Goal: Task Accomplishment & Management: Use online tool/utility

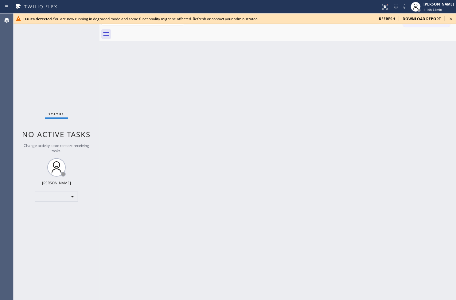
click at [384, 16] on div "Issues detected. You are now running in degraded mode and some functionality mi…" at bounding box center [234, 18] width 442 height 10
click at [384, 18] on span "refresh" at bounding box center [387, 18] width 16 height 5
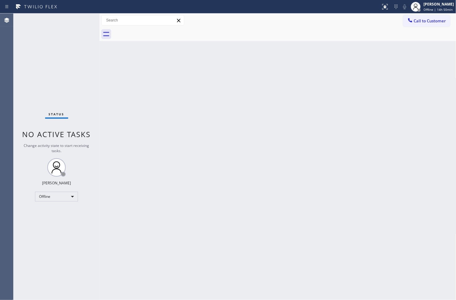
drag, startPoint x: 22, startPoint y: 90, endPoint x: 54, endPoint y: 48, distance: 52.5
click at [23, 88] on div "Status No active tasks Change activity state to start receiving tasks. [PERSON_…" at bounding box center [56, 156] width 86 height 287
click at [86, 17] on div "Status No active tasks Change activity state to start receiving tasks. [PERSON_…" at bounding box center [56, 156] width 86 height 287
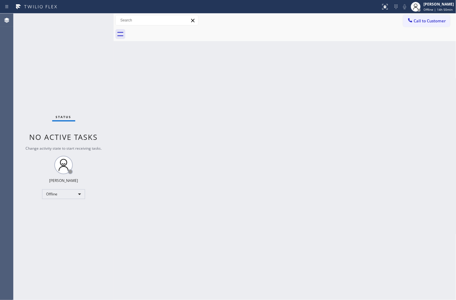
drag, startPoint x: 99, startPoint y: 53, endPoint x: 119, endPoint y: 54, distance: 20.3
click at [114, 54] on div at bounding box center [114, 156] width 0 height 287
click at [100, 18] on div "Status No active tasks Change activity state to start receiving tasks. [PERSON_…" at bounding box center [66, 156] width 106 height 287
click at [82, 194] on div "Offline" at bounding box center [66, 194] width 43 height 10
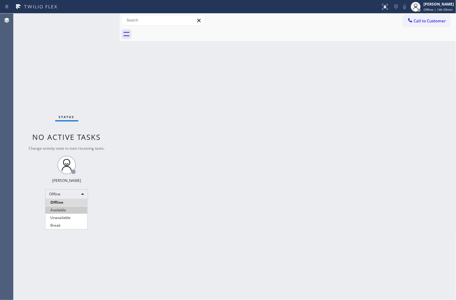
click at [72, 210] on li "Available" at bounding box center [66, 209] width 42 height 7
click at [84, 83] on div "Status No active tasks Change activity state to start receiving tasks. [PERSON_…" at bounding box center [66, 156] width 106 height 287
click at [103, 29] on div "Status No active tasks You are ready to start receiving tasks. [PERSON_NAME]" at bounding box center [66, 156] width 106 height 287
click at [99, 19] on div "Status No active tasks You are ready to start receiving tasks. [PERSON_NAME]" at bounding box center [66, 156] width 106 height 287
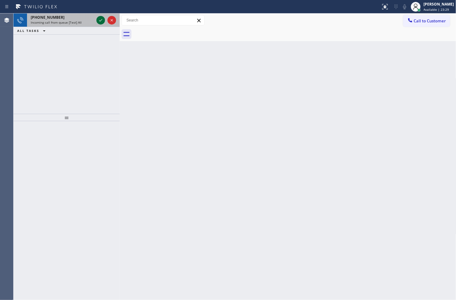
click at [99, 19] on icon at bounding box center [100, 20] width 7 height 7
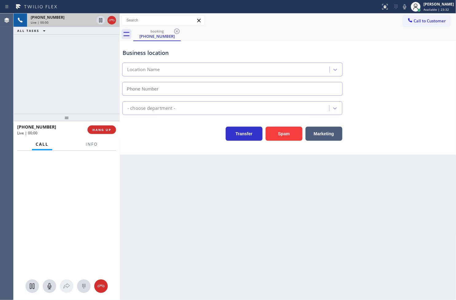
type input "[PHONE_NUMBER]"
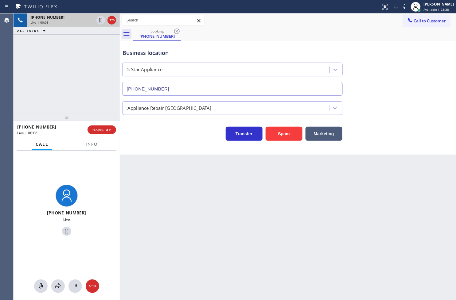
click at [143, 133] on div "Transfer Spam Marketing" at bounding box center [232, 132] width 222 height 17
click at [48, 60] on div "[PHONE_NUMBER] Live | 00:05 ALL TASKS ALL TASKS ACTIVE TASKS TASKS IN WRAP UP" at bounding box center [66, 63] width 106 height 100
click at [167, 142] on div "Business location 5 Star Appliance [PHONE_NUMBER] Appliance Repair High End Tra…" at bounding box center [288, 98] width 336 height 114
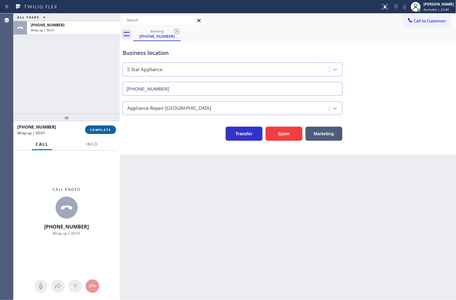
click at [103, 131] on span "COMPLETE" at bounding box center [100, 130] width 21 height 4
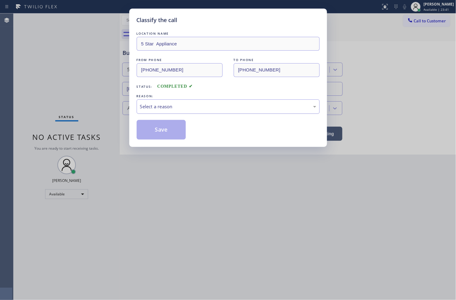
click at [160, 108] on div "Select a reason" at bounding box center [228, 106] width 176 height 7
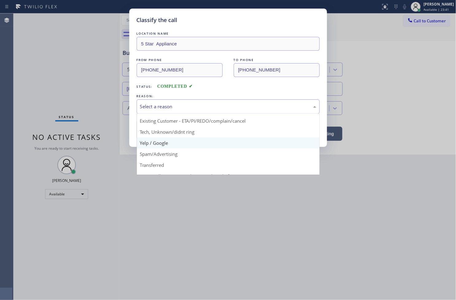
scroll to position [38, 0]
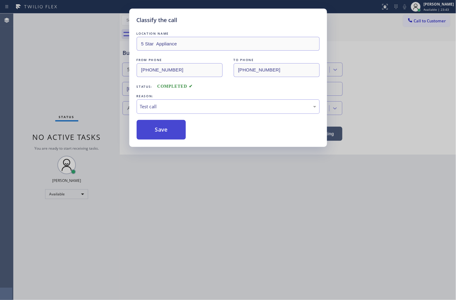
click at [166, 130] on button "Save" at bounding box center [161, 130] width 49 height 20
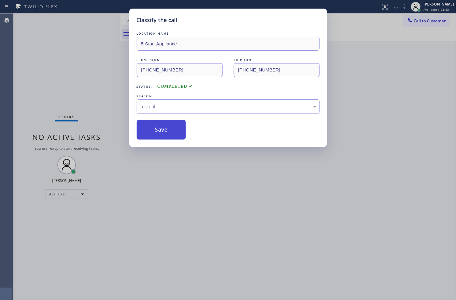
click at [166, 130] on button "Save" at bounding box center [161, 130] width 49 height 20
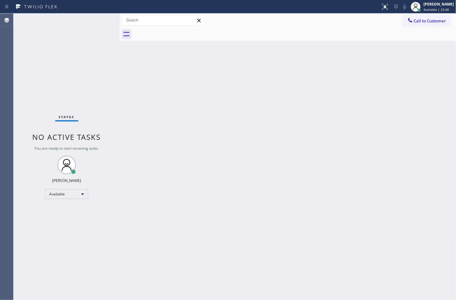
click at [213, 173] on div "Back to Dashboard Change Sender ID Customers Technicians Select a contact Outbo…" at bounding box center [288, 156] width 336 height 287
click at [52, 53] on div "Status No active tasks You are ready to start receiving tasks. [PERSON_NAME]" at bounding box center [66, 156] width 106 height 287
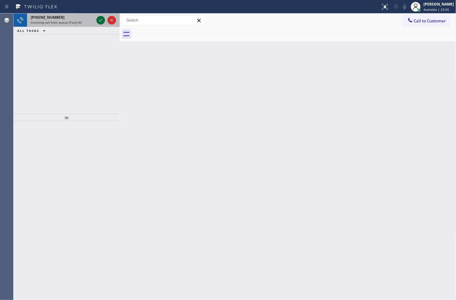
click at [98, 19] on icon at bounding box center [100, 20] width 7 height 7
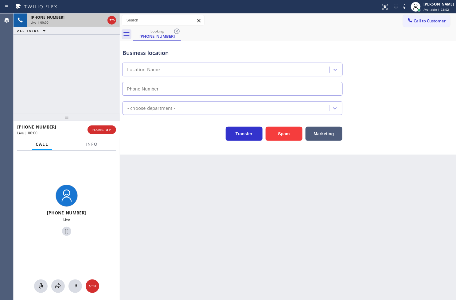
type input "[PHONE_NUMBER]"
click at [143, 152] on div "Business location [DOMAIN_NAME] ([GEOGRAPHIC_DATA], Google Ads) [PHONE_NUMBER] …" at bounding box center [288, 98] width 336 height 114
click at [120, 167] on div at bounding box center [120, 156] width 0 height 287
click at [77, 91] on div "[PHONE_NUMBER] Live | 00:05 ALL TASKS ALL TASKS ACTIVE TASKS TASKS IN WRAP UP" at bounding box center [66, 63] width 106 height 100
click at [152, 150] on div "Business location [DOMAIN_NAME] ([GEOGRAPHIC_DATA], Google Ads) [PHONE_NUMBER] …" at bounding box center [288, 98] width 336 height 114
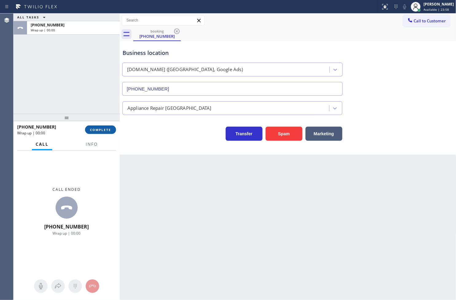
click at [95, 126] on button "COMPLETE" at bounding box center [100, 129] width 31 height 9
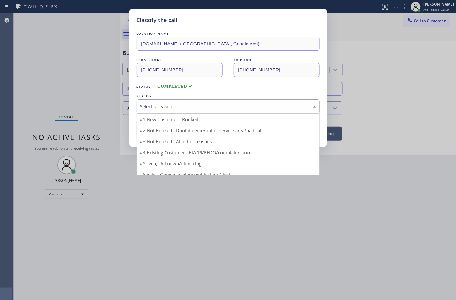
click at [144, 108] on div "Select a reason" at bounding box center [228, 106] width 176 height 7
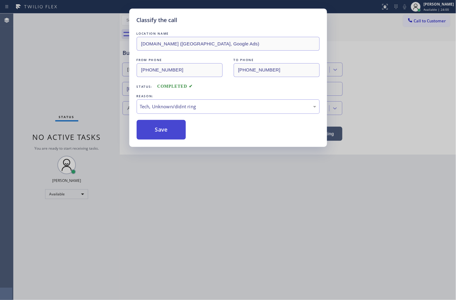
click at [157, 133] on button "Save" at bounding box center [161, 130] width 49 height 20
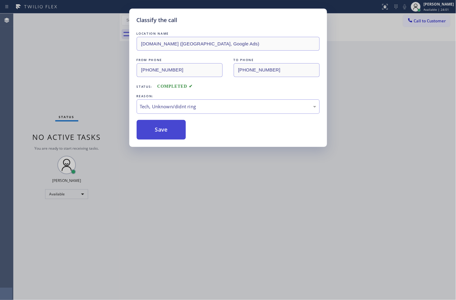
click at [157, 133] on button "Save" at bounding box center [161, 130] width 49 height 20
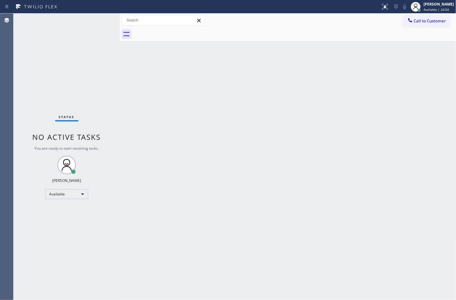
click at [98, 21] on div "Status No active tasks You are ready to start receiving tasks. [PERSON_NAME]" at bounding box center [66, 156] width 106 height 287
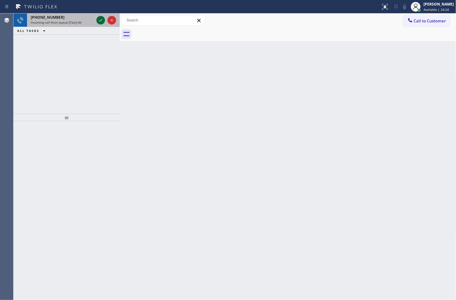
click at [98, 21] on icon at bounding box center [100, 20] width 7 height 7
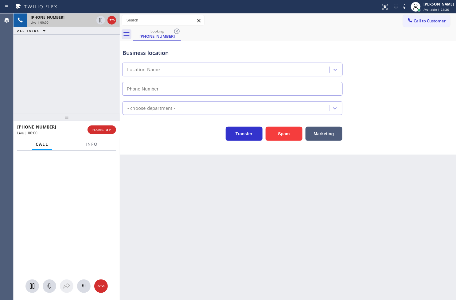
type input "[PHONE_NUMBER]"
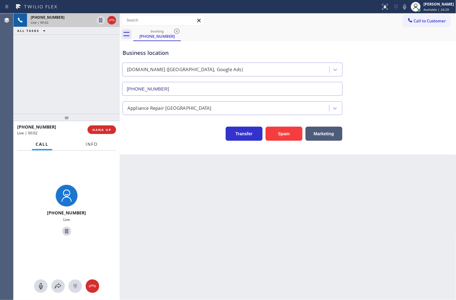
click at [88, 148] on button "Info" at bounding box center [91, 144] width 19 height 12
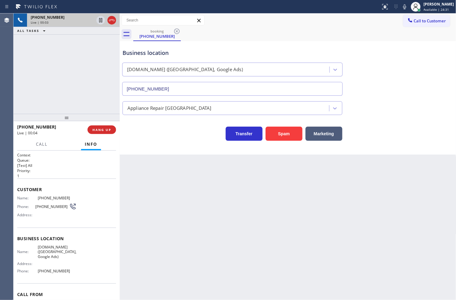
click at [157, 136] on div "Transfer Spam Marketing" at bounding box center [232, 132] width 222 height 17
click at [65, 101] on div "[PHONE_NUMBER] Live | 00:04 ALL TASKS ALL TASKS ACTIVE TASKS TASKS IN WRAP UP" at bounding box center [66, 63] width 106 height 100
click at [148, 128] on div "Transfer Spam Marketing" at bounding box center [232, 132] width 222 height 17
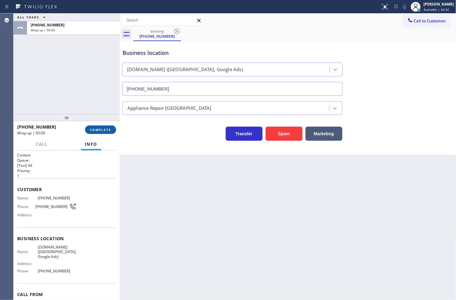
click at [103, 129] on span "COMPLETE" at bounding box center [100, 130] width 21 height 4
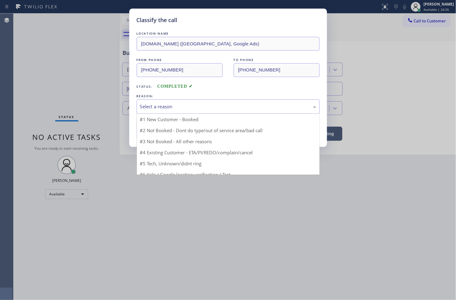
click at [155, 108] on div "Select a reason" at bounding box center [228, 106] width 176 height 7
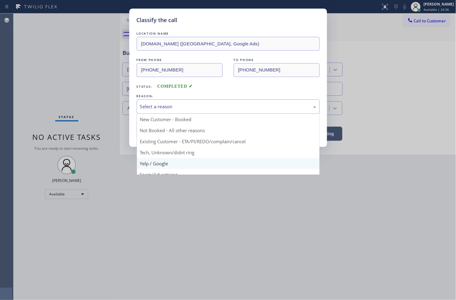
scroll to position [38, 0]
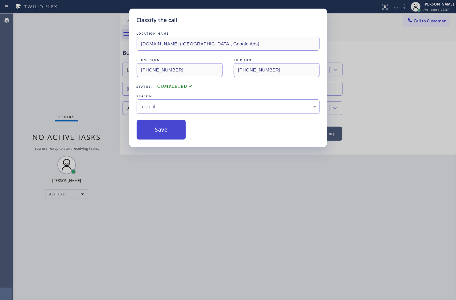
click at [157, 132] on button "Save" at bounding box center [161, 130] width 49 height 20
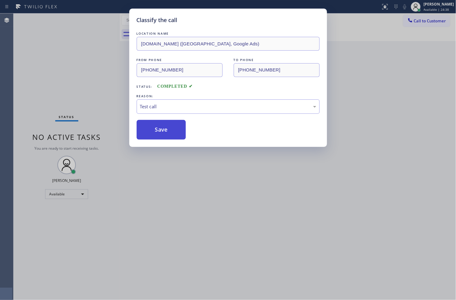
click at [157, 132] on button "Save" at bounding box center [161, 130] width 49 height 20
click at [91, 63] on div "Classify the call LOCATION NAME [DOMAIN_NAME] ([GEOGRAPHIC_DATA], Google Ads) F…" at bounding box center [228, 150] width 456 height 300
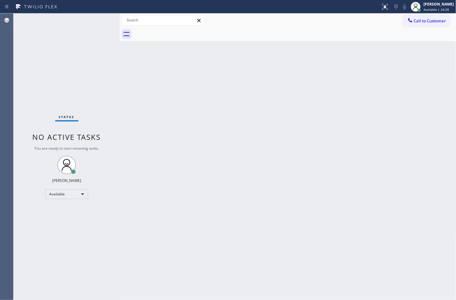
click at [99, 22] on div "Status No active tasks You are ready to start receiving tasks. [PERSON_NAME]" at bounding box center [66, 156] width 106 height 287
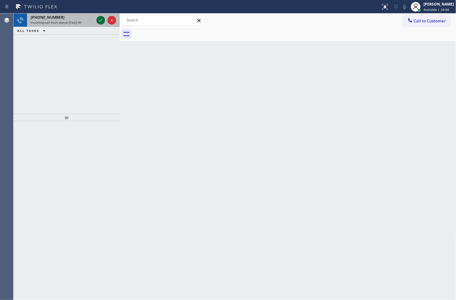
click at [99, 22] on icon at bounding box center [100, 20] width 7 height 7
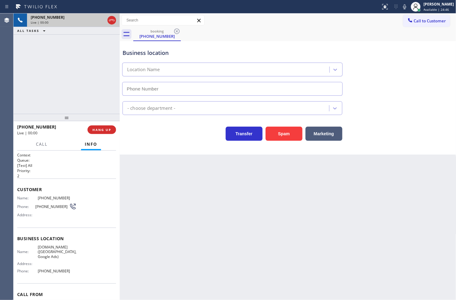
type input "[PHONE_NUMBER]"
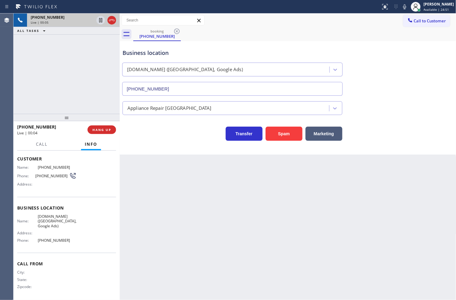
click at [157, 134] on div "Transfer Spam Marketing" at bounding box center [232, 132] width 222 height 17
click at [78, 82] on div "[PHONE_NUMBER] Live | 00:05 ALL TASKS ALL TASKS ACTIVE TASKS TASKS IN WRAP UP" at bounding box center [66, 63] width 106 height 100
click at [100, 128] on span "HANG UP" at bounding box center [101, 130] width 19 height 4
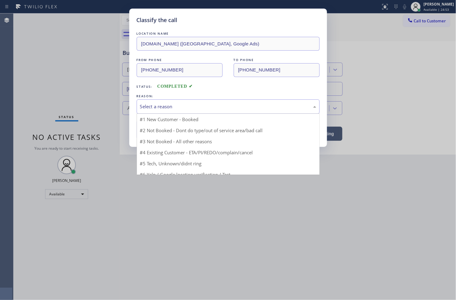
click at [138, 110] on div "Select a reason" at bounding box center [228, 106] width 183 height 14
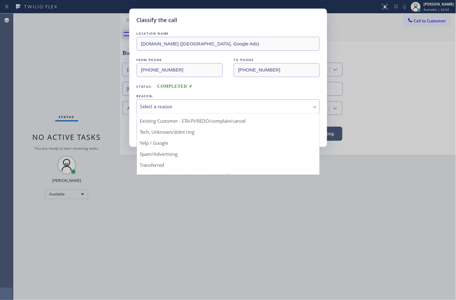
scroll to position [38, 0]
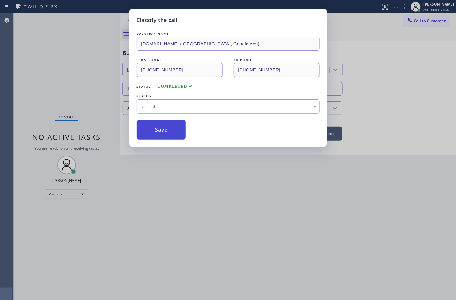
click at [158, 128] on button "Save" at bounding box center [161, 130] width 49 height 20
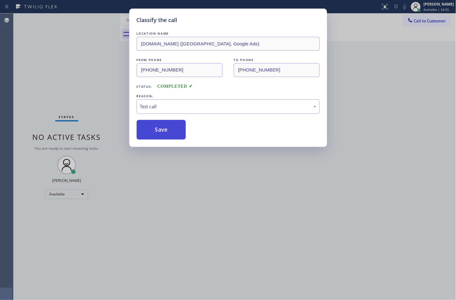
click at [158, 128] on button "Save" at bounding box center [161, 130] width 49 height 20
click at [108, 84] on div "Classify the call LOCATION NAME [DOMAIN_NAME] ([GEOGRAPHIC_DATA], Google Ads) F…" at bounding box center [228, 150] width 456 height 300
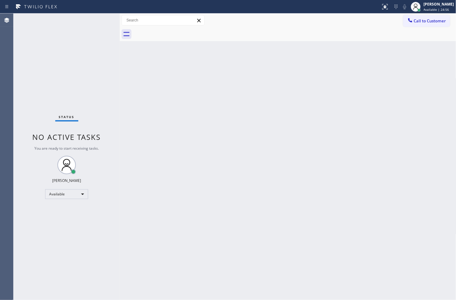
click at [99, 19] on div "Status No active tasks You are ready to start receiving tasks. [PERSON_NAME]" at bounding box center [66, 156] width 106 height 287
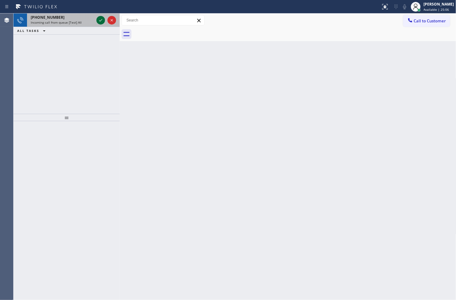
click at [99, 19] on icon at bounding box center [100, 20] width 7 height 7
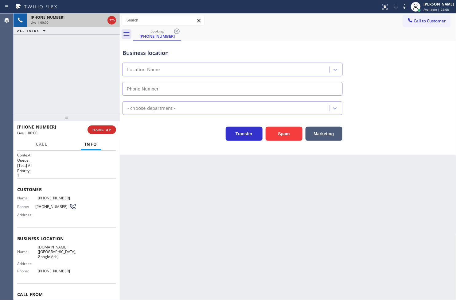
type input "[PHONE_NUMBER]"
click at [145, 144] on div "Business location [DOMAIN_NAME] ([GEOGRAPHIC_DATA], Google Ads) [PHONE_NUMBER] …" at bounding box center [288, 98] width 336 height 114
click at [80, 94] on div "[PHONE_NUMBER] Live | 00:05 ALL TASKS ALL TASKS ACTIVE TASKS TASKS IN WRAP UP" at bounding box center [66, 63] width 106 height 100
click at [157, 136] on div "Transfer Spam Marketing" at bounding box center [232, 132] width 222 height 17
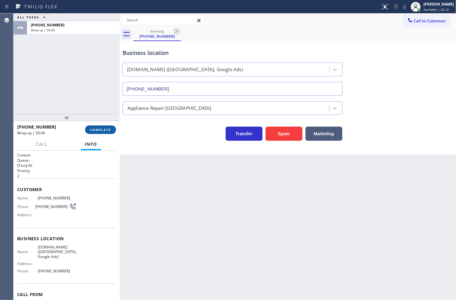
click at [104, 129] on span "COMPLETE" at bounding box center [100, 130] width 21 height 4
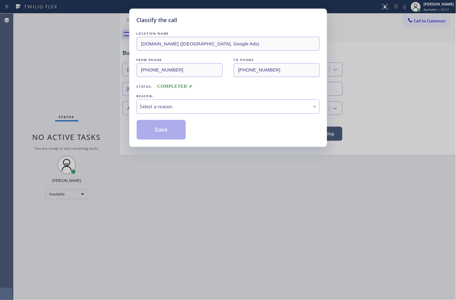
click at [146, 109] on div "Select a reason" at bounding box center [228, 106] width 176 height 7
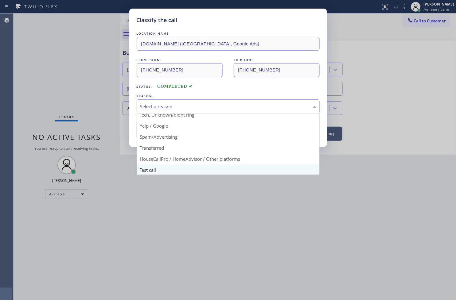
scroll to position [38, 0]
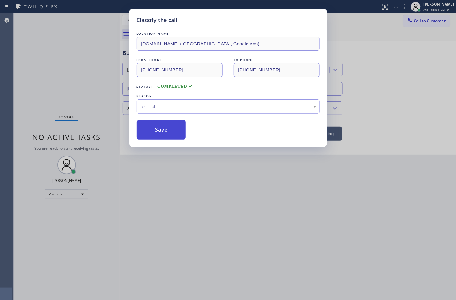
click at [154, 136] on button "Save" at bounding box center [161, 130] width 49 height 20
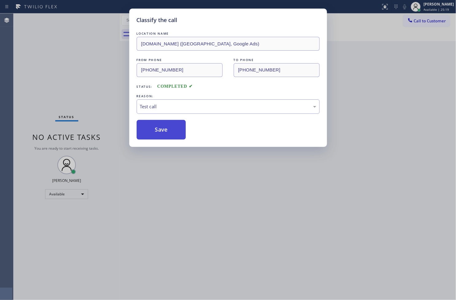
click at [154, 136] on button "Save" at bounding box center [161, 130] width 49 height 20
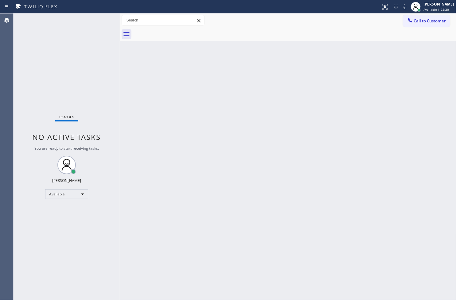
click at [94, 71] on div "Status No active tasks You are ready to start receiving tasks. [PERSON_NAME]" at bounding box center [66, 156] width 106 height 287
click at [99, 14] on div "Status No active tasks You are ready to start receiving tasks. [PERSON_NAME]" at bounding box center [66, 156] width 106 height 287
click at [98, 22] on div "Status No active tasks You are ready to start receiving tasks. [PERSON_NAME]" at bounding box center [66, 156] width 106 height 287
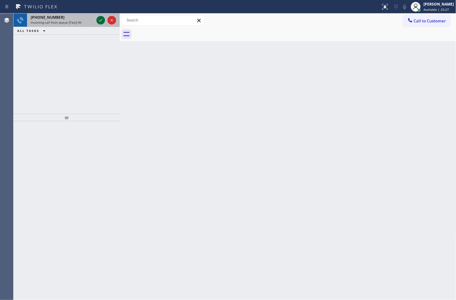
click at [98, 22] on icon at bounding box center [100, 20] width 7 height 7
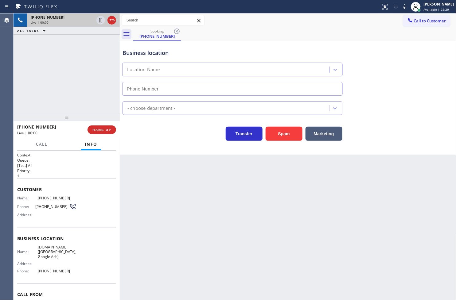
type input "[PHONE_NUMBER]"
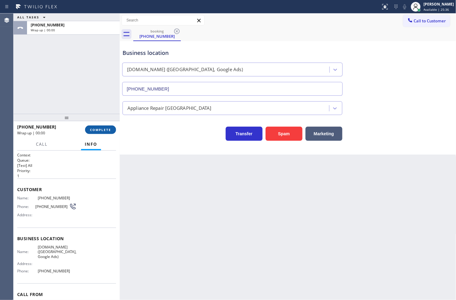
click at [102, 130] on span "COMPLETE" at bounding box center [100, 130] width 21 height 4
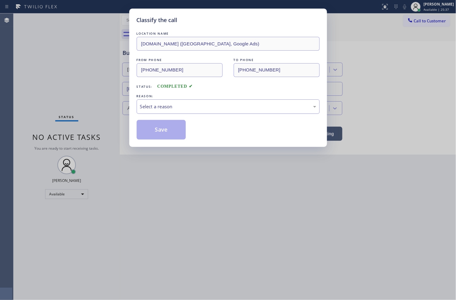
click at [151, 109] on div "Select a reason" at bounding box center [228, 106] width 176 height 7
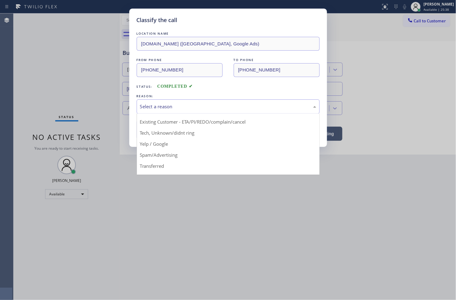
scroll to position [38, 0]
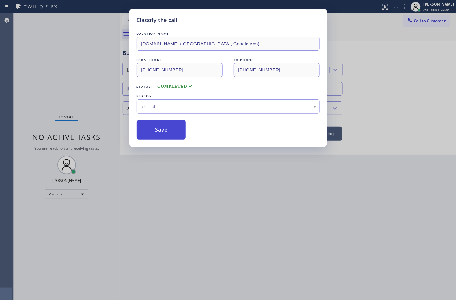
click at [156, 136] on button "Save" at bounding box center [161, 130] width 49 height 20
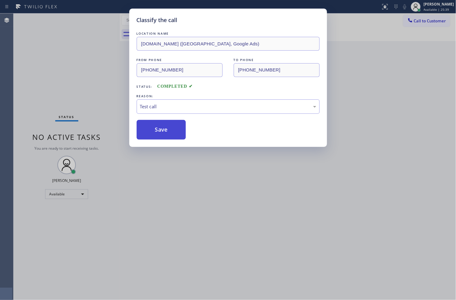
click at [156, 136] on button "Save" at bounding box center [161, 130] width 49 height 20
click at [93, 73] on div "Classify the call LOCATION NAME 5 Star Appliance FROM PHONE [PHONE_NUMBER] TO P…" at bounding box center [234, 156] width 442 height 287
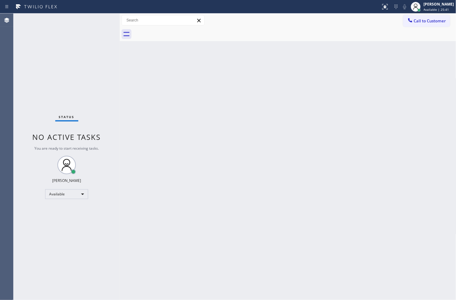
click at [97, 21] on div "Status No active tasks You are ready to start receiving tasks. [PERSON_NAME]" at bounding box center [66, 156] width 106 height 287
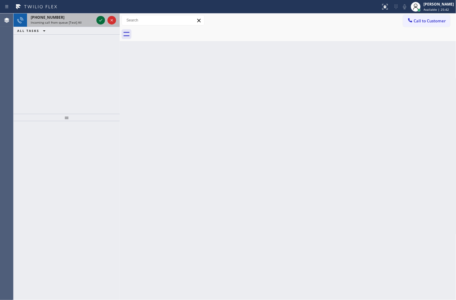
click at [97, 21] on icon at bounding box center [100, 20] width 7 height 7
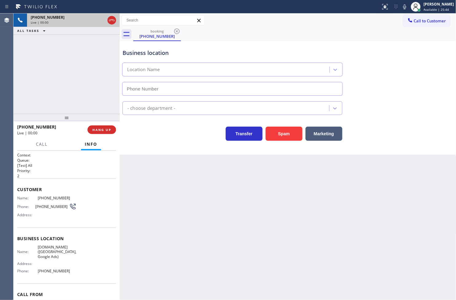
type input "[PHONE_NUMBER]"
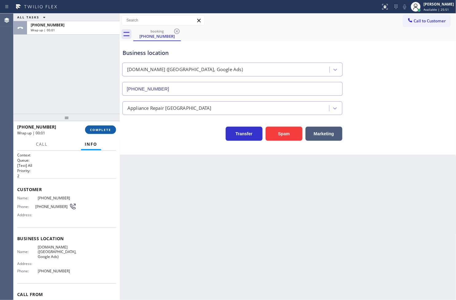
click at [93, 132] on button "COMPLETE" at bounding box center [100, 129] width 31 height 9
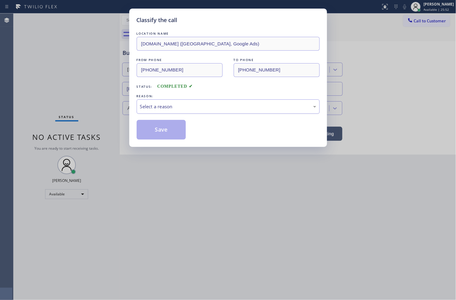
click at [157, 109] on div "Select a reason" at bounding box center [228, 106] width 176 height 7
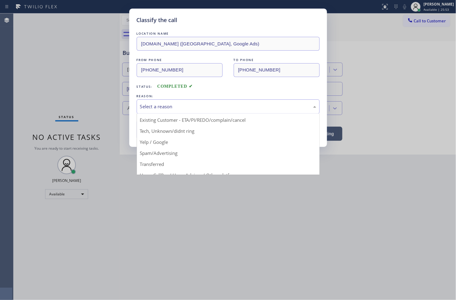
scroll to position [38, 0]
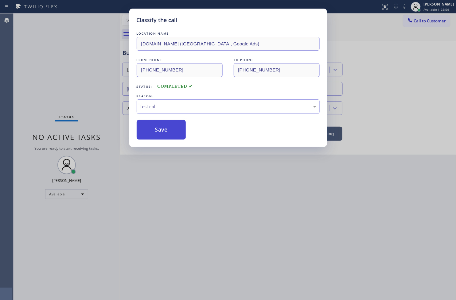
click at [149, 132] on button "Save" at bounding box center [161, 130] width 49 height 20
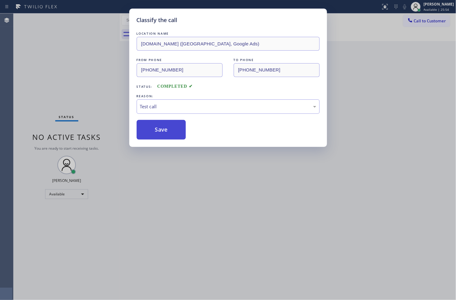
click at [149, 132] on button "Save" at bounding box center [161, 130] width 49 height 20
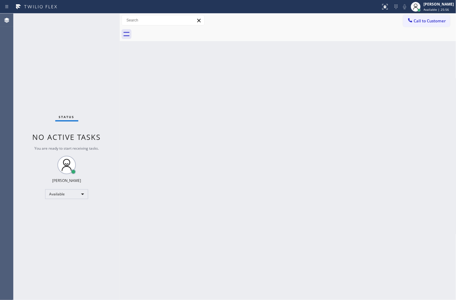
click at [104, 29] on div "Status No active tasks You are ready to start receiving tasks. [PERSON_NAME]" at bounding box center [66, 156] width 106 height 287
click at [102, 21] on div "Status No active tasks You are ready to start receiving tasks. [PERSON_NAME]" at bounding box center [66, 156] width 106 height 287
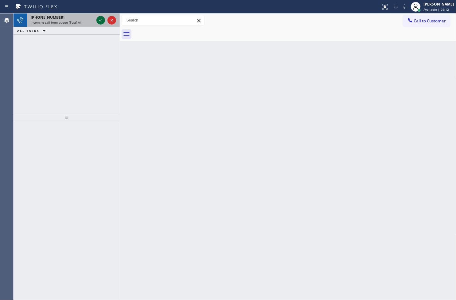
click at [102, 21] on icon at bounding box center [100, 20] width 7 height 7
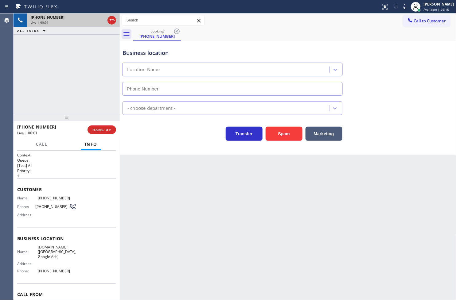
type input "[PHONE_NUMBER]"
click at [183, 147] on div "Business location [DOMAIN_NAME] ([GEOGRAPHIC_DATA], Google Ads) [PHONE_NUMBER] …" at bounding box center [288, 98] width 336 height 114
click at [76, 80] on div "[PHONE_NUMBER] Live | 00:05 ALL TASKS ALL TASKS ACTIVE TASKS TASKS IN WRAP UP" at bounding box center [66, 63] width 106 height 100
click at [204, 160] on div "Back to Dashboard Change Sender ID Customers Technicians Select a contact Outbo…" at bounding box center [288, 156] width 336 height 287
click at [73, 96] on div "[PHONE_NUMBER] Live | 00:06 ALL TASKS ALL TASKS ACTIVE TASKS TASKS IN WRAP UP" at bounding box center [66, 63] width 106 height 100
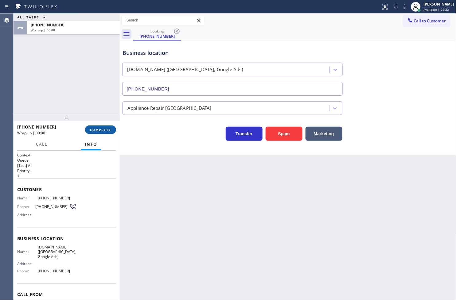
click at [102, 132] on span "COMPLETE" at bounding box center [100, 130] width 21 height 4
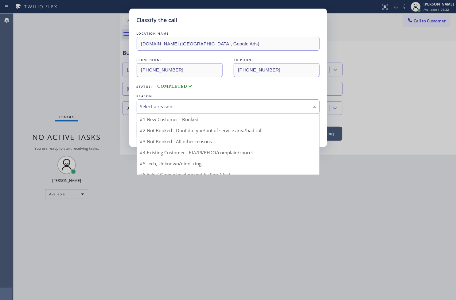
click at [152, 112] on div "Select a reason" at bounding box center [228, 106] width 183 height 14
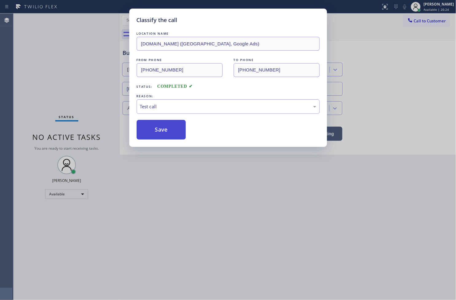
click at [164, 139] on button "Save" at bounding box center [161, 130] width 49 height 20
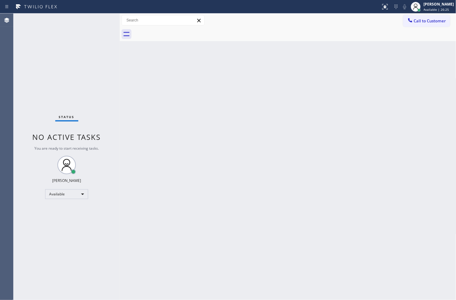
click at [92, 58] on div "Status No active tasks You are ready to start receiving tasks. [PERSON_NAME]" at bounding box center [66, 156] width 106 height 287
click at [103, 20] on div "Status No active tasks You are ready to start receiving tasks. [PERSON_NAME]" at bounding box center [66, 156] width 106 height 287
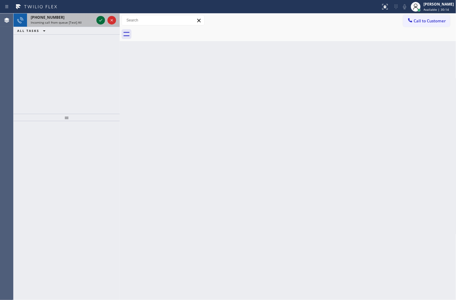
click at [103, 20] on icon at bounding box center [100, 20] width 7 height 7
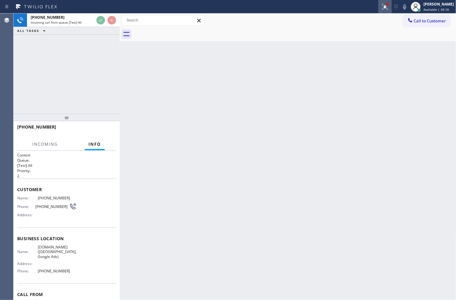
click at [381, 7] on icon at bounding box center [384, 6] width 7 height 7
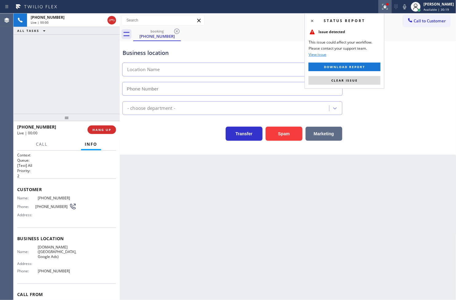
type input "[PHONE_NUMBER]"
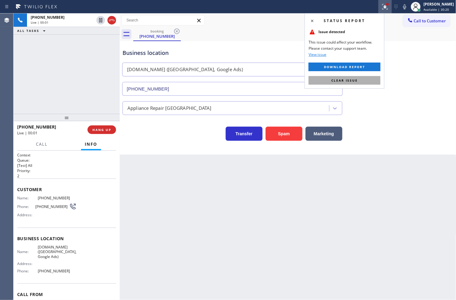
click at [348, 82] on span "Clear issue" at bounding box center [344, 80] width 26 height 4
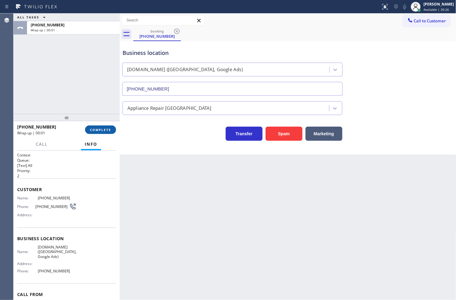
click at [96, 129] on span "COMPLETE" at bounding box center [100, 130] width 21 height 4
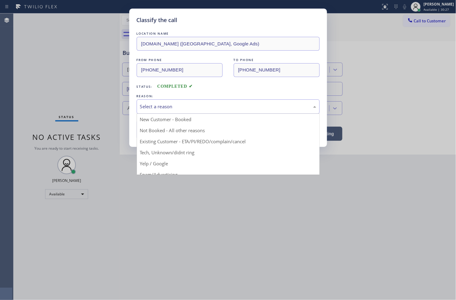
click at [160, 105] on div "Select a reason" at bounding box center [228, 106] width 176 height 7
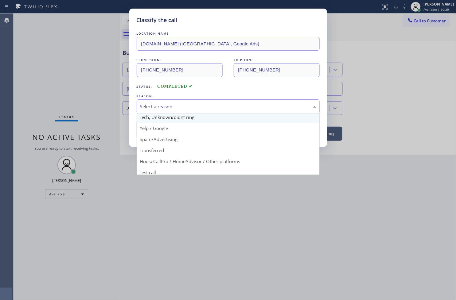
scroll to position [38, 0]
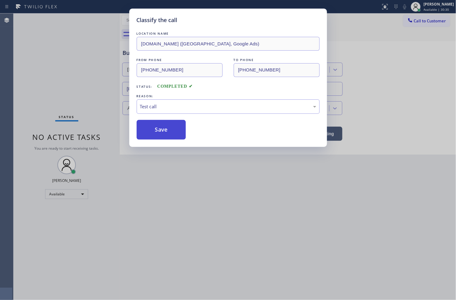
click at [164, 136] on button "Save" at bounding box center [161, 130] width 49 height 20
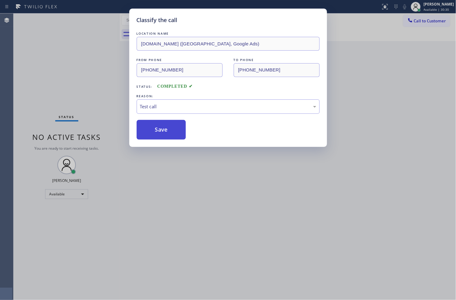
click at [164, 136] on button "Save" at bounding box center [161, 130] width 49 height 20
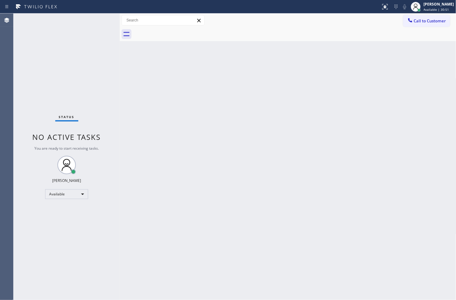
click at [99, 97] on div "Status No active tasks You are ready to start receiving tasks. [PERSON_NAME]" at bounding box center [66, 156] width 106 height 287
click at [29, 140] on div "Status No active tasks You are ready to start receiving tasks. [PERSON_NAME]" at bounding box center [66, 156] width 106 height 287
click at [60, 85] on div "Status No active tasks You are ready to start receiving tasks. [PERSON_NAME]" at bounding box center [66, 156] width 106 height 287
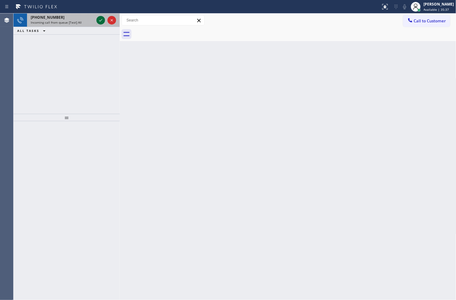
click at [100, 22] on icon at bounding box center [100, 20] width 7 height 7
click at [102, 23] on icon at bounding box center [100, 20] width 7 height 7
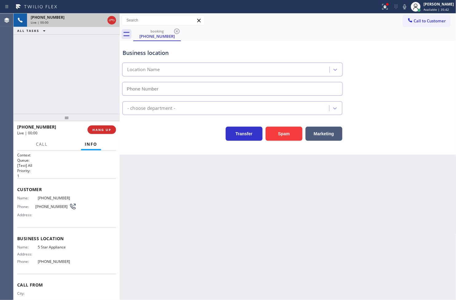
type input "[PHONE_NUMBER]"
click at [69, 85] on div "[PHONE_NUMBER] Live | 00:06 ALL TASKS ALL TASKS ACTIVE TASKS TASKS IN WRAP UP" at bounding box center [66, 63] width 106 height 100
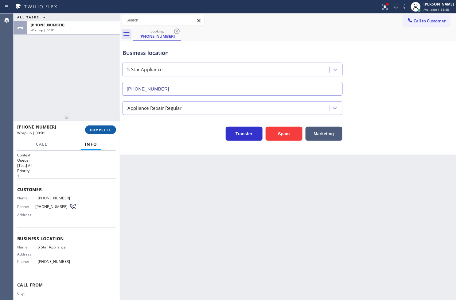
click at [102, 129] on span "COMPLETE" at bounding box center [100, 130] width 21 height 4
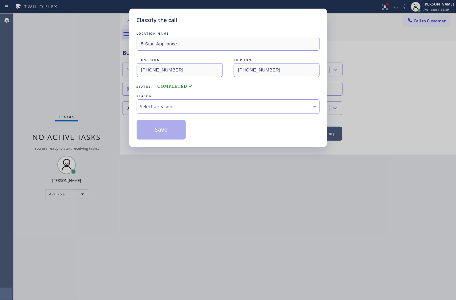
click at [141, 107] on div "Select a reason" at bounding box center [228, 106] width 176 height 7
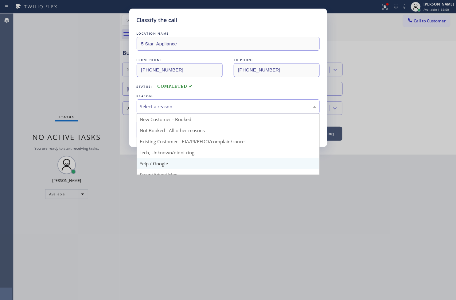
scroll to position [38, 0]
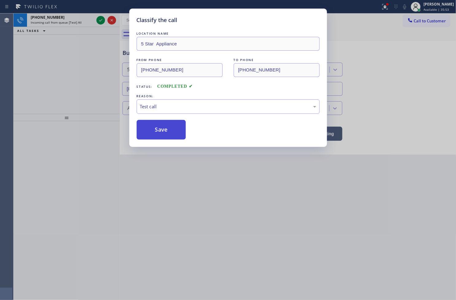
click at [158, 131] on button "Save" at bounding box center [161, 130] width 49 height 20
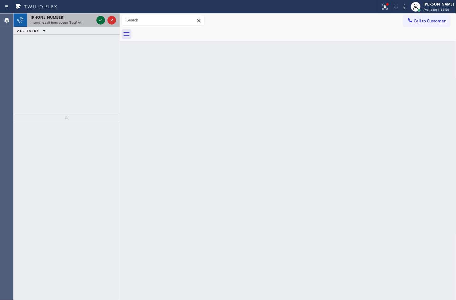
click at [101, 22] on icon at bounding box center [100, 20] width 7 height 7
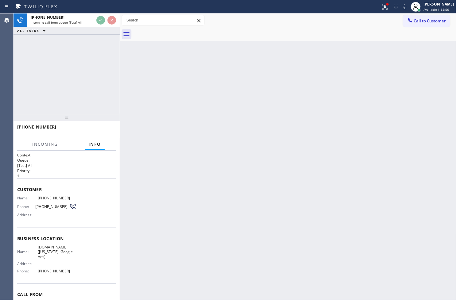
click at [99, 81] on div "[PHONE_NUMBER] Incoming call from queue [Test] All ALL TASKS ALL TASKS ACTIVE T…" at bounding box center [66, 63] width 106 height 100
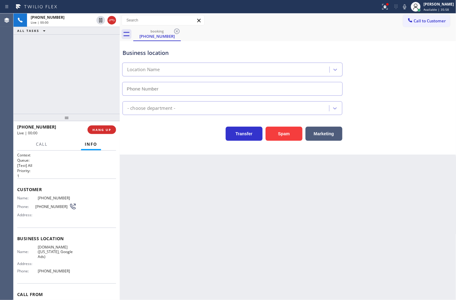
type input "[PHONE_NUMBER]"
click at [381, 10] on icon at bounding box center [384, 6] width 7 height 7
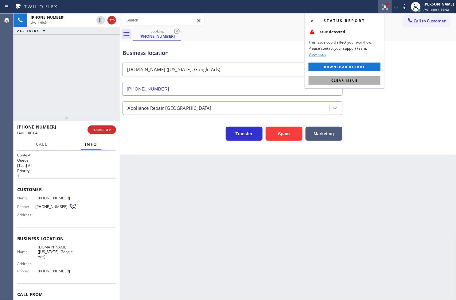
click at [372, 82] on button "Clear issue" at bounding box center [344, 80] width 72 height 9
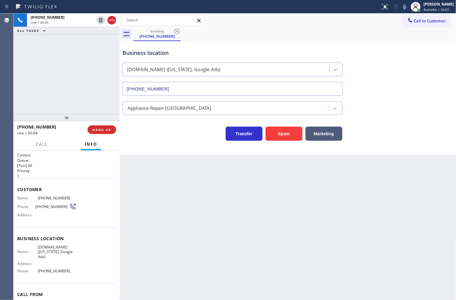
click at [40, 98] on div "[PHONE_NUMBER] Live | 00:05 ALL TASKS ALL TASKS ACTIVE TASKS TASKS IN WRAP UP" at bounding box center [66, 63] width 106 height 100
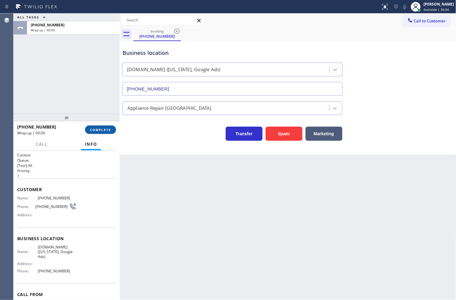
click at [106, 129] on span "COMPLETE" at bounding box center [100, 130] width 21 height 4
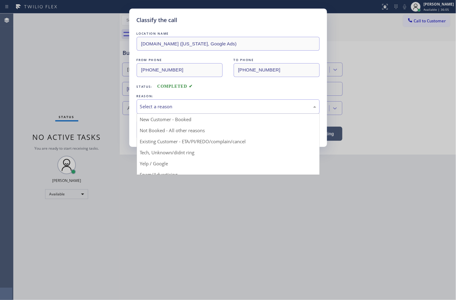
click at [154, 110] on div "Select a reason" at bounding box center [228, 106] width 176 height 7
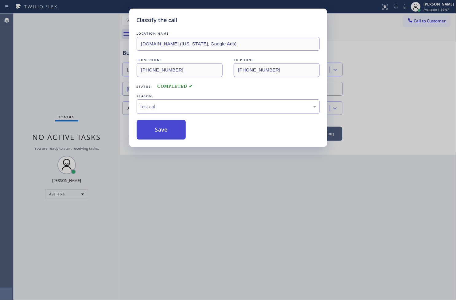
click at [155, 136] on button "Save" at bounding box center [161, 130] width 49 height 20
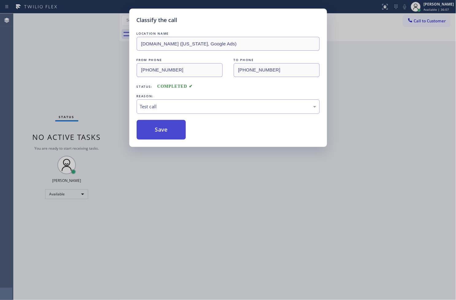
click at [155, 136] on button "Save" at bounding box center [161, 130] width 49 height 20
click at [78, 65] on div "Classify the call LOCATION NAME [DOMAIN_NAME] ([US_STATE], Google Ads) FROM PHO…" at bounding box center [228, 150] width 456 height 300
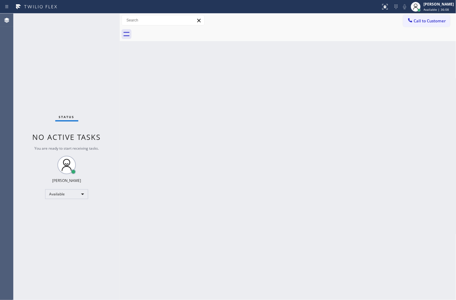
click at [98, 19] on div "Status No active tasks You are ready to start receiving tasks. [PERSON_NAME]" at bounding box center [66, 156] width 106 height 287
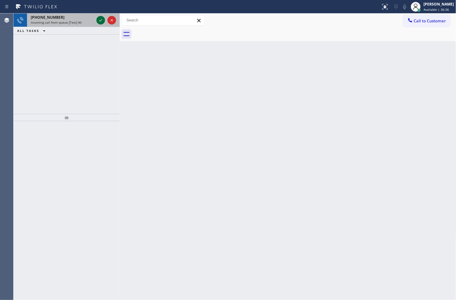
click at [98, 19] on icon at bounding box center [100, 20] width 7 height 7
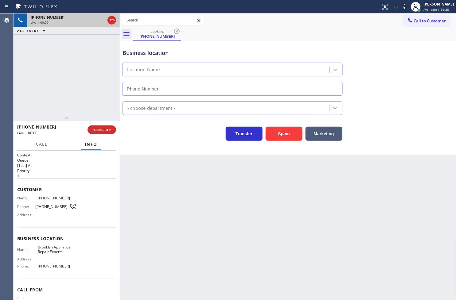
type input "[PHONE_NUMBER]"
click at [74, 73] on div "[PHONE_NUMBER] Live | 00:06 ALL TASKS ALL TASKS ACTIVE TASKS TASKS IN WRAP UP" at bounding box center [66, 63] width 106 height 100
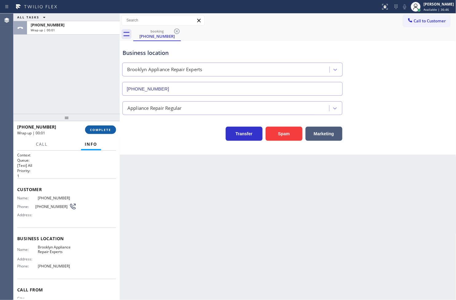
click at [101, 128] on span "COMPLETE" at bounding box center [100, 130] width 21 height 4
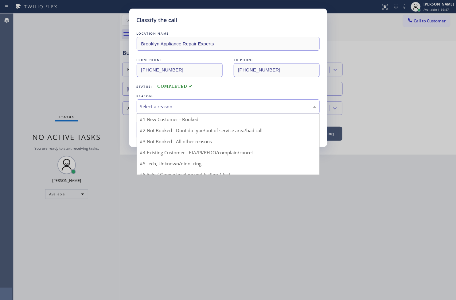
click at [166, 105] on div "Select a reason" at bounding box center [228, 106] width 176 height 7
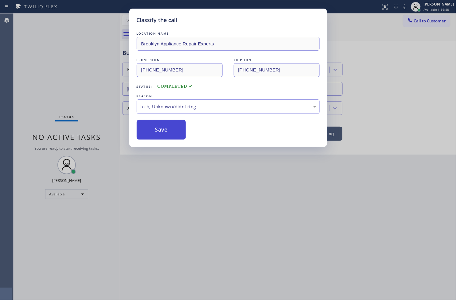
click at [174, 124] on button "Save" at bounding box center [161, 130] width 49 height 20
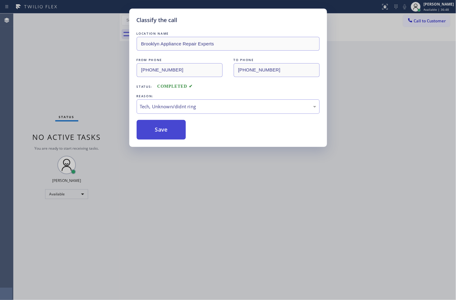
click at [174, 124] on button "Save" at bounding box center [161, 130] width 49 height 20
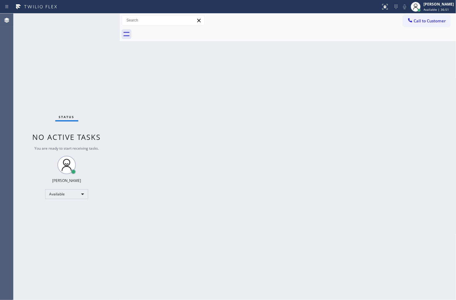
click at [179, 98] on div "Back to Dashboard Change Sender ID Customers Technicians Select a contact Outbo…" at bounding box center [288, 156] width 336 height 287
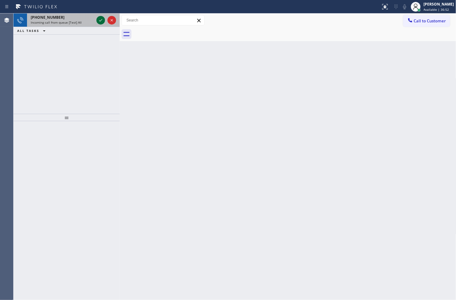
click at [96, 18] on div at bounding box center [100, 20] width 9 height 7
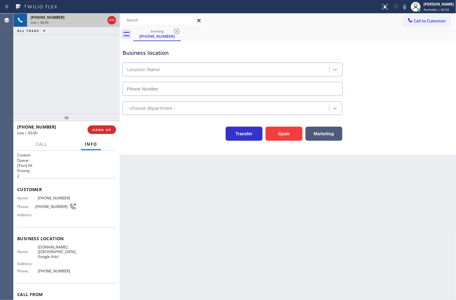
type input "[PHONE_NUMBER]"
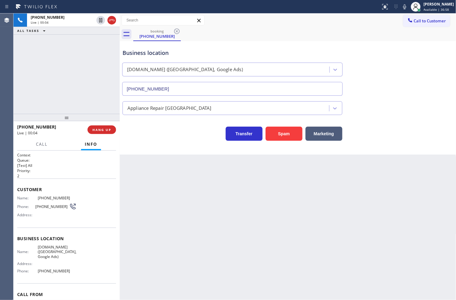
click at [177, 146] on div "Business location [DOMAIN_NAME] ([GEOGRAPHIC_DATA], Google Ads) [PHONE_NUMBER] …" at bounding box center [288, 98] width 336 height 114
drag, startPoint x: 107, startPoint y: 102, endPoint x: 124, endPoint y: 118, distance: 23.4
click at [107, 102] on div "[PHONE_NUMBER] Live | 00:04 ALL TASKS ALL TASKS ACTIVE TASKS TASKS IN WRAP UP" at bounding box center [66, 63] width 106 height 100
click at [157, 136] on div "Transfer Spam Marketing" at bounding box center [232, 132] width 222 height 17
click at [82, 95] on div "[PHONE_NUMBER] Live | 00:05 ALL TASKS ALL TASKS ACTIVE TASKS TASKS IN WRAP UP" at bounding box center [66, 63] width 106 height 100
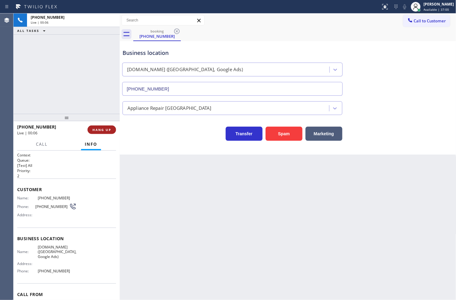
click at [97, 129] on span "HANG UP" at bounding box center [101, 130] width 19 height 4
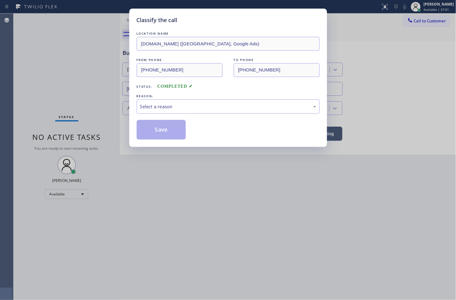
click at [149, 110] on div "Select a reason" at bounding box center [228, 106] width 176 height 7
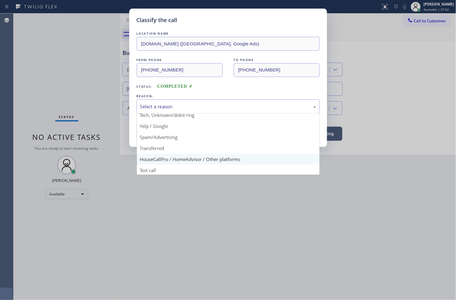
scroll to position [38, 0]
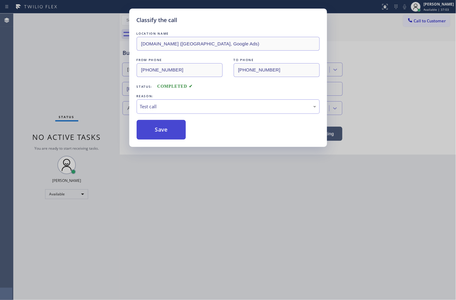
click at [160, 130] on button "Save" at bounding box center [161, 130] width 49 height 20
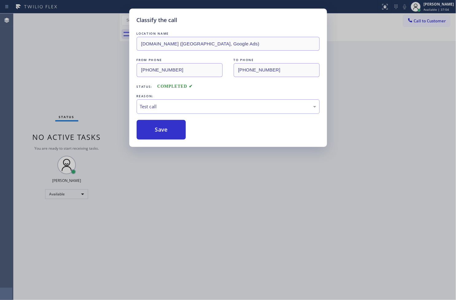
click at [100, 80] on div "Classify the call LOCATION NAME [DOMAIN_NAME] ([GEOGRAPHIC_DATA], Google Ads) F…" at bounding box center [228, 150] width 456 height 300
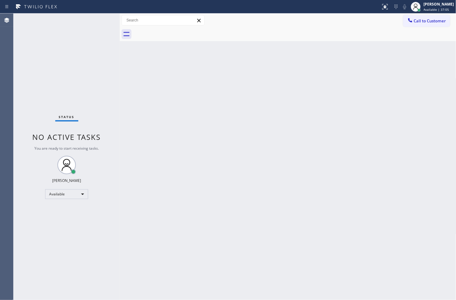
click at [100, 20] on div "Status No active tasks You are ready to start receiving tasks. [PERSON_NAME]" at bounding box center [66, 156] width 106 height 287
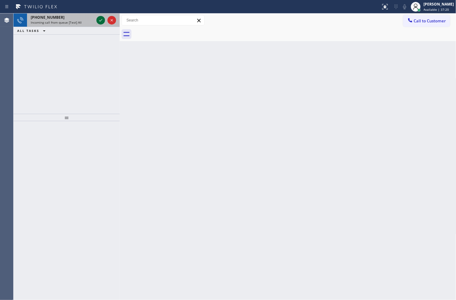
click at [99, 20] on icon at bounding box center [100, 20] width 3 height 2
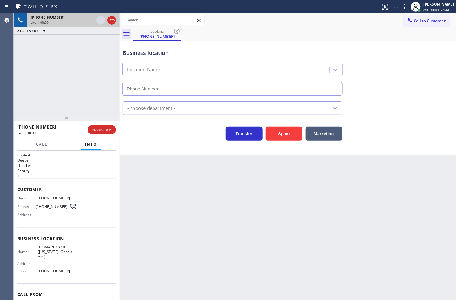
type input "[PHONE_NUMBER]"
click at [155, 140] on div "Transfer Spam Marketing" at bounding box center [232, 132] width 222 height 17
drag, startPoint x: 68, startPoint y: 84, endPoint x: 121, endPoint y: 117, distance: 62.8
click at [70, 84] on div "[PHONE_NUMBER] Live | 00:04 ALL TASKS ALL TASKS ACTIVE TASKS TASKS IN WRAP UP" at bounding box center [66, 63] width 106 height 100
click at [155, 134] on div "Transfer Spam Marketing" at bounding box center [232, 132] width 222 height 17
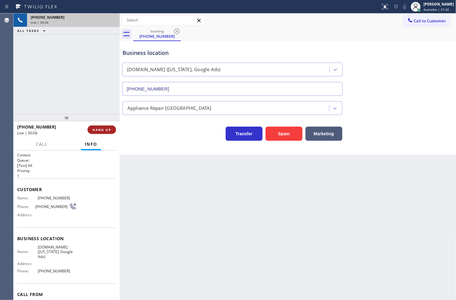
drag, startPoint x: 102, startPoint y: 129, endPoint x: 106, endPoint y: 130, distance: 3.3
click at [102, 130] on span "HANG UP" at bounding box center [101, 130] width 19 height 4
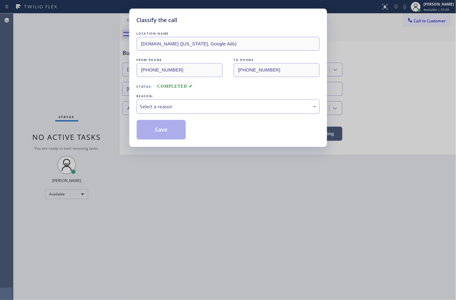
click at [155, 106] on div "Select a reason" at bounding box center [228, 106] width 176 height 7
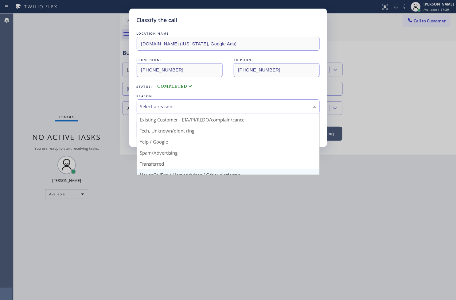
scroll to position [38, 0]
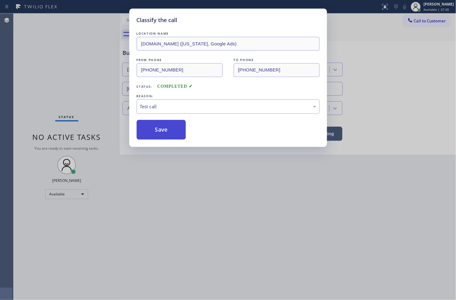
click at [172, 135] on button "Save" at bounding box center [161, 130] width 49 height 20
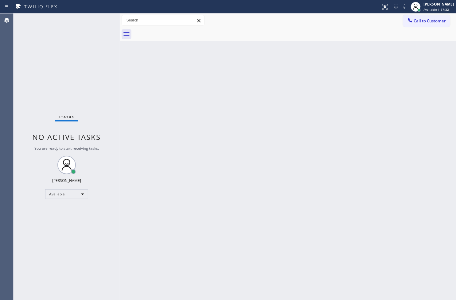
click at [106, 57] on div "Status No active tasks You are ready to start receiving tasks. [PERSON_NAME]" at bounding box center [66, 156] width 106 height 287
click at [99, 17] on div "Status No active tasks You are ready to start receiving tasks. [PERSON_NAME]" at bounding box center [66, 156] width 106 height 287
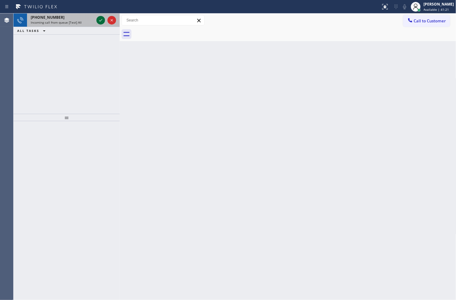
click at [99, 17] on icon at bounding box center [100, 20] width 7 height 7
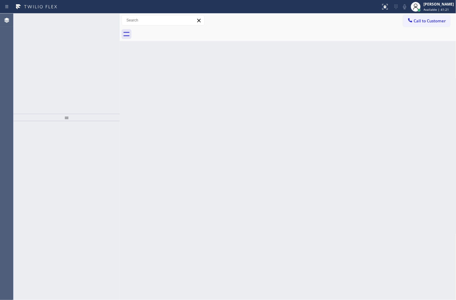
click at [99, 17] on icon at bounding box center [100, 20] width 7 height 7
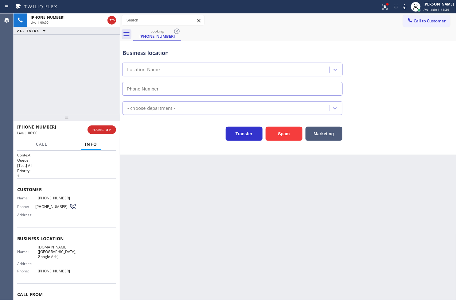
type input "[PHONE_NUMBER]"
click at [382, 7] on icon at bounding box center [384, 6] width 4 height 4
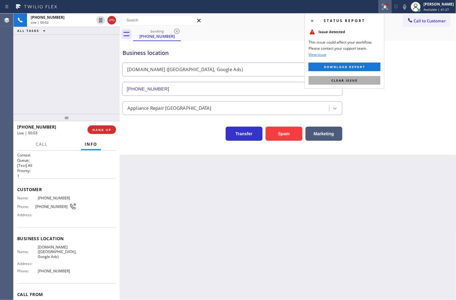
click at [364, 79] on button "Clear issue" at bounding box center [344, 80] width 72 height 9
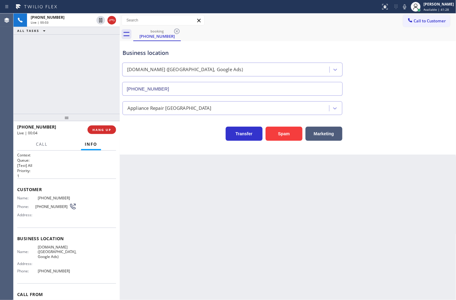
click at [60, 87] on div "[PHONE_NUMBER] Live | 00:03 ALL TASKS ALL TASKS ACTIVE TASKS TASKS IN WRAP UP" at bounding box center [66, 63] width 106 height 100
click at [142, 142] on div "Business location [DOMAIN_NAME] ([GEOGRAPHIC_DATA], Google Ads) [PHONE_NUMBER] …" at bounding box center [288, 98] width 336 height 114
click at [83, 88] on div "[PHONE_NUMBER] Live | 00:04 ALL TASKS ALL TASKS ACTIVE TASKS TASKS IN WRAP UP" at bounding box center [66, 63] width 106 height 100
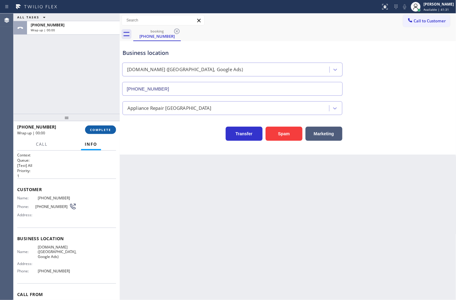
click at [102, 128] on span "COMPLETE" at bounding box center [100, 130] width 21 height 4
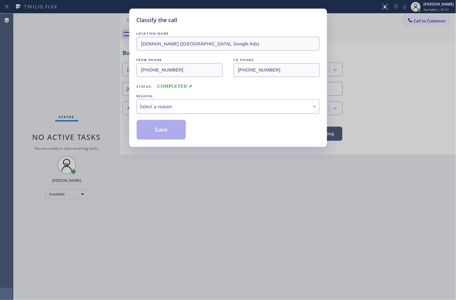
click at [148, 108] on div "Select a reason" at bounding box center [228, 106] width 176 height 7
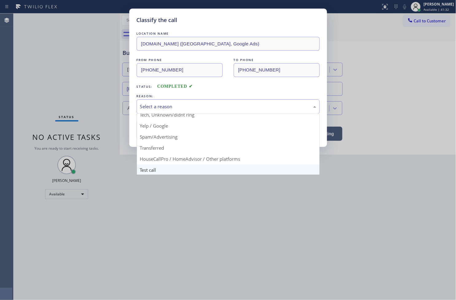
scroll to position [38, 0]
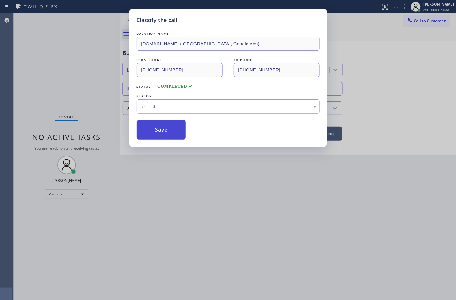
click at [157, 138] on button "Save" at bounding box center [161, 130] width 49 height 20
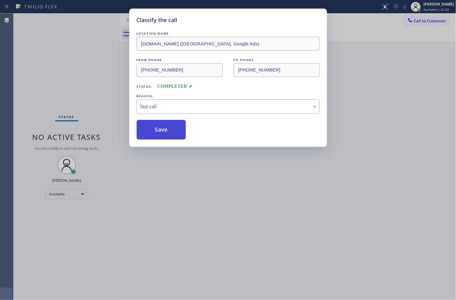
click at [157, 138] on button "Save" at bounding box center [161, 130] width 49 height 20
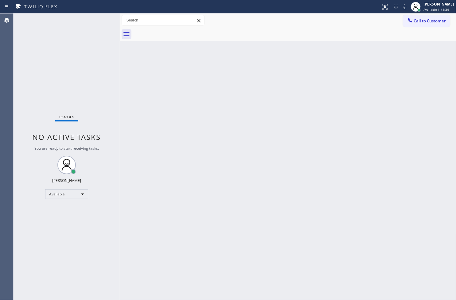
click at [80, 71] on div "Status No active tasks You are ready to start receiving tasks. [PERSON_NAME]" at bounding box center [66, 156] width 106 height 287
click at [97, 15] on div "Status No active tasks You are ready to start receiving tasks. [PERSON_NAME]" at bounding box center [66, 156] width 106 height 287
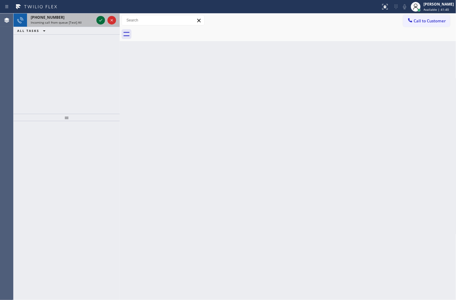
click at [101, 21] on icon at bounding box center [100, 20] width 7 height 7
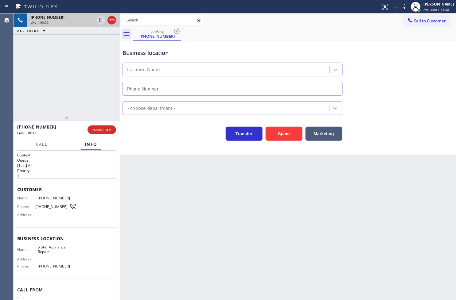
type input "[PHONE_NUMBER]"
click at [151, 137] on div "Transfer Spam Marketing" at bounding box center [232, 132] width 222 height 17
click at [136, 130] on div "Transfer Spam Marketing" at bounding box center [232, 132] width 222 height 17
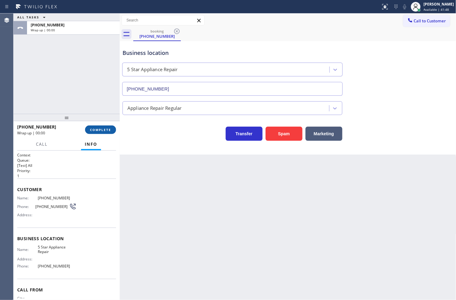
click at [100, 128] on span "COMPLETE" at bounding box center [100, 130] width 21 height 4
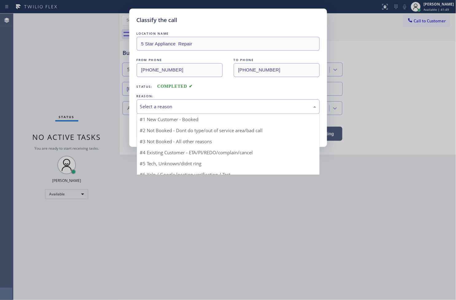
click at [148, 109] on div "Select a reason" at bounding box center [228, 106] width 176 height 7
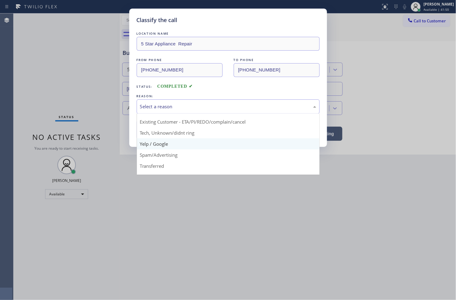
scroll to position [38, 0]
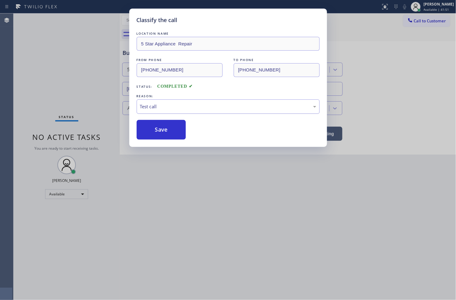
drag, startPoint x: 160, startPoint y: 132, endPoint x: 238, endPoint y: 99, distance: 84.0
click at [164, 129] on button "Save" at bounding box center [161, 130] width 49 height 20
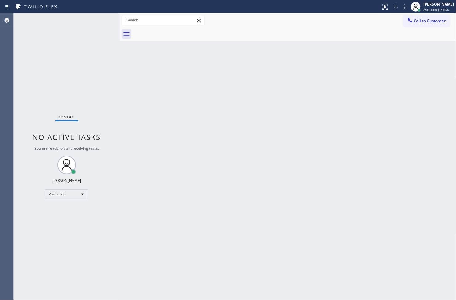
click at [58, 59] on div "Status No active tasks You are ready to start receiving tasks. [PERSON_NAME]" at bounding box center [66, 156] width 106 height 287
click at [101, 19] on div "Status No active tasks You are ready to start receiving tasks. [PERSON_NAME]" at bounding box center [66, 156] width 106 height 287
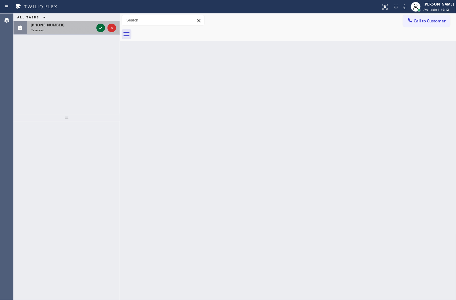
click at [100, 26] on icon at bounding box center [100, 27] width 7 height 7
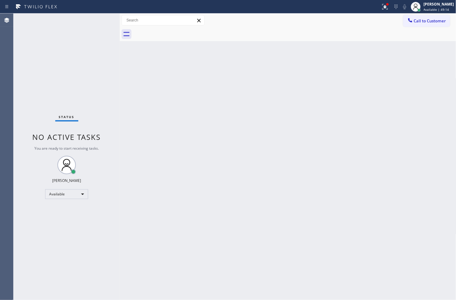
click at [106, 45] on div "Status No active tasks You are ready to start receiving tasks. [PERSON_NAME]" at bounding box center [66, 156] width 106 height 287
click at [99, 19] on div "Status No active tasks You are ready to start receiving tasks. [PERSON_NAME]" at bounding box center [66, 156] width 106 height 287
click at [381, 7] on icon at bounding box center [384, 6] width 7 height 7
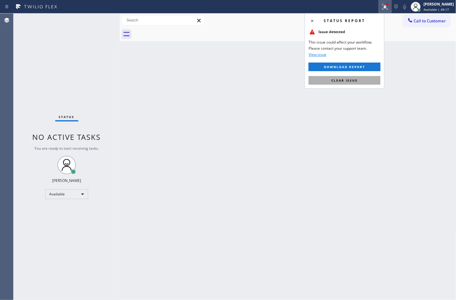
click at [363, 79] on button "Clear issue" at bounding box center [344, 80] width 72 height 9
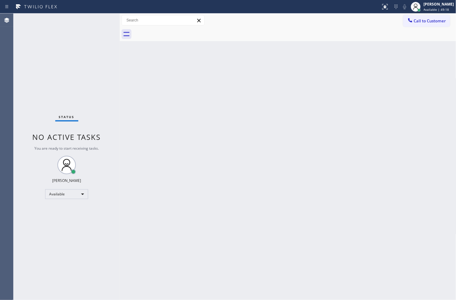
click at [159, 106] on div "Back to Dashboard Change Sender ID Customers Technicians Select a contact Outbo…" at bounding box center [288, 156] width 336 height 287
click at [101, 21] on div "Status No active tasks You are ready to start receiving tasks. [PERSON_NAME]" at bounding box center [66, 156] width 106 height 287
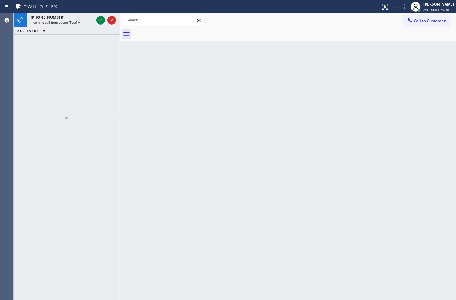
click at [101, 21] on icon at bounding box center [100, 20] width 7 height 7
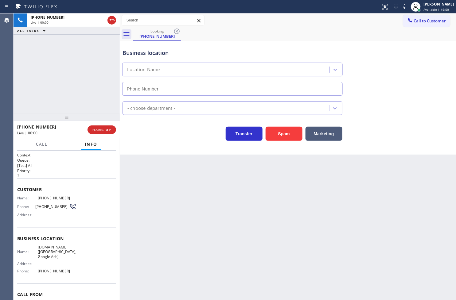
type input "[PHONE_NUMBER]"
click at [64, 83] on div "[PHONE_NUMBER] Live | 00:05 ALL TASKS ALL TASKS ACTIVE TASKS TASKS IN WRAP UP" at bounding box center [66, 63] width 106 height 100
click at [143, 125] on div "Transfer Spam Marketing" at bounding box center [232, 132] width 222 height 17
click at [90, 84] on div "[PHONE_NUMBER] Live | 00:06 ALL TASKS ALL TASKS ACTIVE TASKS TASKS IN WRAP UP" at bounding box center [66, 63] width 106 height 100
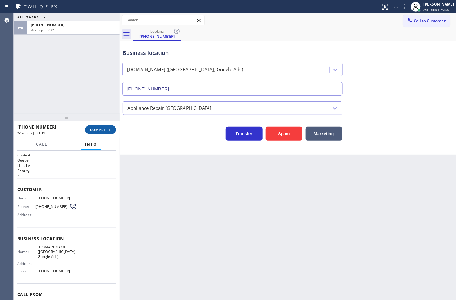
click at [100, 128] on span "COMPLETE" at bounding box center [100, 130] width 21 height 4
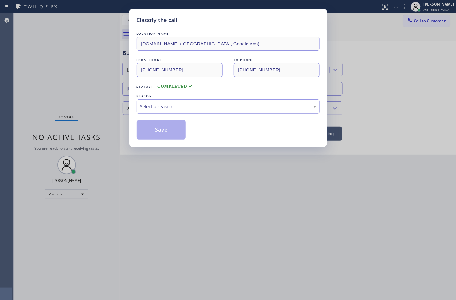
click at [141, 106] on div "Select a reason" at bounding box center [228, 106] width 176 height 7
click at [163, 128] on button "Save" at bounding box center [161, 130] width 49 height 20
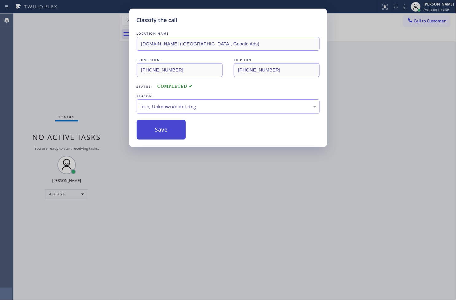
click at [163, 128] on button "Save" at bounding box center [161, 130] width 49 height 20
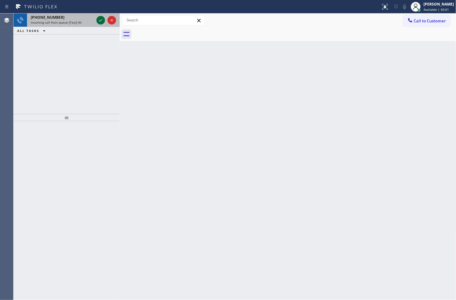
click at [100, 23] on icon at bounding box center [100, 20] width 7 height 7
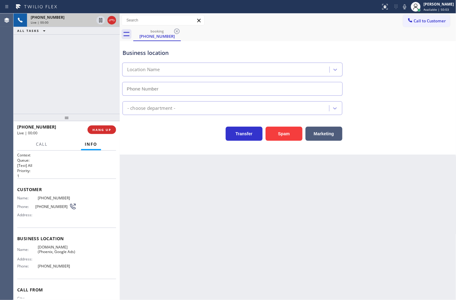
type input "[PHONE_NUMBER]"
click at [94, 67] on div "[PHONE_NUMBER] Live | 00:02 ALL TASKS ALL TASKS ACTIVE TASKS TASKS IN WRAP UP" at bounding box center [66, 63] width 106 height 100
click at [161, 117] on div "Transfer Spam Marketing" at bounding box center [287, 128] width 333 height 26
click at [190, 154] on div "Business location [DOMAIN_NAME] ([GEOGRAPHIC_DATA], Google Ads) [PHONE_NUMBER] …" at bounding box center [288, 98] width 336 height 114
click at [93, 104] on div "[PHONE_NUMBER] Live | 00:04 ALL TASKS ALL TASKS ACTIVE TASKS TASKS IN WRAP UP" at bounding box center [66, 63] width 106 height 100
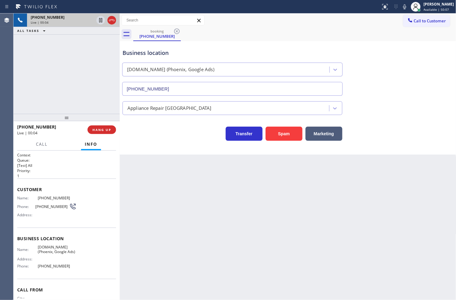
click at [157, 147] on div "Business location [DOMAIN_NAME] ([GEOGRAPHIC_DATA], Google Ads) [PHONE_NUMBER] …" at bounding box center [288, 98] width 336 height 114
click at [102, 131] on span "HANG UP" at bounding box center [101, 130] width 19 height 4
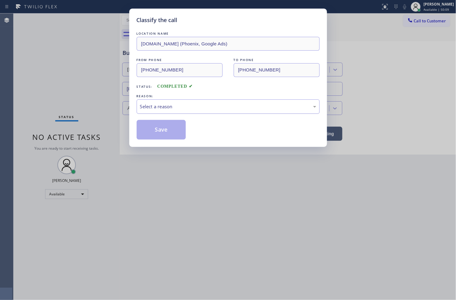
click at [151, 110] on div "Select a reason" at bounding box center [228, 106] width 176 height 7
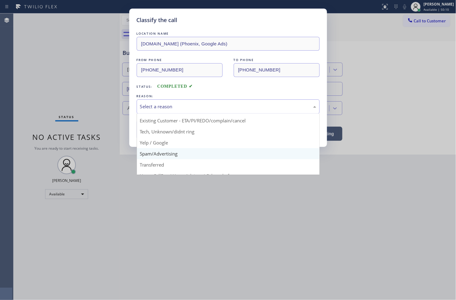
scroll to position [38, 0]
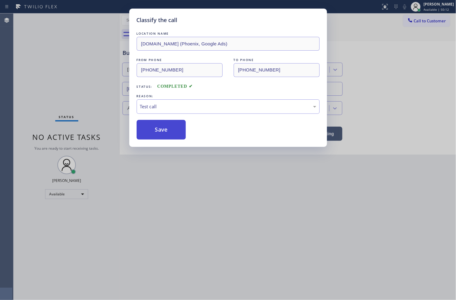
click at [158, 132] on button "Save" at bounding box center [161, 130] width 49 height 20
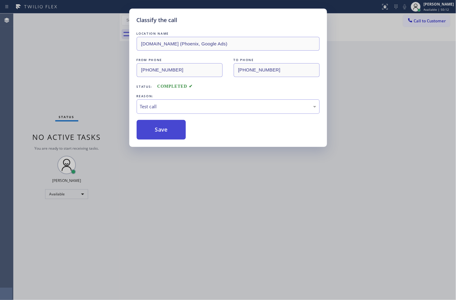
click at [158, 132] on button "Save" at bounding box center [161, 130] width 49 height 20
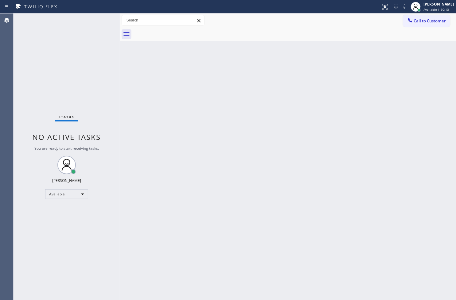
click at [100, 90] on div "Status No active tasks You are ready to start receiving tasks. [PERSON_NAME]" at bounding box center [66, 156] width 106 height 287
click at [99, 19] on div "Status No active tasks You are ready to start receiving tasks. [PERSON_NAME]" at bounding box center [66, 156] width 106 height 287
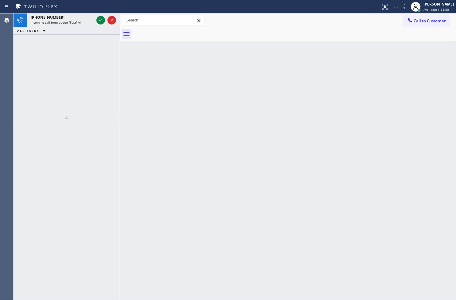
drag, startPoint x: 14, startPoint y: 77, endPoint x: 30, endPoint y: 56, distance: 26.1
click at [14, 77] on div "[PHONE_NUMBER] Incoming call from queue [Test] All ALL TASKS ALL TASKS ACTIVE T…" at bounding box center [66, 63] width 106 height 100
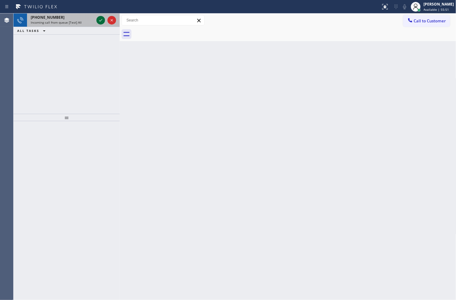
click at [102, 18] on icon at bounding box center [100, 20] width 7 height 7
click at [102, 20] on icon at bounding box center [100, 20] width 7 height 7
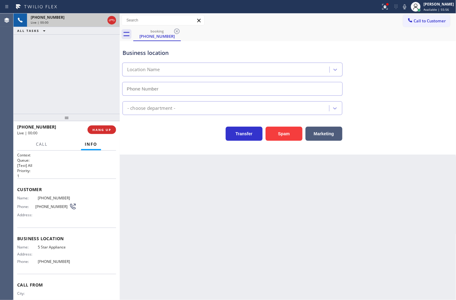
type input "[PHONE_NUMBER]"
click at [381, 7] on icon at bounding box center [384, 6] width 7 height 7
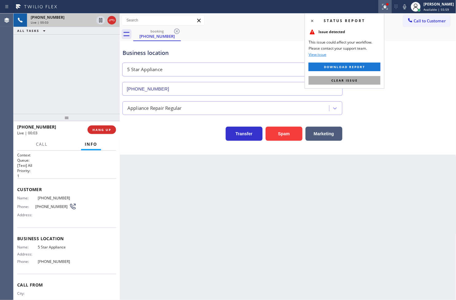
click at [363, 81] on button "Clear issue" at bounding box center [344, 80] width 72 height 9
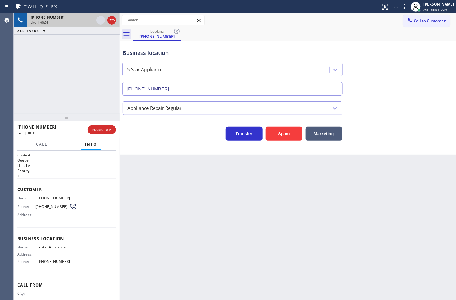
click at [97, 85] on div "[PHONE_NUMBER] Live | 00:05 ALL TASKS ALL TASKS ACTIVE TASKS TASKS IN WRAP UP" at bounding box center [66, 63] width 106 height 100
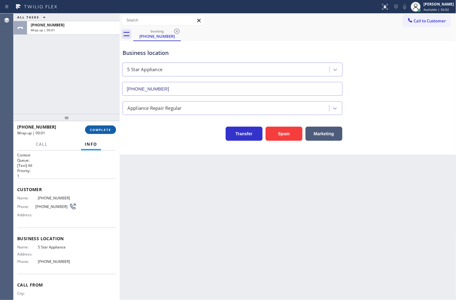
click at [98, 129] on span "COMPLETE" at bounding box center [100, 130] width 21 height 4
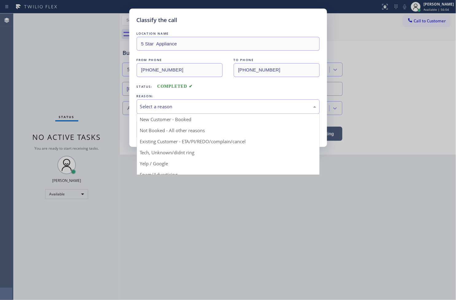
click at [161, 111] on div "Select a reason" at bounding box center [228, 106] width 183 height 14
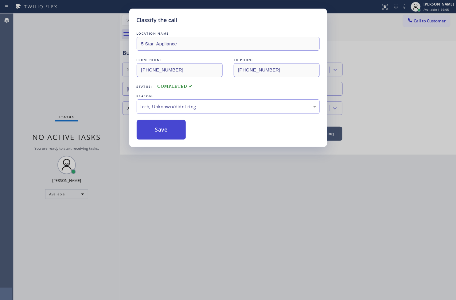
click at [164, 120] on button "Save" at bounding box center [161, 130] width 49 height 20
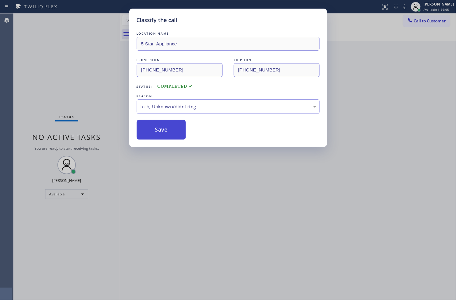
click at [164, 123] on button "Save" at bounding box center [161, 130] width 49 height 20
click at [165, 123] on button "Save" at bounding box center [161, 130] width 49 height 20
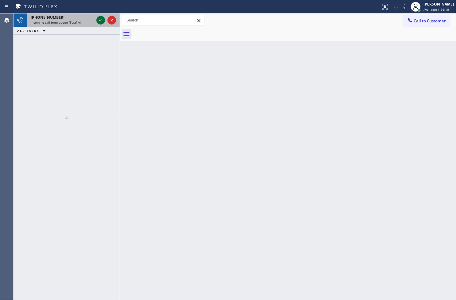
click at [100, 17] on icon at bounding box center [100, 20] width 7 height 7
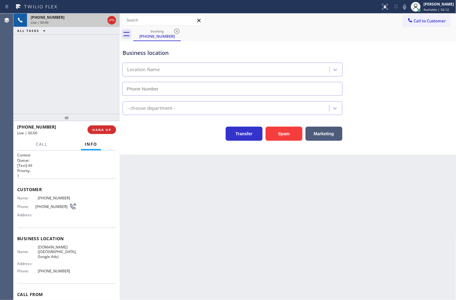
type input "[PHONE_NUMBER]"
click at [145, 150] on div "Business location [DOMAIN_NAME] ([GEOGRAPHIC_DATA], Google Ads) [PHONE_NUMBER] …" at bounding box center [288, 98] width 336 height 114
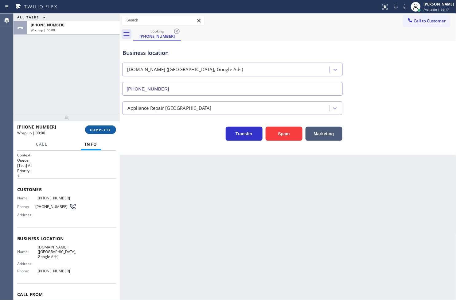
click at [106, 133] on button "COMPLETE" at bounding box center [100, 129] width 31 height 9
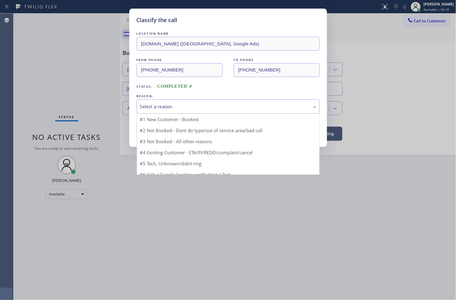
click at [146, 108] on div "Select a reason" at bounding box center [228, 106] width 176 height 7
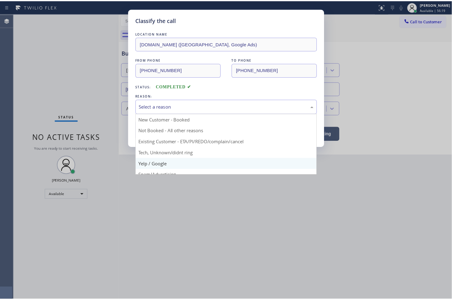
scroll to position [38, 0]
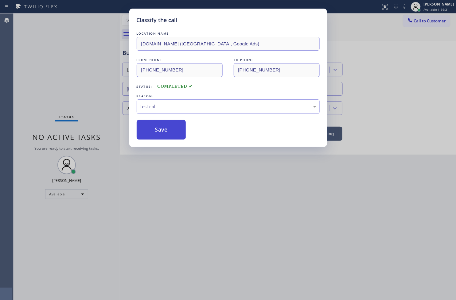
click at [155, 131] on button "Save" at bounding box center [161, 130] width 49 height 20
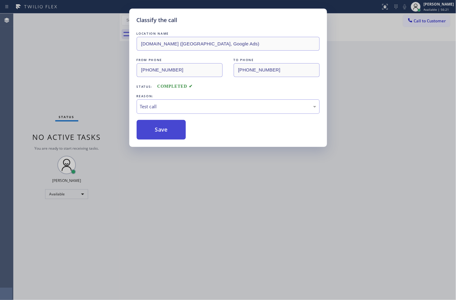
click at [155, 131] on button "Save" at bounding box center [161, 130] width 49 height 20
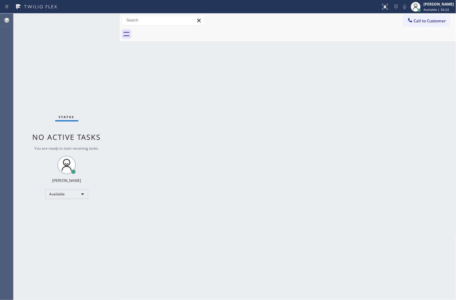
click at [106, 62] on div "Status No active tasks You are ready to start receiving tasks. [PERSON_NAME]" at bounding box center [66, 156] width 106 height 287
click at [101, 17] on div "Status No active tasks You are ready to start receiving tasks. [PERSON_NAME]" at bounding box center [66, 156] width 106 height 287
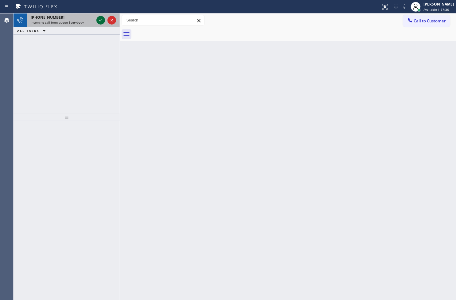
click at [101, 17] on icon at bounding box center [100, 20] width 7 height 7
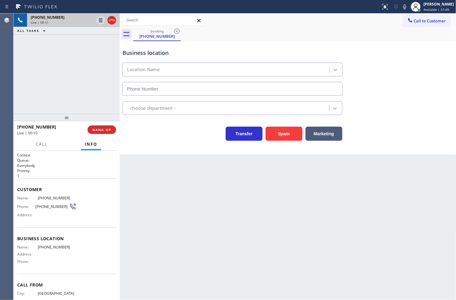
drag, startPoint x: 163, startPoint y: 150, endPoint x: 16, endPoint y: 91, distance: 157.5
click at [161, 150] on div "Business location Location Name - choose department - Transfer Spam Marketing" at bounding box center [288, 98] width 336 height 114
click at [15, 91] on div "[PHONE_NUMBER] Live | 00:11 ALL TASKS ALL TASKS ACTIVE TASKS TASKS IN WRAP UP" at bounding box center [66, 63] width 106 height 100
click at [138, 144] on div "Business location Location Name - choose department - Transfer Spam Marketing" at bounding box center [288, 98] width 336 height 114
click at [179, 156] on div "Back to Dashboard Change Sender ID Customers Technicians Select a contact Outbo…" at bounding box center [288, 156] width 336 height 287
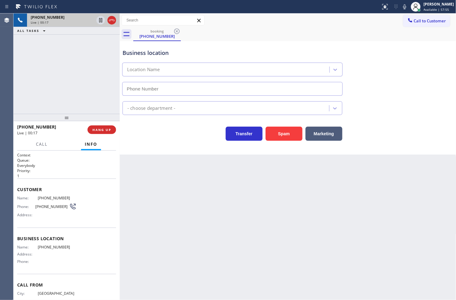
click at [148, 137] on div "Transfer Spam Marketing" at bounding box center [232, 132] width 222 height 17
click at [70, 98] on div "[PHONE_NUMBER] Live | 00:18 ALL TASKS ALL TASKS ACTIVE TASKS TASKS IN WRAP UP" at bounding box center [66, 63] width 106 height 100
click at [63, 90] on div "[PHONE_NUMBER] Live | 00:32 ALL TASKS ALL TASKS ACTIVE TASKS TASKS IN WRAP UP" at bounding box center [66, 63] width 106 height 100
click at [140, 131] on div "Transfer Spam Marketing" at bounding box center [232, 132] width 222 height 17
click at [39, 64] on div "[PHONE_NUMBER] Live | 00:34 ALL TASKS ALL TASKS ACTIVE TASKS TASKS IN WRAP UP" at bounding box center [66, 63] width 106 height 100
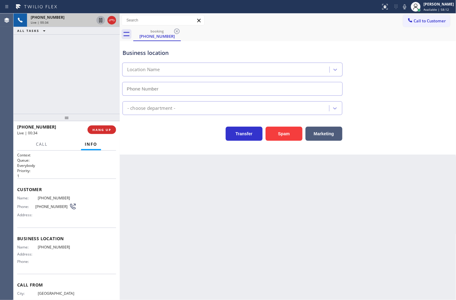
click at [98, 19] on icon at bounding box center [100, 20] width 7 height 7
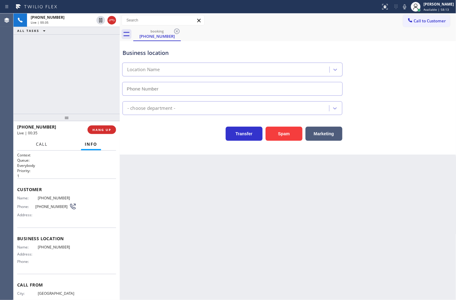
click at [42, 145] on span "Call" at bounding box center [42, 144] width 12 height 6
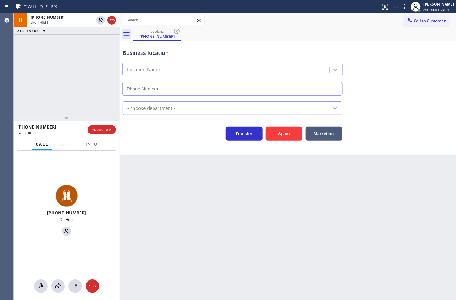
click at [60, 275] on div "[PHONE_NUMBER] On Hold" at bounding box center [66, 226] width 106 height 150
click at [55, 285] on icon at bounding box center [57, 286] width 7 height 7
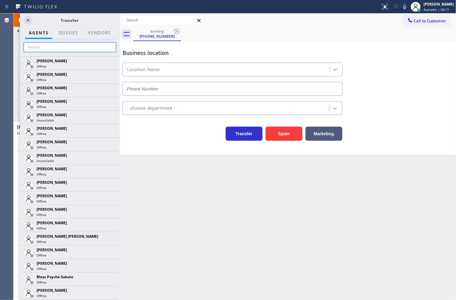
click at [56, 42] on input "text" at bounding box center [70, 47] width 92 height 10
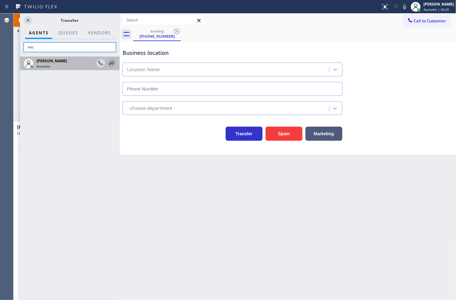
type input "mic"
click at [111, 62] on icon at bounding box center [111, 63] width 5 height 4
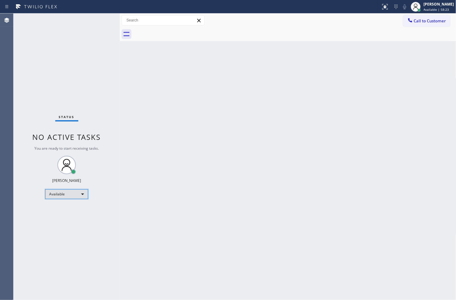
click at [82, 197] on div "Available" at bounding box center [66, 194] width 43 height 10
click at [68, 226] on li "Break" at bounding box center [66, 225] width 42 height 7
click at [34, 260] on div "Status No active tasks Change activity state to start receiving tasks. [PERSON_…" at bounding box center [66, 156] width 106 height 287
click at [122, 212] on div "Back to Dashboard Change Sender ID Customers Technicians Select a contact Outbo…" at bounding box center [288, 156] width 336 height 287
click at [77, 195] on div "Break" at bounding box center [66, 194] width 43 height 10
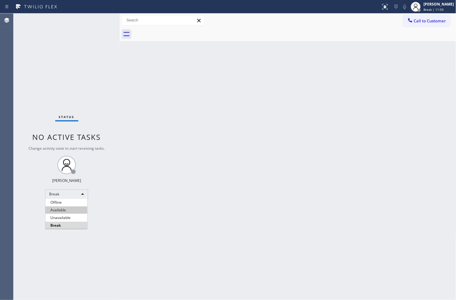
click at [70, 208] on li "Available" at bounding box center [66, 209] width 42 height 7
click at [436, 163] on div "Back to Dashboard Change Sender ID Customers Technicians Select a contact Outbo…" at bounding box center [288, 156] width 336 height 287
click at [26, 81] on div "Status No active tasks You are ready to start receiving tasks. [PERSON_NAME]" at bounding box center [66, 156] width 106 height 287
click at [95, 23] on div "Status No active tasks You are ready to start receiving tasks. [PERSON_NAME]" at bounding box center [66, 156] width 106 height 287
click at [33, 209] on div "Status No active tasks You are ready to start receiving tasks. [PERSON_NAME]" at bounding box center [66, 156] width 106 height 287
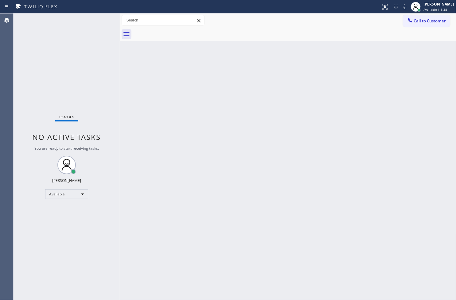
click at [55, 88] on div "Status No active tasks You are ready to start receiving tasks. [PERSON_NAME]" at bounding box center [66, 156] width 106 height 287
click at [102, 20] on div "Status No active tasks You are ready to start receiving tasks. [PERSON_NAME]" at bounding box center [66, 156] width 106 height 287
click at [102, 19] on div "Status No active tasks You are ready to start receiving tasks. [PERSON_NAME]" at bounding box center [66, 156] width 106 height 287
click at [97, 17] on div "Status No active tasks You are ready to start receiving tasks. [PERSON_NAME]" at bounding box center [66, 156] width 106 height 287
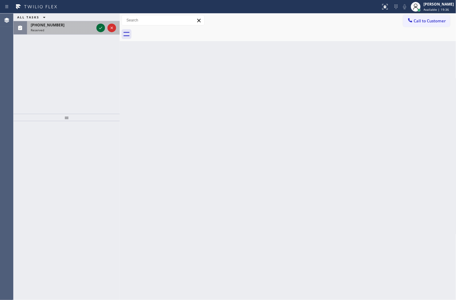
click at [101, 30] on icon at bounding box center [100, 27] width 7 height 7
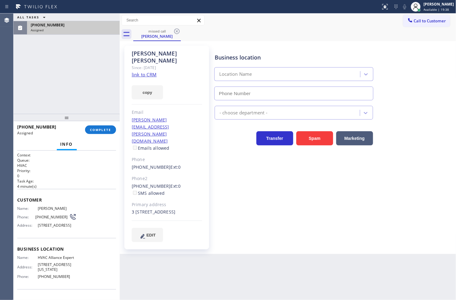
type input "[PHONE_NUMBER]"
click at [17, 209] on span "Name:" at bounding box center [27, 208] width 21 height 5
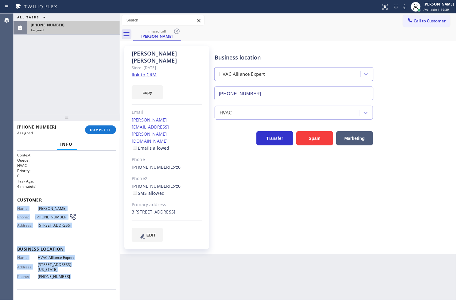
drag, startPoint x: 17, startPoint y: 209, endPoint x: 80, endPoint y: 285, distance: 99.2
click at [80, 285] on div "Context Queue: HVAC Priority: 0 Task Age: [DEMOGRAPHIC_DATA] minute(s) Customer…" at bounding box center [66, 243] width 99 height 183
copy div "Name: [PERSON_NAME] Phone: [PHONE_NUMBER] Address: [STREET_ADDRESS] Business lo…"
click at [110, 129] on span "COMPLETE" at bounding box center [100, 130] width 21 height 4
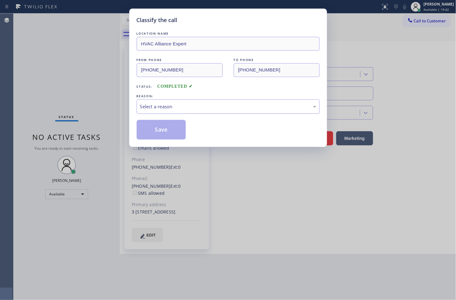
click at [160, 110] on div "Select a reason" at bounding box center [228, 106] width 176 height 7
click at [168, 133] on button "Save" at bounding box center [161, 130] width 49 height 20
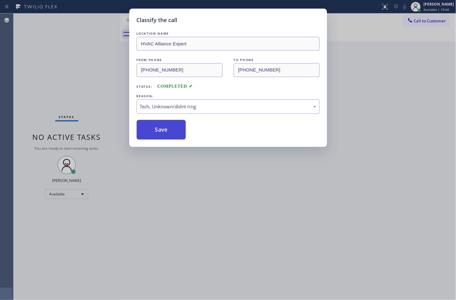
click at [168, 133] on button "Save" at bounding box center [161, 130] width 49 height 20
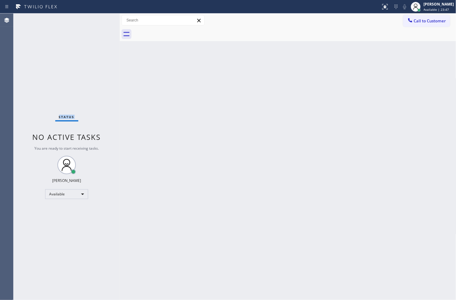
click at [27, 51] on div "Status No active tasks You are ready to start receiving tasks. [PERSON_NAME]" at bounding box center [66, 156] width 106 height 287
click at [94, 19] on div "Status No active tasks You are ready to start receiving tasks. [PERSON_NAME]" at bounding box center [66, 156] width 106 height 287
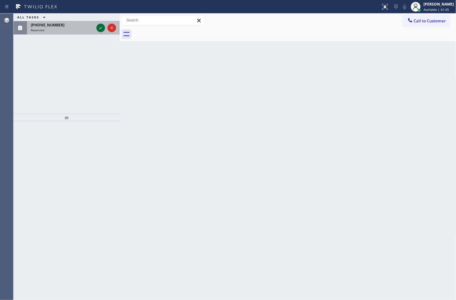
click at [100, 26] on icon at bounding box center [100, 27] width 7 height 7
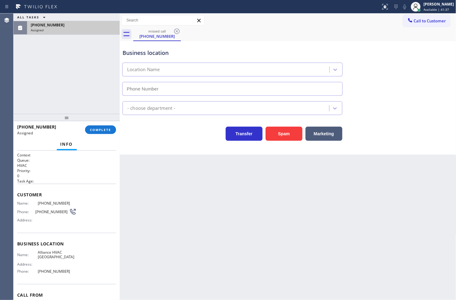
type input "[PHONE_NUMBER]"
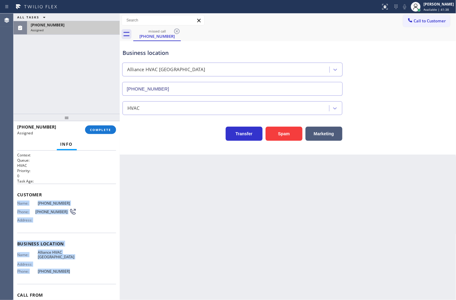
drag, startPoint x: 16, startPoint y: 202, endPoint x: 76, endPoint y: 274, distance: 93.2
click at [76, 274] on div "Context Queue: HVAC Priority: 0 Task Age: Customer Name: [PHONE_NUMBER] Phone: …" at bounding box center [66, 226] width 106 height 150
copy div "Name: [PHONE_NUMBER] Phone: [PHONE_NUMBER] Address: Business location Name: All…"
click at [99, 130] on span "COMPLETE" at bounding box center [100, 130] width 21 height 4
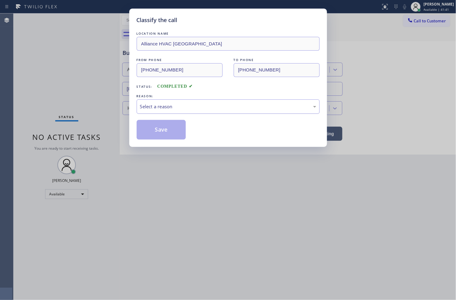
click at [158, 106] on div "Select a reason" at bounding box center [228, 106] width 176 height 7
click at [158, 134] on button "Save" at bounding box center [161, 130] width 49 height 20
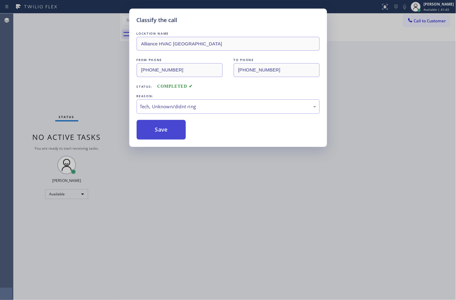
click at [158, 134] on button "Save" at bounding box center [161, 130] width 49 height 20
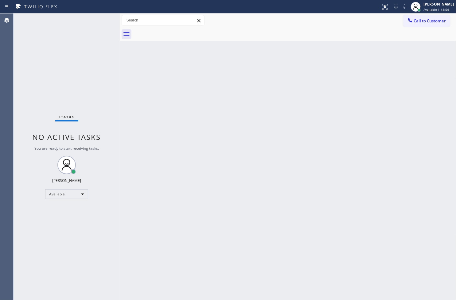
click at [27, 46] on div "Status No active tasks You are ready to start receiving tasks. [PERSON_NAME]" at bounding box center [66, 156] width 106 height 287
click at [29, 78] on div "Status No active tasks You are ready to start receiving tasks. [PERSON_NAME]" at bounding box center [66, 156] width 106 height 287
click at [83, 196] on div "Available" at bounding box center [66, 194] width 43 height 10
click at [72, 225] on li "Break" at bounding box center [66, 225] width 42 height 7
click at [20, 232] on div "Status No active tasks Change activity state to start receiving tasks. [PERSON_…" at bounding box center [66, 156] width 106 height 287
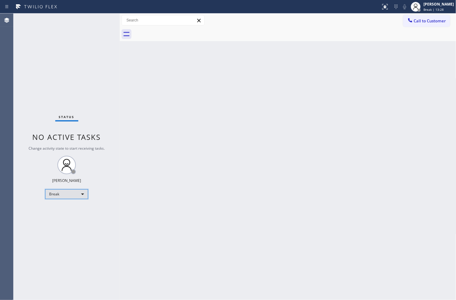
click at [77, 195] on div "Break" at bounding box center [66, 194] width 43 height 10
click at [68, 211] on li "Available" at bounding box center [66, 209] width 42 height 7
click at [82, 70] on div "Status No active tasks Change activity state to start receiving tasks. [PERSON_…" at bounding box center [66, 156] width 106 height 287
drag, startPoint x: 98, startPoint y: 33, endPoint x: 99, endPoint y: 28, distance: 5.2
click at [98, 33] on div "Status No active tasks Change activity state to start receiving tasks. [PERSON_…" at bounding box center [66, 156] width 106 height 287
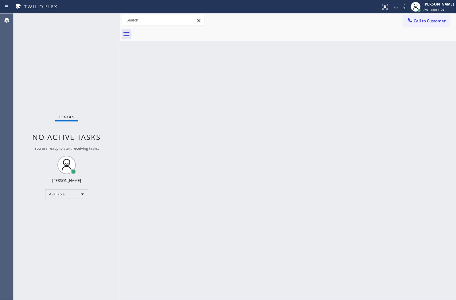
click at [100, 26] on div "Status No active tasks You are ready to start receiving tasks. [PERSON_NAME]" at bounding box center [66, 156] width 106 height 287
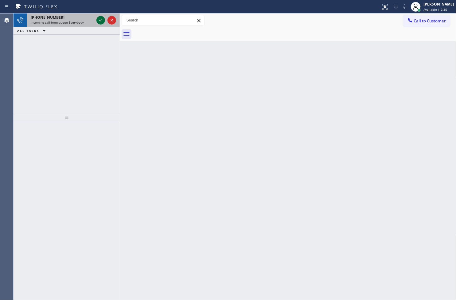
click at [100, 19] on icon at bounding box center [100, 20] width 7 height 7
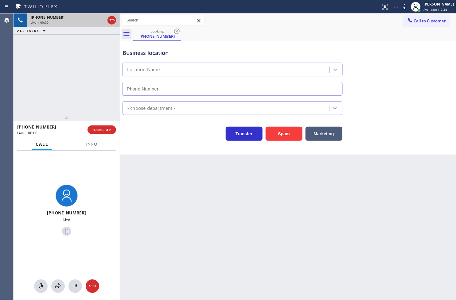
type input "[PHONE_NUMBER]"
click at [102, 229] on div at bounding box center [66, 231] width 101 height 13
click at [144, 149] on div "Business location Office - [PERSON_NAME] [PHONE_NUMBER] Office Transfer Spam Ma…" at bounding box center [288, 98] width 336 height 114
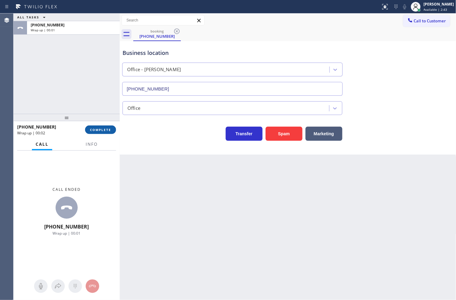
click at [103, 129] on span "COMPLETE" at bounding box center [100, 130] width 21 height 4
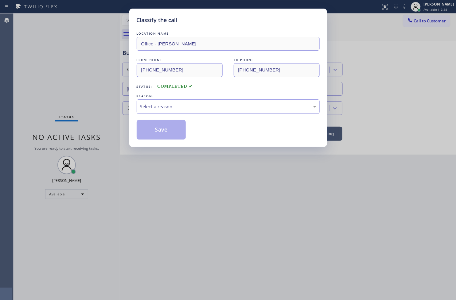
drag, startPoint x: 160, startPoint y: 107, endPoint x: 160, endPoint y: 111, distance: 3.7
click at [160, 110] on div "Select a reason" at bounding box center [228, 106] width 176 height 7
click at [160, 131] on button "Save" at bounding box center [161, 130] width 49 height 20
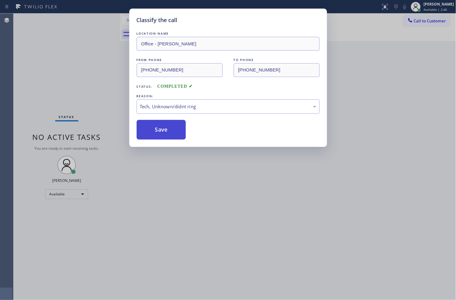
click at [160, 131] on button "Save" at bounding box center [161, 130] width 49 height 20
click at [100, 48] on div "Classify the call LOCATION NAME Office - [PERSON_NAME] FROM PHONE [PHONE_NUMBER…" at bounding box center [228, 150] width 456 height 300
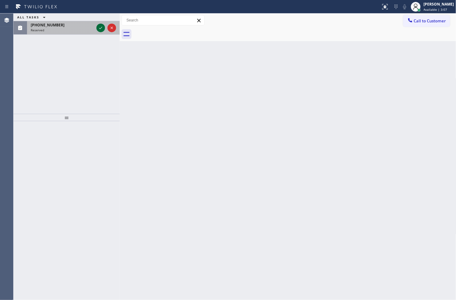
click at [102, 26] on icon at bounding box center [100, 27] width 7 height 7
click at [98, 28] on icon at bounding box center [100, 27] width 7 height 7
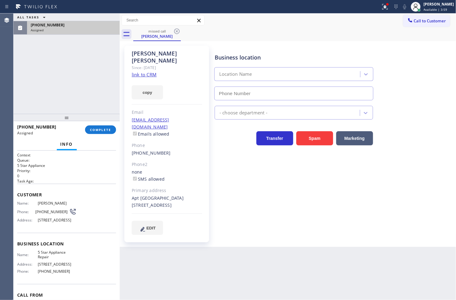
type input "[PHONE_NUMBER]"
click at [16, 201] on div "Context Queue: 5 Star Appliance Priority: 0 Task Age: Customer Name: [PERSON_NA…" at bounding box center [66, 226] width 106 height 150
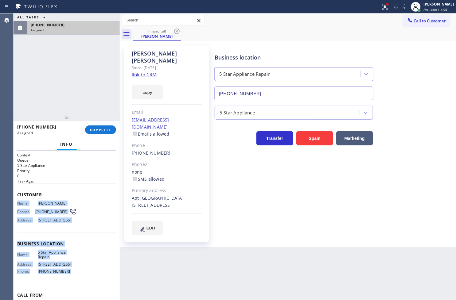
drag, startPoint x: 16, startPoint y: 201, endPoint x: 71, endPoint y: 286, distance: 101.3
click at [71, 286] on div "Context Queue: 5 Star Appliance Priority: 0 Task Age: Customer Name: [PERSON_NA…" at bounding box center [66, 226] width 106 height 150
copy div "Name: [PERSON_NAME] Phone: [PHONE_NUMBER] Address: [STREET_ADDRESS] Business lo…"
click at [103, 131] on span "COMPLETE" at bounding box center [100, 130] width 21 height 4
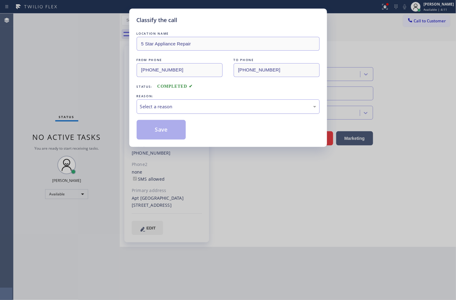
click at [169, 109] on div "Select a reason" at bounding box center [228, 106] width 176 height 7
click at [162, 131] on button "Save" at bounding box center [161, 130] width 49 height 20
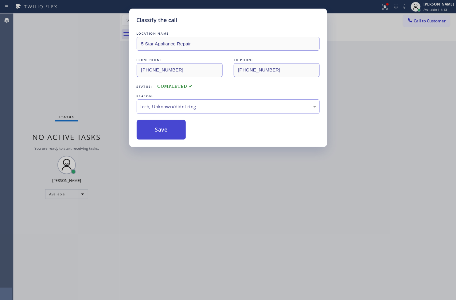
click at [162, 131] on button "Save" at bounding box center [161, 130] width 49 height 20
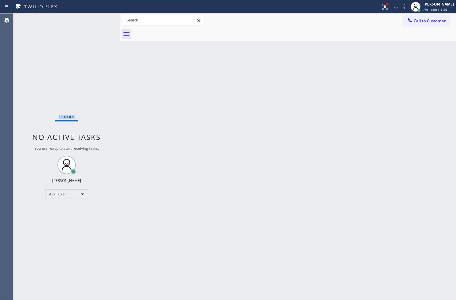
drag, startPoint x: 23, startPoint y: 90, endPoint x: 25, endPoint y: 84, distance: 5.6
click at [23, 90] on div "Status No active tasks You are ready to start receiving tasks. [PERSON_NAME]" at bounding box center [66, 156] width 106 height 287
click at [89, 19] on div "Status No active tasks You are ready to start receiving tasks. [PERSON_NAME]" at bounding box center [66, 156] width 106 height 287
click at [96, 41] on div "Status No active tasks You are ready to start receiving tasks. [PERSON_NAME]" at bounding box center [66, 156] width 106 height 287
click at [98, 21] on div "Status No active tasks You are ready to start receiving tasks. [PERSON_NAME]" at bounding box center [66, 156] width 106 height 287
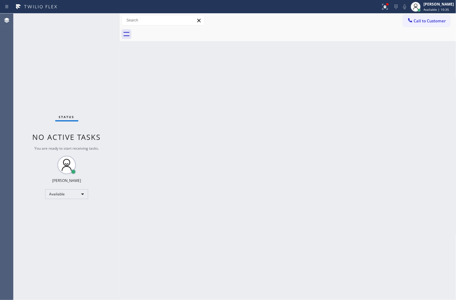
click at [98, 22] on div "Status No active tasks You are ready to start receiving tasks. [PERSON_NAME]" at bounding box center [66, 156] width 106 height 287
click at [297, 228] on div "Back to Dashboard Change Sender ID Customers Technicians Select a contact Outbo…" at bounding box center [288, 156] width 336 height 287
click at [378, 7] on div at bounding box center [384, 6] width 13 height 7
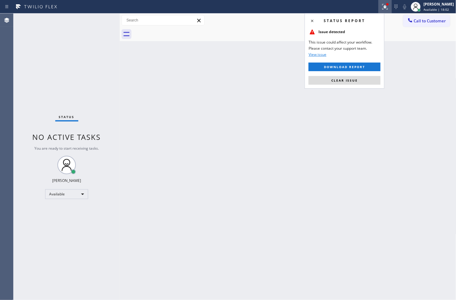
drag, startPoint x: 361, startPoint y: 82, endPoint x: 314, endPoint y: 88, distance: 47.0
click at [361, 82] on button "Clear issue" at bounding box center [344, 80] width 72 height 9
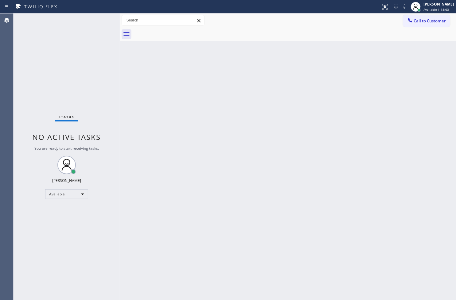
click at [138, 118] on div "Back to Dashboard Change Sender ID Customers Technicians Select a contact Outbo…" at bounding box center [288, 156] width 336 height 287
click at [78, 59] on div "Status No active tasks You are ready to start receiving tasks. [PERSON_NAME]" at bounding box center [66, 156] width 106 height 287
click at [96, 23] on div "Status No active tasks You are ready to start receiving tasks. [PERSON_NAME]" at bounding box center [66, 156] width 106 height 287
click at [99, 19] on div "Status No active tasks You are ready to start receiving tasks. [PERSON_NAME]" at bounding box center [66, 156] width 106 height 287
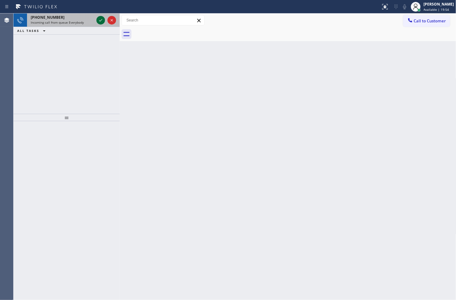
click at [99, 19] on icon at bounding box center [100, 20] width 7 height 7
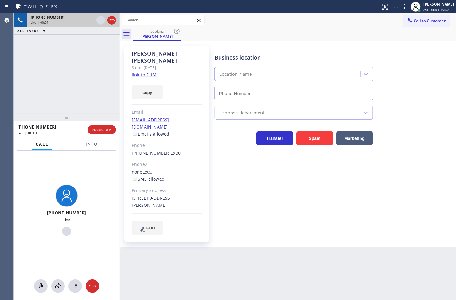
type input "[PHONE_NUMBER]"
click at [144, 71] on link "link to CRM" at bounding box center [144, 74] width 25 height 6
click at [93, 192] on div "[PHONE_NUMBER] Live" at bounding box center [66, 211] width 106 height 121
click at [64, 79] on div "[PHONE_NUMBER] Live | 00:37 ALL TASKS ALL TASKS ACTIVE TASKS TASKS IN WRAP UP" at bounding box center [66, 63] width 106 height 100
click at [85, 176] on div "[PHONE_NUMBER] Live" at bounding box center [66, 211] width 106 height 121
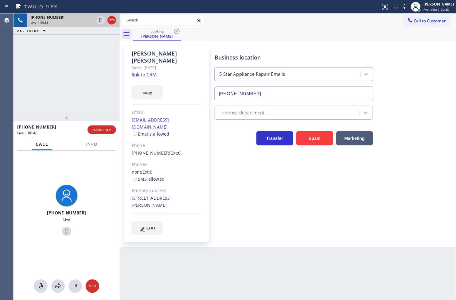
click at [84, 169] on div "[PHONE_NUMBER] Live" at bounding box center [66, 211] width 106 height 121
click at [77, 109] on div "[PHONE_NUMBER] Live | 00:42 ALL TASKS ALL TASKS ACTIVE TASKS TASKS IN WRAP UP" at bounding box center [66, 63] width 106 height 100
click at [77, 170] on div "[PHONE_NUMBER] Live" at bounding box center [66, 211] width 106 height 121
click at [82, 75] on div "[PHONE_NUMBER] Live | 00:45 ALL TASKS ALL TASKS ACTIVE TASKS TASKS IN WRAP UP" at bounding box center [66, 63] width 106 height 100
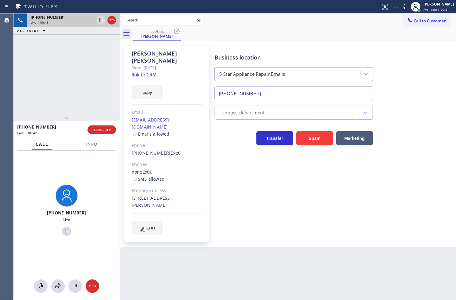
click at [103, 188] on div "[PHONE_NUMBER] Live" at bounding box center [66, 211] width 106 height 121
click at [56, 45] on div "[PHONE_NUMBER] Live | 00:46 ALL TASKS ALL TASKS ACTIVE TASKS TASKS IN WRAP UP" at bounding box center [66, 63] width 106 height 100
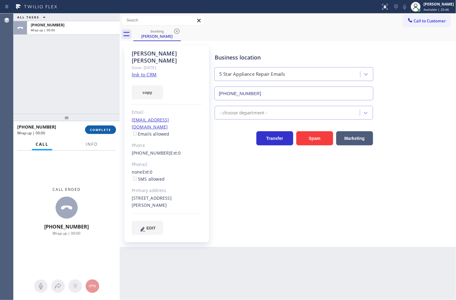
click at [100, 128] on span "COMPLETE" at bounding box center [100, 130] width 21 height 4
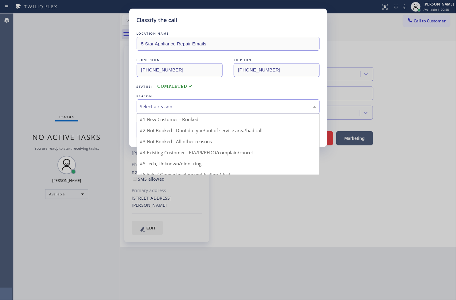
click at [170, 102] on div "Select a reason" at bounding box center [228, 106] width 183 height 14
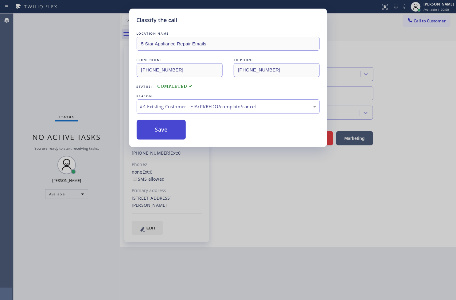
click at [166, 129] on button "Save" at bounding box center [161, 130] width 49 height 20
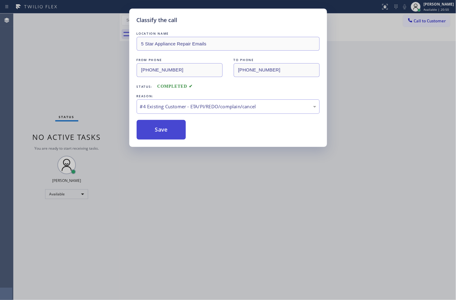
click at [166, 129] on button "Save" at bounding box center [161, 130] width 49 height 20
click at [148, 132] on button "Save" at bounding box center [161, 130] width 49 height 20
click at [241, 187] on div "Classify the call LOCATION NAME 5 Star Appliance Repair Emails FROM PHONE [PHON…" at bounding box center [228, 150] width 456 height 300
click at [159, 132] on button "Save" at bounding box center [161, 130] width 49 height 20
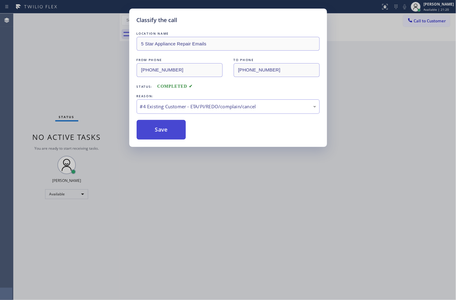
click at [159, 132] on button "Save" at bounding box center [161, 130] width 49 height 20
click at [220, 199] on div "Classify the call LOCATION NAME 5 Star Appliance Repair Emails FROM PHONE [PHON…" at bounding box center [228, 150] width 456 height 300
click at [351, 151] on div "Classify the call LOCATION NAME 5 Star Appliance Repair Emails FROM PHONE [PHON…" at bounding box center [228, 150] width 456 height 300
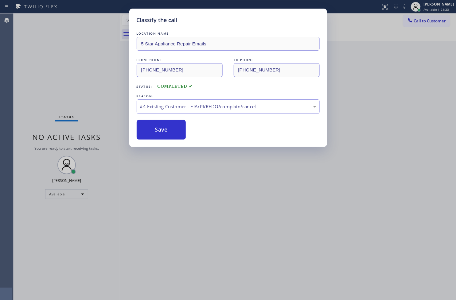
drag, startPoint x: 271, startPoint y: 226, endPoint x: 192, endPoint y: 127, distance: 126.8
click at [263, 211] on div "Classify the call LOCATION NAME 5 Star Appliance Repair Emails FROM PHONE [PHON…" at bounding box center [228, 150] width 456 height 300
click at [174, 127] on button "Save" at bounding box center [161, 130] width 49 height 20
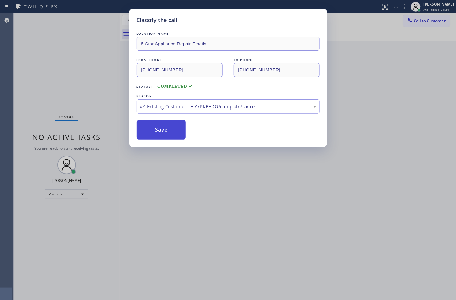
click at [174, 127] on button "Save" at bounding box center [161, 130] width 49 height 20
click at [137, 154] on div "Classify the call LOCATION NAME 5 Star Appliance Repair Emails FROM PHONE [PHON…" at bounding box center [228, 150] width 456 height 300
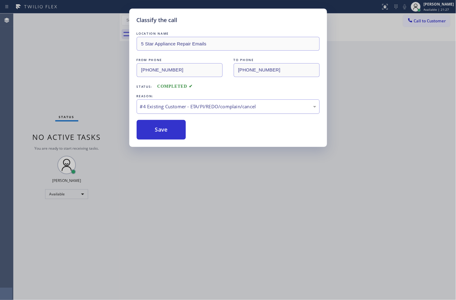
click at [166, 105] on div "#4 Existing Customer - ETA/PI/REDO/complain/cancel" at bounding box center [228, 106] width 176 height 7
click at [161, 134] on button "Save" at bounding box center [161, 130] width 49 height 20
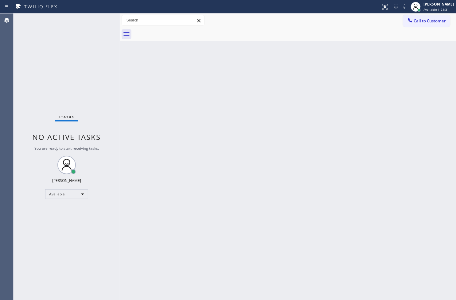
click at [158, 140] on div "Back to Dashboard Change Sender ID Customers Technicians Select a contact Outbo…" at bounding box center [288, 156] width 336 height 287
click at [89, 85] on div "Status No active tasks You are ready to start receiving tasks. [PERSON_NAME]" at bounding box center [66, 156] width 106 height 287
click at [98, 23] on div "Status No active tasks You are ready to start receiving tasks. [PERSON_NAME]" at bounding box center [66, 156] width 106 height 287
click at [100, 21] on div "Status No active tasks You are ready to start receiving tasks. [PERSON_NAME]" at bounding box center [66, 156] width 106 height 287
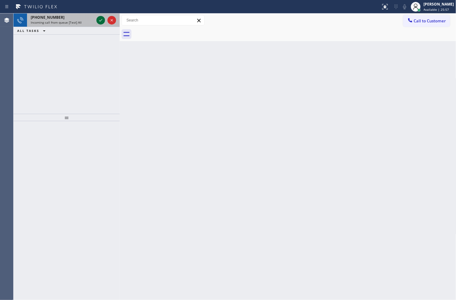
click at [100, 21] on icon at bounding box center [100, 20] width 3 height 2
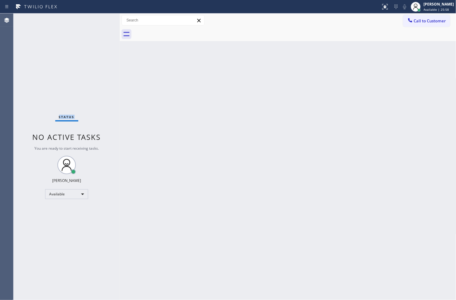
click at [100, 21] on div "Status No active tasks You are ready to start receiving tasks. [PERSON_NAME]" at bounding box center [66, 156] width 106 height 287
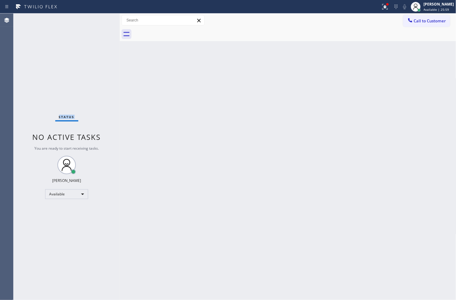
click at [100, 21] on div "Status No active tasks You are ready to start receiving tasks. [PERSON_NAME]" at bounding box center [66, 156] width 106 height 287
click at [378, 7] on div at bounding box center [384, 6] width 13 height 7
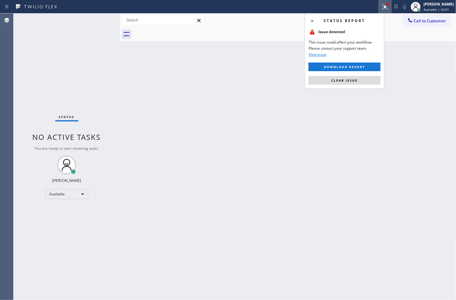
click at [360, 85] on div "Status report Issue detected This issue could affect your workflow. Please cont…" at bounding box center [344, 50] width 80 height 75
click at [326, 79] on button "Clear issue" at bounding box center [344, 80] width 72 height 9
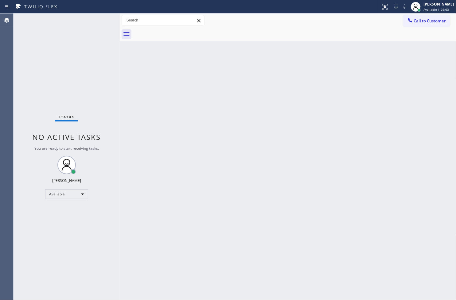
click at [122, 59] on div "Back to Dashboard Change Sender ID Customers Technicians Select a contact Outbo…" at bounding box center [288, 156] width 336 height 287
click at [98, 16] on div "Status No active tasks You are ready to start receiving tasks. [PERSON_NAME]" at bounding box center [66, 156] width 106 height 287
click at [99, 19] on div "Status No active tasks You are ready to start receiving tasks. [PERSON_NAME]" at bounding box center [66, 156] width 106 height 287
click at [84, 196] on div "Available" at bounding box center [66, 194] width 43 height 10
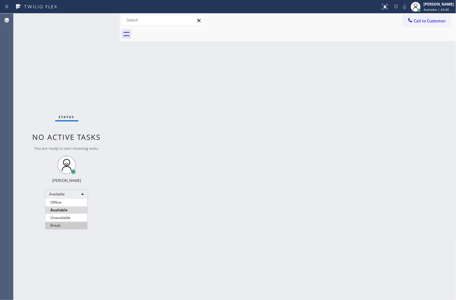
click at [62, 227] on li "Break" at bounding box center [66, 225] width 42 height 7
click at [26, 237] on div "Status No active tasks Change activity state to start receiving tasks. [PERSON_…" at bounding box center [66, 156] width 106 height 287
click at [80, 194] on div "Break" at bounding box center [66, 194] width 43 height 10
click at [74, 211] on li "Available" at bounding box center [66, 209] width 42 height 7
click at [261, 221] on div "Back to Dashboard Change Sender ID Customers Technicians Select a contact Outbo…" at bounding box center [288, 156] width 336 height 287
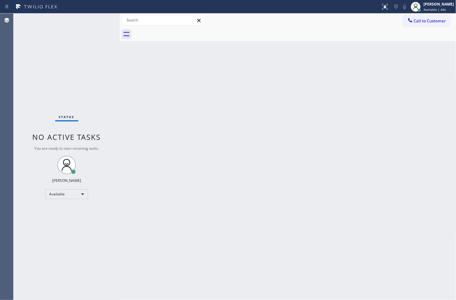
drag, startPoint x: 15, startPoint y: 204, endPoint x: 19, endPoint y: 201, distance: 5.0
click at [16, 204] on div "Status No active tasks You are ready to start receiving tasks. [PERSON_NAME]" at bounding box center [66, 156] width 106 height 287
click at [98, 18] on div "Status No active tasks You are ready to start receiving tasks. [PERSON_NAME]" at bounding box center [66, 156] width 106 height 287
click at [33, 171] on div "Status No active tasks You are ready to start receiving tasks. [PERSON_NAME]" at bounding box center [66, 156] width 106 height 287
click at [95, 13] on div "Status No active tasks You are ready to start receiving tasks. [PERSON_NAME]" at bounding box center [66, 156] width 106 height 287
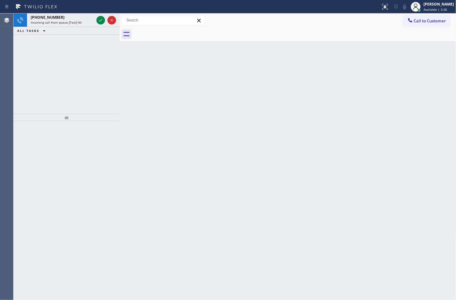
click at [95, 13] on div at bounding box center [106, 19] width 22 height 13
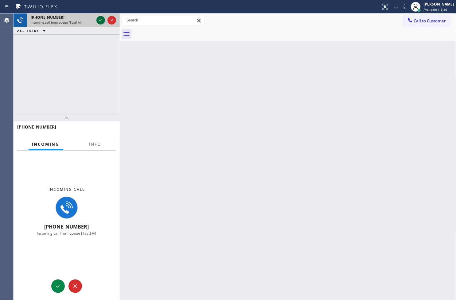
click at [100, 20] on icon at bounding box center [100, 20] width 7 height 7
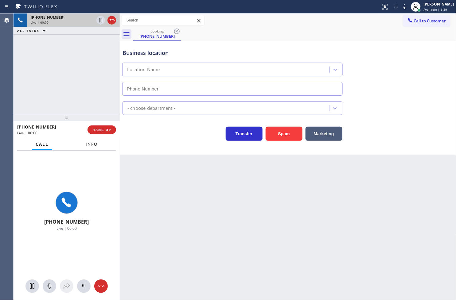
type input "[PHONE_NUMBER]"
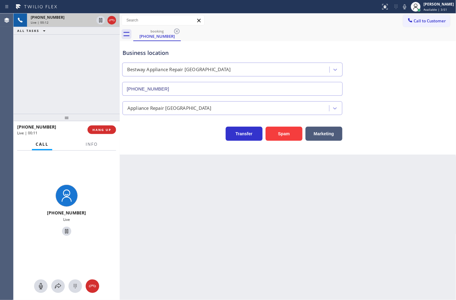
click at [429, 130] on div "Transfer Spam Marketing" at bounding box center [287, 131] width 333 height 20
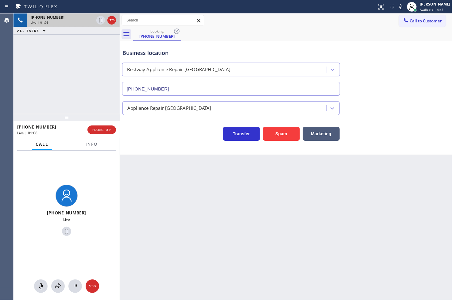
click at [324, 210] on div "Back to Dashboard Change Sender ID Customers Technicians Select a contact Outbo…" at bounding box center [286, 156] width 332 height 287
click at [348, 199] on div "Back to Dashboard Change Sender ID Customers Technicians Select a contact Outbo…" at bounding box center [286, 156] width 332 height 287
click at [49, 104] on div "[PHONE_NUMBER] Live | 01:15 ALL TASKS ALL TASKS ACTIVE TASKS TASKS IN WRAP UP" at bounding box center [66, 63] width 106 height 100
click at [94, 176] on div "[PHONE_NUMBER] Live" at bounding box center [66, 211] width 106 height 121
click at [60, 287] on icon at bounding box center [57, 286] width 7 height 7
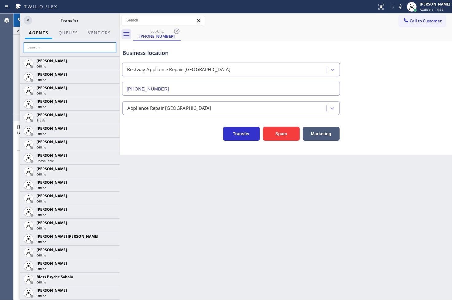
click at [40, 49] on input "text" at bounding box center [70, 47] width 92 height 10
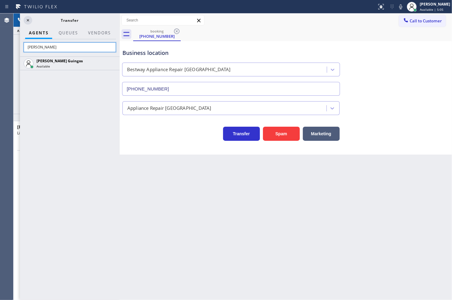
type input "[PERSON_NAME]"
click at [99, 102] on div "[PERSON_NAME] Guingos Available" at bounding box center [70, 178] width 100 height 244
click at [108, 89] on div "[PERSON_NAME] Guingos Available" at bounding box center [70, 178] width 100 height 244
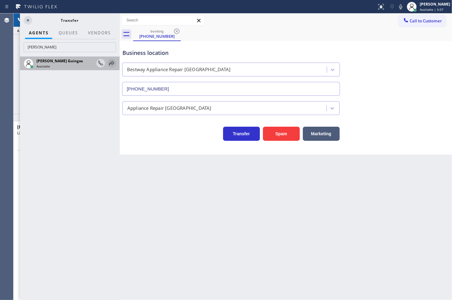
click at [113, 65] on icon at bounding box center [111, 63] width 7 height 7
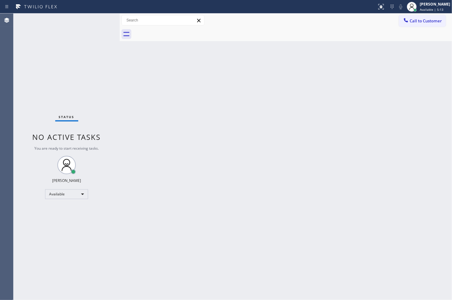
click at [88, 49] on div "Status No active tasks You are ready to start receiving tasks. [PERSON_NAME]" at bounding box center [66, 156] width 106 height 287
click at [98, 20] on div "Status No active tasks You are ready to start receiving tasks. [PERSON_NAME]" at bounding box center [66, 156] width 106 height 287
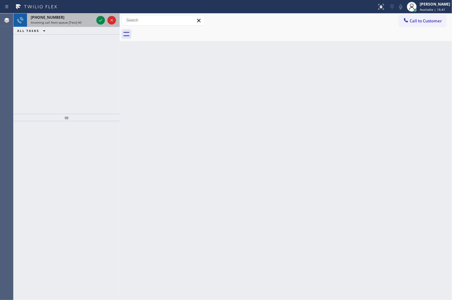
click at [94, 16] on div "[PHONE_NUMBER] Incoming call from queue [Test] All" at bounding box center [61, 19] width 68 height 13
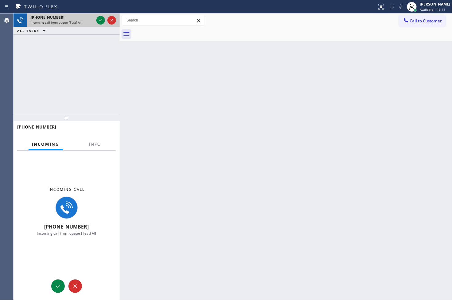
click at [94, 16] on div "[PHONE_NUMBER] Incoming call from queue [Test] All" at bounding box center [61, 19] width 68 height 13
click at [100, 20] on icon at bounding box center [100, 20] width 7 height 7
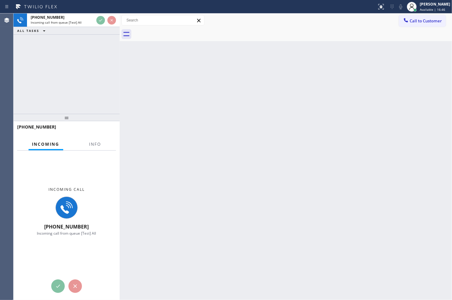
click at [96, 88] on div "[PHONE_NUMBER] Incoming call from queue [Test] All ALL TASKS ALL TASKS ACTIVE T…" at bounding box center [66, 63] width 106 height 100
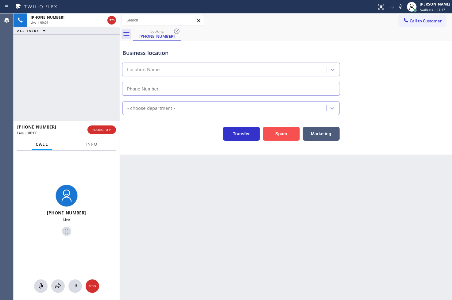
type input "[PHONE_NUMBER]"
click at [95, 101] on div "[PHONE_NUMBER] Live | 00:06 ALL TASKS ALL TASKS ACTIVE TASKS TASKS IN WRAP UP" at bounding box center [66, 63] width 106 height 100
click at [157, 144] on div "Business location Marvel Electrician [PERSON_NAME] [PHONE_NUMBER] Electricians …" at bounding box center [286, 98] width 332 height 114
click at [80, 99] on div "[PHONE_NUMBER] Live | 00:07 ALL TASKS ALL TASKS ACTIVE TASKS TASKS IN WRAP UP" at bounding box center [66, 63] width 106 height 100
click at [158, 155] on div "Back to Dashboard Change Sender ID Customers Technicians Select a contact Outbo…" at bounding box center [286, 156] width 332 height 287
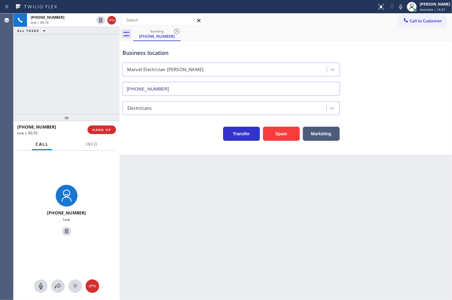
click at [306, 163] on div "Back to Dashboard Change Sender ID Customers Technicians Select a contact Outbo…" at bounding box center [286, 156] width 332 height 287
click at [323, 136] on button "Marketing" at bounding box center [321, 134] width 37 height 14
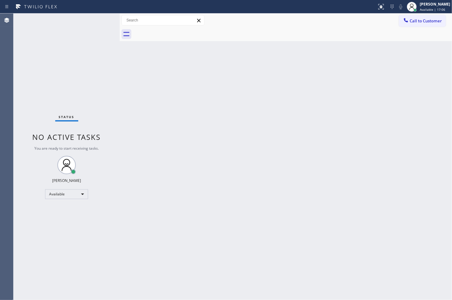
click at [98, 18] on div "Status No active tasks You are ready to start receiving tasks. [PERSON_NAME]" at bounding box center [66, 156] width 106 height 287
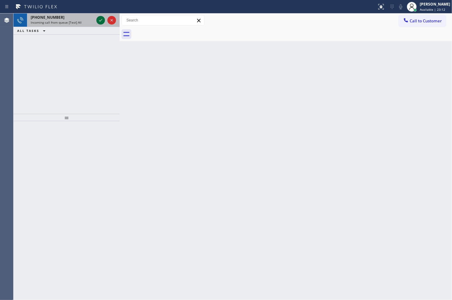
click at [98, 18] on icon at bounding box center [100, 20] width 7 height 7
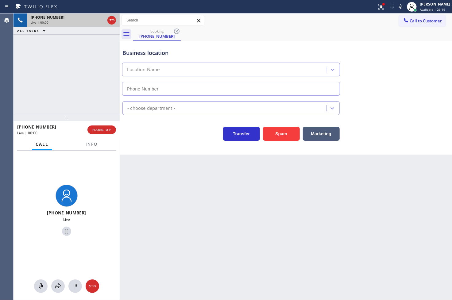
type input "[PHONE_NUMBER]"
click at [382, 5] on div at bounding box center [384, 4] width 4 height 4
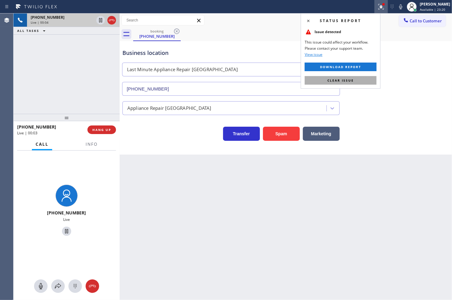
click at [372, 78] on button "Clear issue" at bounding box center [341, 80] width 72 height 9
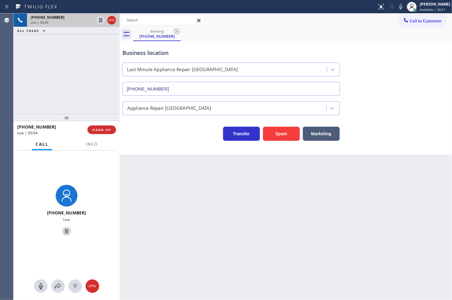
click at [61, 69] on div "[PHONE_NUMBER] Live | 00:05 ALL TASKS ALL TASKS ACTIVE TASKS TASKS IN WRAP UP" at bounding box center [66, 63] width 106 height 100
click at [151, 127] on div "Transfer Spam Marketing" at bounding box center [231, 132] width 220 height 17
click at [68, 94] on div "[PHONE_NUMBER] Live | 00:07 ALL TASKS ALL TASKS ACTIVE TASKS TASKS IN WRAP UP" at bounding box center [66, 63] width 106 height 100
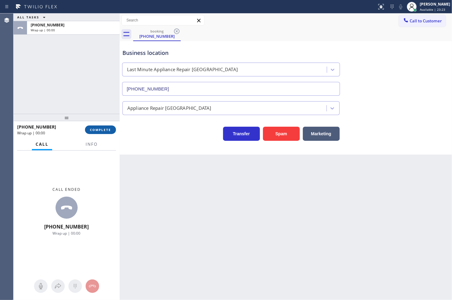
click at [97, 129] on span "COMPLETE" at bounding box center [100, 130] width 21 height 4
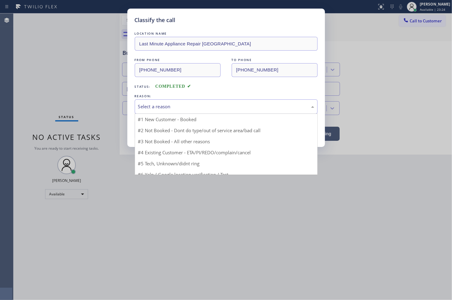
click at [142, 106] on div "Select a reason" at bounding box center [226, 106] width 176 height 7
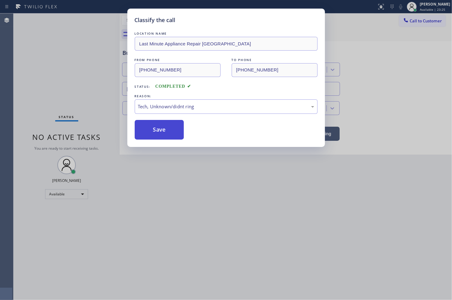
click at [162, 132] on button "Save" at bounding box center [159, 130] width 49 height 20
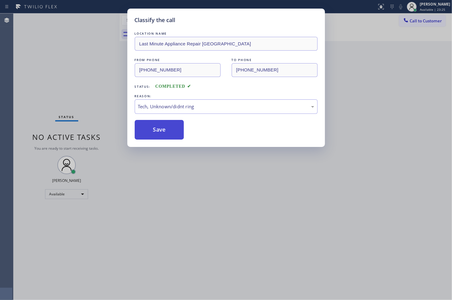
click at [162, 132] on button "Save" at bounding box center [159, 130] width 49 height 20
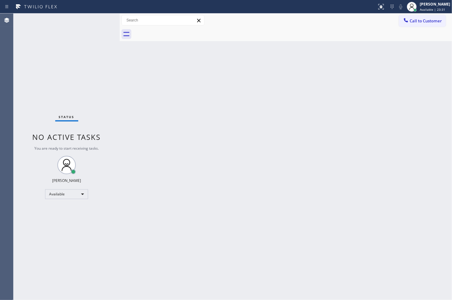
click at [99, 19] on div "Status No active tasks You are ready to start receiving tasks. [PERSON_NAME]" at bounding box center [66, 156] width 106 height 287
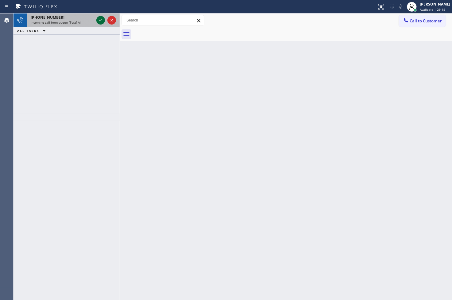
click at [99, 19] on icon at bounding box center [100, 20] width 7 height 7
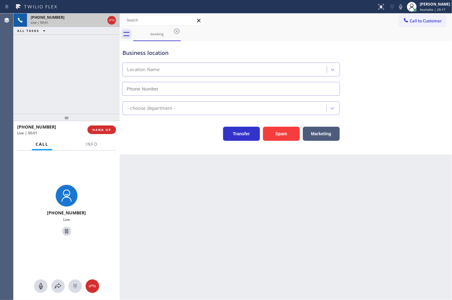
type input "[PHONE_NUMBER]"
click at [217, 172] on div "Back to Dashboard Change Sender ID Customers Technicians Select a contact Outbo…" at bounding box center [286, 156] width 332 height 287
click at [172, 151] on div "Business location Home Alliance [PHONE_NUMBER] Appliance Repair High End Transf…" at bounding box center [286, 98] width 332 height 114
click at [64, 83] on div "[PHONE_NUMBER] Live | 00:02 ALL TASKS ALL TASKS ACTIVE TASKS TASKS IN WRAP UP" at bounding box center [66, 63] width 106 height 100
click at [179, 154] on div "Business location Home Alliance [PHONE_NUMBER] Appliance Repair High End Transf…" at bounding box center [286, 98] width 332 height 114
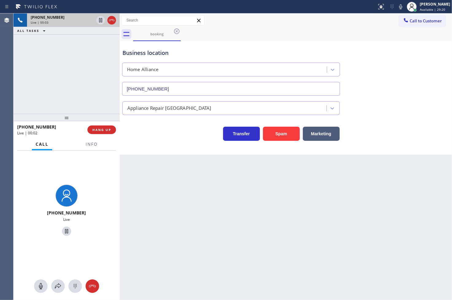
click at [74, 98] on div "[PHONE_NUMBER] Live | 00:03 ALL TASKS ALL TASKS ACTIVE TASKS TASKS IN WRAP UP" at bounding box center [66, 63] width 106 height 100
click at [159, 148] on div "Business location Home Alliance [PHONE_NUMBER] Appliance Repair High End Transf…" at bounding box center [286, 98] width 332 height 114
click at [98, 116] on div at bounding box center [66, 117] width 106 height 7
click at [175, 151] on div "Business location Home Alliance [PHONE_NUMBER] Appliance Repair High End Transf…" at bounding box center [286, 98] width 332 height 114
click at [83, 95] on div "[PHONE_NUMBER] Live | 00:05 ALL TASKS ALL TASKS ACTIVE TASKS TASKS IN WRAP UP" at bounding box center [66, 63] width 106 height 100
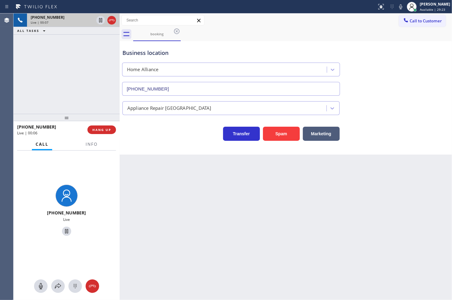
click at [155, 132] on div "Transfer Spam Marketing" at bounding box center [231, 132] width 220 height 17
click at [50, 75] on div "[PHONE_NUMBER] Live | 00:07 ALL TASKS ALL TASKS ACTIVE TASKS TASKS IN WRAP UP" at bounding box center [66, 63] width 106 height 100
click at [137, 133] on div "Transfer Spam Marketing" at bounding box center [231, 132] width 220 height 17
click at [71, 98] on div "[PHONE_NUMBER] Live | 00:09 ALL TASKS ALL TASKS ACTIVE TASKS TASKS IN WRAP UP" at bounding box center [66, 63] width 106 height 100
click at [163, 143] on div "Business location Home Alliance [PHONE_NUMBER] Appliance Repair High End Transf…" at bounding box center [286, 98] width 332 height 114
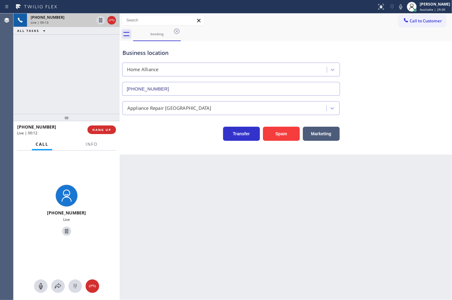
click at [336, 163] on div "Back to Dashboard Change Sender ID Customers Technicians Select a contact Outbo…" at bounding box center [286, 156] width 332 height 287
click at [201, 149] on div "Business location Home Alliance [PHONE_NUMBER] Appliance Repair High End Transf…" at bounding box center [286, 98] width 332 height 114
click at [314, 134] on button "Marketing" at bounding box center [321, 134] width 37 height 14
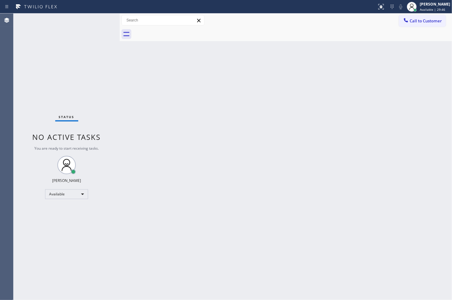
click at [101, 22] on div "Status No active tasks You are ready to start receiving tasks. [PERSON_NAME]" at bounding box center [66, 156] width 106 height 287
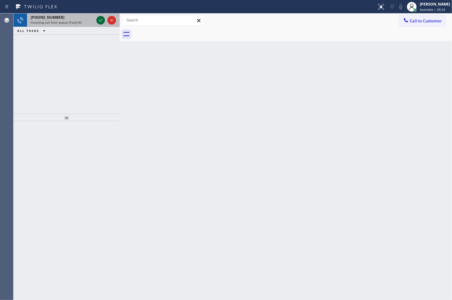
click at [101, 22] on icon at bounding box center [100, 20] width 7 height 7
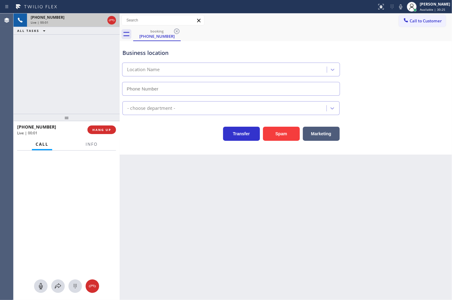
type input "[PHONE_NUMBER]"
click at [86, 84] on div "[PHONE_NUMBER] Live | 00:02 ALL TASKS ALL TASKS ACTIVE TASKS TASKS IN WRAP UP" at bounding box center [66, 63] width 106 height 100
click at [182, 177] on div "Back to Dashboard Change Sender ID Customers Technicians Select a contact Outbo…" at bounding box center [286, 156] width 332 height 287
click at [92, 90] on div "[PHONE_NUMBER] Live | 00:03 ALL TASKS ALL TASKS ACTIVE TASKS TASKS IN WRAP UP" at bounding box center [66, 63] width 106 height 100
click at [187, 139] on div "Transfer Spam Marketing" at bounding box center [231, 132] width 220 height 17
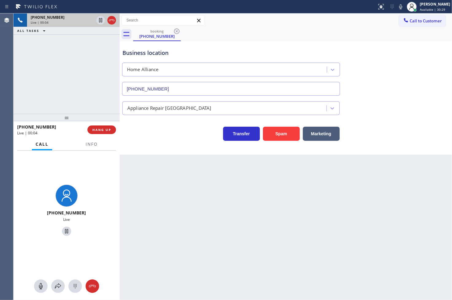
click at [164, 148] on div "Business location Home Alliance [PHONE_NUMBER] Appliance Repair High End Transf…" at bounding box center [286, 98] width 332 height 114
click at [37, 63] on div "[PHONE_NUMBER] Live | 00:05 ALL TASKS ALL TASKS ACTIVE TASKS TASKS IN WRAP UP" at bounding box center [66, 63] width 106 height 100
click at [87, 146] on span "Info" at bounding box center [92, 144] width 12 height 6
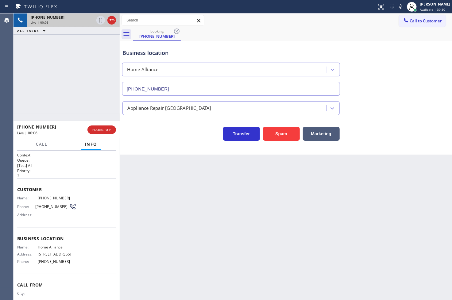
click at [156, 141] on div "Business location Home Alliance [PHONE_NUMBER] Appliance Repair High End Transf…" at bounding box center [286, 98] width 332 height 114
click at [114, 110] on div "[PHONE_NUMBER] Live | 00:06 ALL TASKS ALL TASKS ACTIVE TASKS TASKS IN WRAP UP" at bounding box center [66, 63] width 106 height 100
click at [142, 136] on div "Transfer Spam Marketing" at bounding box center [231, 132] width 220 height 17
click at [86, 92] on div "[PHONE_NUMBER] Live | 00:07 ALL TASKS ALL TASKS ACTIVE TASKS TASKS IN WRAP UP" at bounding box center [66, 63] width 106 height 100
click at [165, 151] on div "Business location Home Alliance [PHONE_NUMBER] Appliance Repair High End Transf…" at bounding box center [286, 98] width 332 height 114
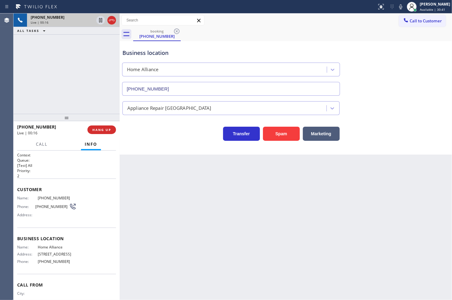
click at [163, 144] on div "Business location Home Alliance [PHONE_NUMBER] Appliance Repair High End Transf…" at bounding box center [286, 98] width 332 height 114
click at [74, 89] on div "[PHONE_NUMBER] Live | 00:17 ALL TASKS ALL TASKS ACTIVE TASKS TASKS IN WRAP UP" at bounding box center [66, 63] width 106 height 100
click at [37, 143] on span "Call" at bounding box center [42, 144] width 12 height 6
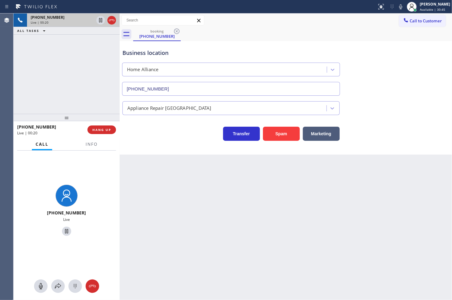
click at [197, 157] on div "Back to Dashboard Change Sender ID Customers Technicians Select a contact Outbo…" at bounding box center [286, 156] width 332 height 287
click at [324, 134] on button "Marketing" at bounding box center [321, 134] width 37 height 14
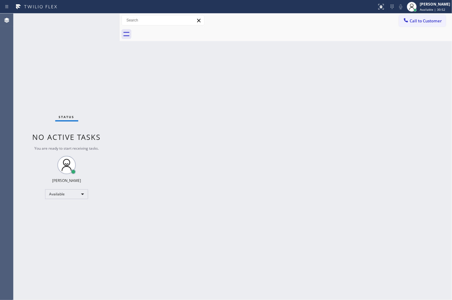
click at [116, 59] on div "Status No active tasks You are ready to start receiving tasks. [PERSON_NAME]" at bounding box center [66, 156] width 106 height 287
click at [100, 17] on div "Status No active tasks You are ready to start receiving tasks. [PERSON_NAME]" at bounding box center [66, 156] width 106 height 287
click at [133, 189] on div "Back to Dashboard Change Sender ID Customers Technicians Select a contact Outbo…" at bounding box center [286, 156] width 332 height 287
click at [127, 79] on div "Back to Dashboard Change Sender ID Customers Technicians Select a contact Outbo…" at bounding box center [286, 156] width 332 height 287
click at [108, 80] on div "Status No active tasks You are ready to start receiving tasks. [PERSON_NAME]" at bounding box center [66, 156] width 106 height 287
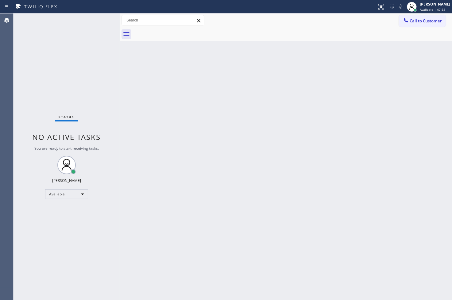
click at [94, 25] on div "Status No active tasks You are ready to start receiving tasks. [PERSON_NAME]" at bounding box center [66, 156] width 106 height 287
click at [39, 254] on div "Status No active tasks You are ready to start receiving tasks. [PERSON_NAME]" at bounding box center [66, 156] width 106 height 287
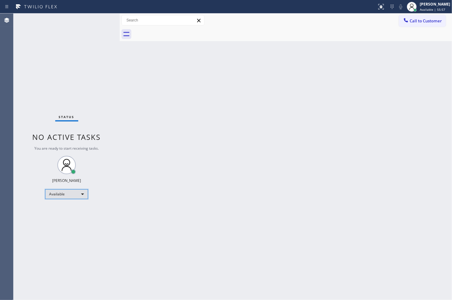
click at [81, 192] on div "Available" at bounding box center [66, 194] width 43 height 10
click at [62, 226] on li "Break" at bounding box center [66, 225] width 42 height 7
click at [110, 162] on div "Status No active tasks Change activity state to start receiving tasks. [PERSON_…" at bounding box center [66, 156] width 106 height 287
click at [194, 91] on div "Back to Dashboard Change Sender ID Customers Technicians Select a contact Outbo…" at bounding box center [286, 156] width 332 height 287
drag, startPoint x: 22, startPoint y: 226, endPoint x: 56, endPoint y: 204, distance: 41.1
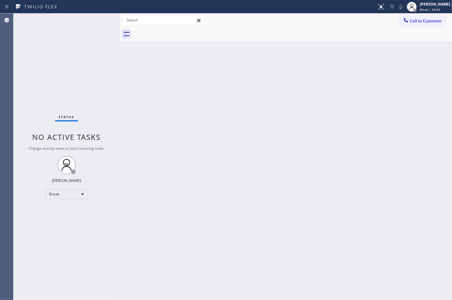
click at [23, 225] on div "Status No active tasks Change activity state to start receiving tasks. [PERSON_…" at bounding box center [66, 156] width 106 height 287
click at [84, 195] on div "Break" at bounding box center [66, 194] width 43 height 10
click at [70, 212] on li "Available" at bounding box center [66, 209] width 42 height 7
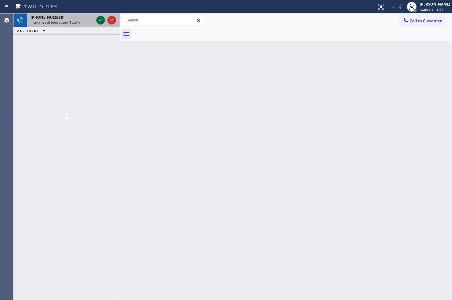
click at [100, 23] on icon at bounding box center [100, 20] width 7 height 7
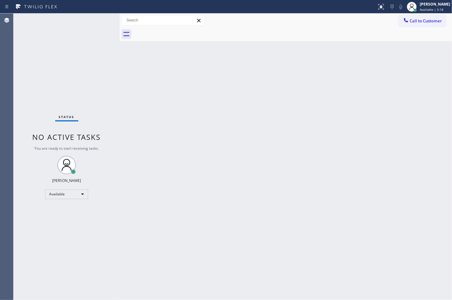
click at [101, 20] on div "Status No active tasks You are ready to start receiving tasks. [PERSON_NAME]" at bounding box center [66, 156] width 106 height 287
click at [382, 5] on div at bounding box center [383, 4] width 2 height 2
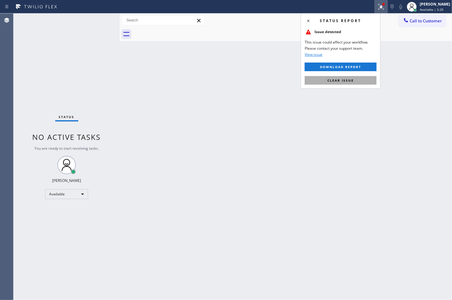
click at [369, 79] on button "Clear issue" at bounding box center [341, 80] width 72 height 9
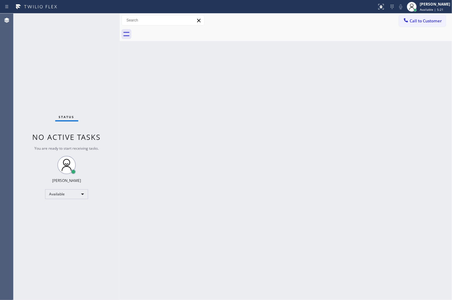
click at [106, 50] on div "Status No active tasks You are ready to start receiving tasks. [PERSON_NAME]" at bounding box center [66, 156] width 106 height 287
click at [98, 17] on div "Status No active tasks You are ready to start receiving tasks. [PERSON_NAME]" at bounding box center [66, 156] width 106 height 287
click at [186, 164] on div "Back to Dashboard Change Sender ID Customers Technicians Select a contact Outbo…" at bounding box center [286, 156] width 332 height 287
drag, startPoint x: 186, startPoint y: 164, endPoint x: 34, endPoint y: 45, distance: 193.8
click at [167, 150] on div "Back to Dashboard Change Sender ID Customers Technicians Select a contact Outbo…" at bounding box center [286, 156] width 332 height 287
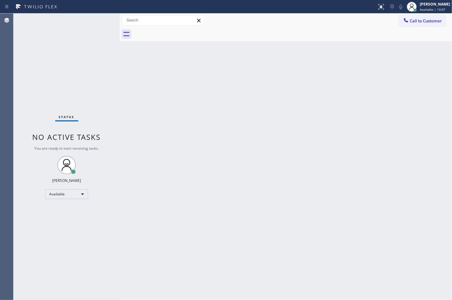
click at [65, 46] on div "Status No active tasks You are ready to start receiving tasks. [PERSON_NAME]" at bounding box center [66, 156] width 106 height 287
click at [97, 19] on div "Status No active tasks You are ready to start receiving tasks. [PERSON_NAME]" at bounding box center [66, 156] width 106 height 287
drag, startPoint x: 123, startPoint y: 101, endPoint x: 93, endPoint y: 71, distance: 42.1
click at [118, 101] on div "Status No active tasks You are ready to start receiving tasks. [PERSON_NAME] Av…" at bounding box center [232, 156] width 438 height 287
click at [94, 19] on div "Status No active tasks You are ready to start receiving tasks. [PERSON_NAME]" at bounding box center [66, 156] width 106 height 287
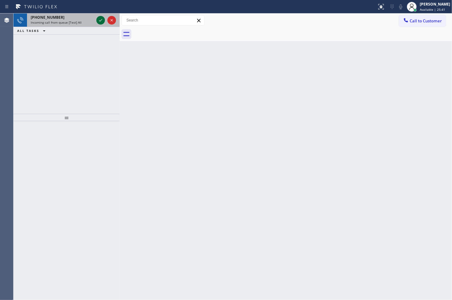
click at [100, 21] on icon at bounding box center [100, 20] width 3 height 2
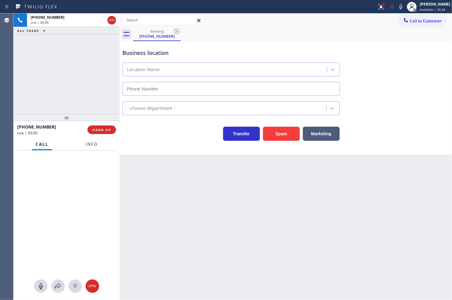
type input "[PHONE_NUMBER]"
click at [90, 143] on span "Info" at bounding box center [92, 144] width 12 height 6
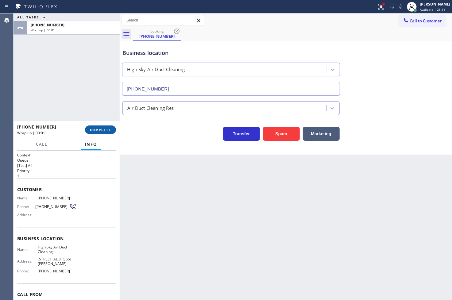
click at [102, 130] on span "COMPLETE" at bounding box center [100, 130] width 21 height 4
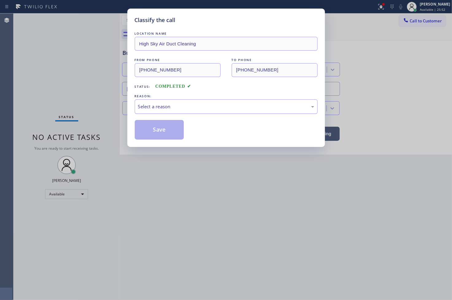
click at [170, 105] on div "Select a reason" at bounding box center [226, 106] width 176 height 7
click at [168, 129] on button "Save" at bounding box center [159, 130] width 49 height 20
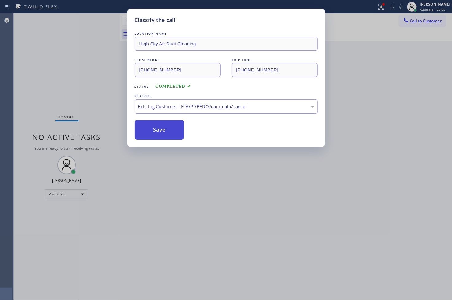
click at [168, 129] on button "Save" at bounding box center [159, 130] width 49 height 20
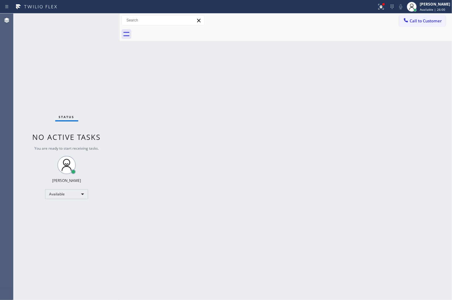
drag, startPoint x: 149, startPoint y: 60, endPoint x: 146, endPoint y: 65, distance: 6.2
click at [146, 65] on div "Back to Dashboard Change Sender ID Customers Technicians Select a contact Outbo…" at bounding box center [286, 156] width 332 height 287
drag, startPoint x: 21, startPoint y: 67, endPoint x: 61, endPoint y: 20, distance: 61.6
click at [23, 62] on div "Status No active tasks You are ready to start receiving tasks. [PERSON_NAME]" at bounding box center [66, 156] width 106 height 287
click at [62, 20] on div "Status No active tasks You are ready to start receiving tasks. [PERSON_NAME]" at bounding box center [66, 156] width 106 height 287
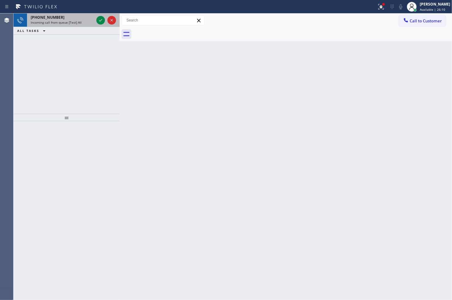
click at [59, 13] on div "[PHONE_NUMBER] Incoming call from queue [Test] All" at bounding box center [61, 19] width 68 height 13
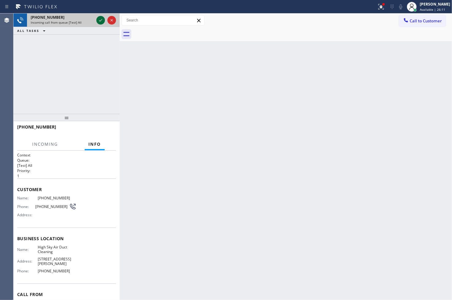
click at [101, 18] on icon at bounding box center [100, 20] width 7 height 7
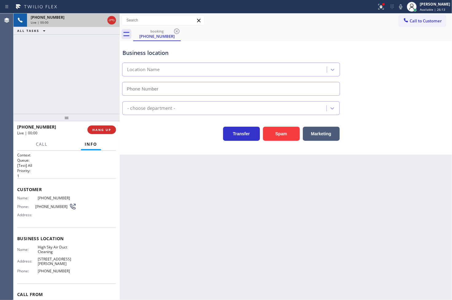
type input "[PHONE_NUMBER]"
drag, startPoint x: 20, startPoint y: 83, endPoint x: 185, endPoint y: 148, distance: 177.2
click at [23, 84] on div "[PHONE_NUMBER] Live | 00:04 ALL TASKS ALL TASKS ACTIVE TASKS TASKS IN WRAP UP" at bounding box center [66, 63] width 106 height 100
click at [195, 156] on div "Back to Dashboard Change Sender ID Customers Technicians Select a contact Outbo…" at bounding box center [286, 156] width 332 height 287
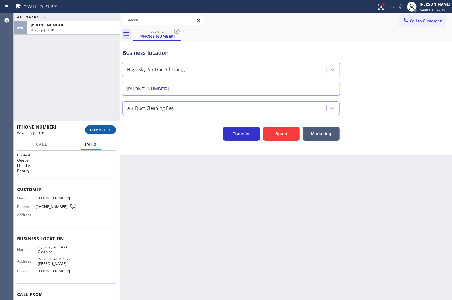
click at [91, 130] on span "COMPLETE" at bounding box center [100, 130] width 21 height 4
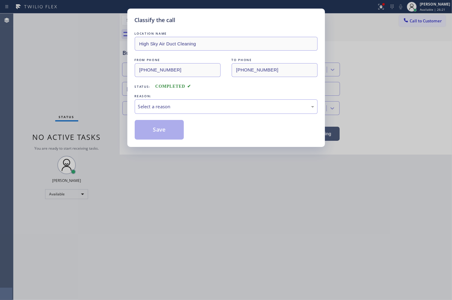
click at [151, 106] on div "Select a reason" at bounding box center [226, 106] width 176 height 7
click at [174, 134] on button "Save" at bounding box center [159, 130] width 49 height 20
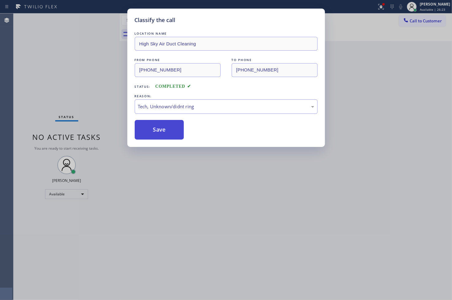
click at [174, 134] on button "Save" at bounding box center [159, 130] width 49 height 20
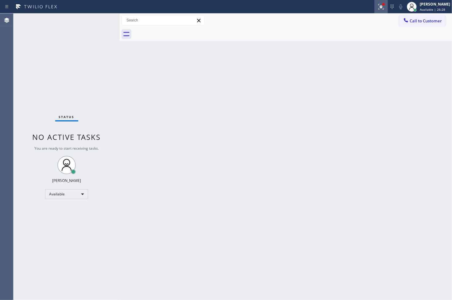
click at [374, 10] on button at bounding box center [380, 6] width 13 height 13
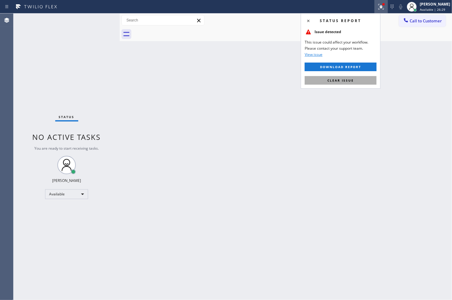
click at [361, 81] on button "Clear issue" at bounding box center [341, 80] width 72 height 9
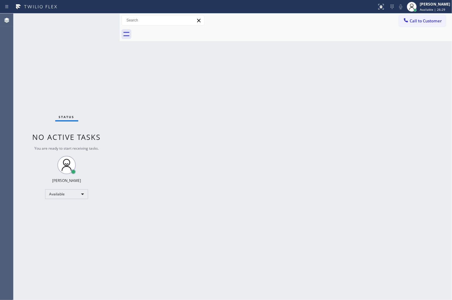
drag, startPoint x: 32, startPoint y: 88, endPoint x: 46, endPoint y: 47, distance: 43.6
click at [32, 84] on div "Status No active tasks You are ready to start receiving tasks. [PERSON_NAME]" at bounding box center [66, 156] width 106 height 287
click at [93, 19] on div "Status No active tasks You are ready to start receiving tasks. [PERSON_NAME]" at bounding box center [66, 156] width 106 height 287
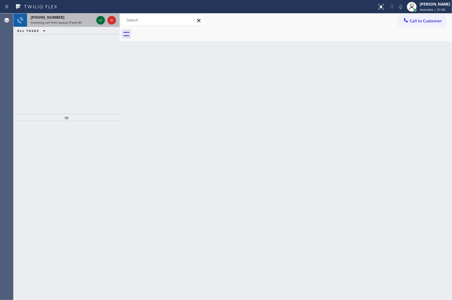
click at [102, 17] on icon at bounding box center [100, 20] width 7 height 7
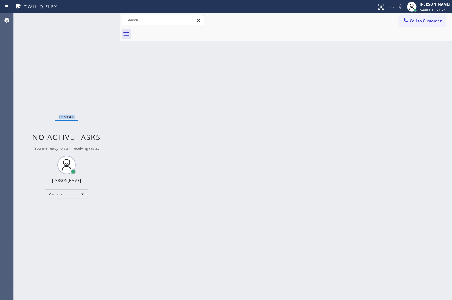
click at [102, 18] on div "Status No active tasks You are ready to start receiving tasks. [PERSON_NAME]" at bounding box center [66, 156] width 106 height 287
click at [382, 5] on div at bounding box center [384, 4] width 4 height 4
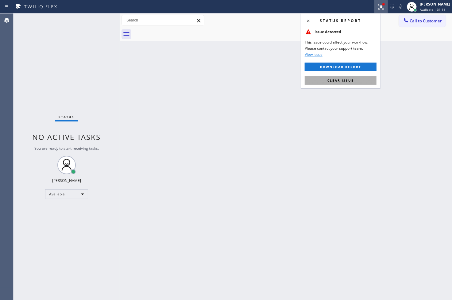
click at [343, 81] on span "Clear issue" at bounding box center [340, 80] width 26 height 4
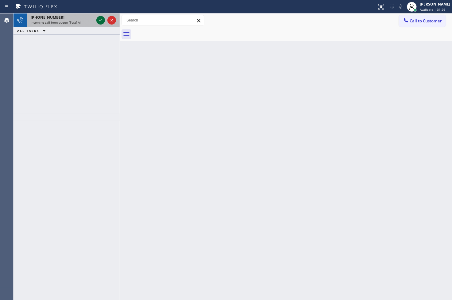
click at [97, 18] on icon at bounding box center [100, 20] width 7 height 7
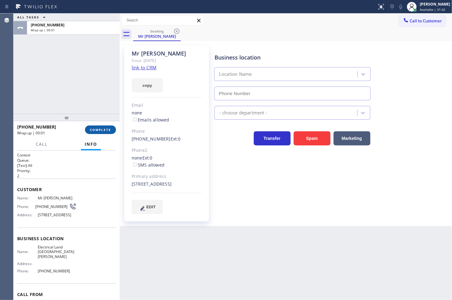
type input "[PHONE_NUMBER]"
click at [103, 126] on button "COMPLETE" at bounding box center [100, 129] width 31 height 9
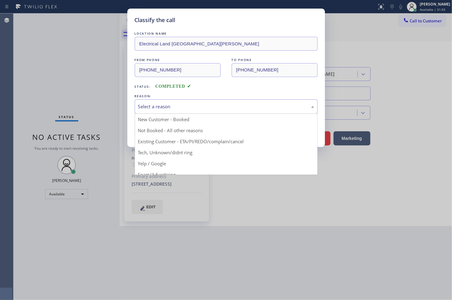
click at [164, 108] on div "Select a reason" at bounding box center [226, 106] width 176 height 7
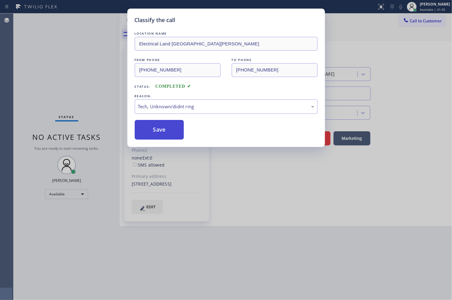
click at [163, 128] on button "Save" at bounding box center [159, 130] width 49 height 20
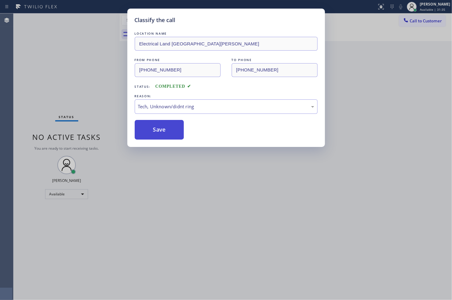
click at [163, 128] on button "Save" at bounding box center [159, 130] width 49 height 20
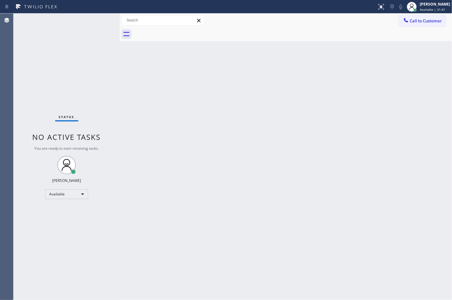
click at [97, 47] on div "Status No active tasks You are ready to start receiving tasks. [PERSON_NAME]" at bounding box center [66, 156] width 106 height 287
click at [102, 17] on div "Status No active tasks You are ready to start receiving tasks. [PERSON_NAME]" at bounding box center [66, 156] width 106 height 287
click at [101, 19] on div "Status No active tasks You are ready to start receiving tasks. [PERSON_NAME]" at bounding box center [66, 156] width 106 height 287
click at [218, 121] on div "Back to Dashboard Change Sender ID Customers Technicians Select a contact Outbo…" at bounding box center [286, 156] width 332 height 287
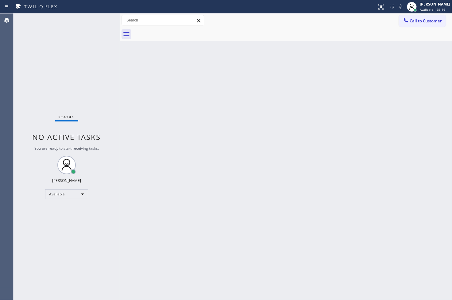
click at [99, 21] on div "Status No active tasks You are ready to start receiving tasks. [PERSON_NAME]" at bounding box center [66, 156] width 106 height 287
click at [26, 202] on div "Status No active tasks You are ready to start receiving tasks. [PERSON_NAME]" at bounding box center [66, 156] width 106 height 287
click at [99, 112] on div "Status No active tasks You are ready to start receiving tasks. [PERSON_NAME]" at bounding box center [66, 156] width 106 height 287
click at [95, 20] on div "Status No active tasks You are ready to start receiving tasks. [PERSON_NAME]" at bounding box center [66, 156] width 106 height 287
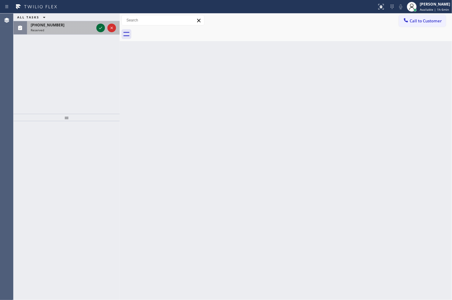
click at [102, 28] on icon at bounding box center [100, 27] width 7 height 7
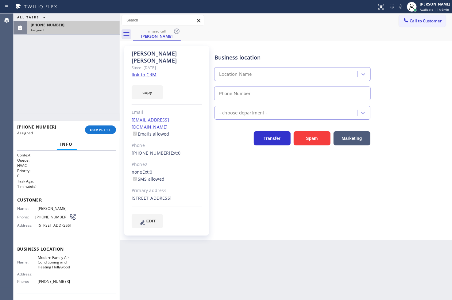
type input "[PHONE_NUMBER]"
click at [17, 209] on span "Name:" at bounding box center [27, 208] width 21 height 5
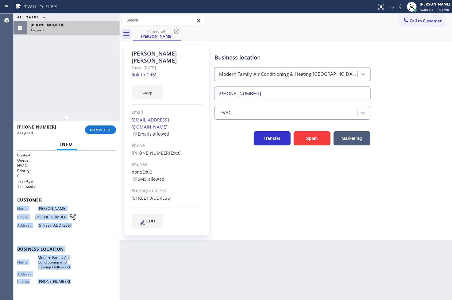
drag, startPoint x: 17, startPoint y: 209, endPoint x: 65, endPoint y: 290, distance: 94.9
click at [65, 290] on div "Context Queue: HVAC Priority: 0 Task Age: [DEMOGRAPHIC_DATA] minute(s) Customer…" at bounding box center [66, 246] width 99 height 188
copy div "Name: [PERSON_NAME] Phone: [PHONE_NUMBER] Address: [STREET_ADDRESS] Business lo…"
click at [99, 129] on span "COMPLETE" at bounding box center [100, 130] width 21 height 4
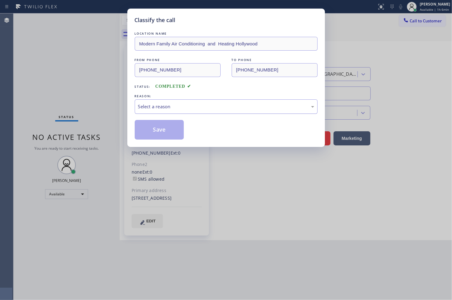
click at [157, 108] on div "Select a reason" at bounding box center [226, 106] width 176 height 7
click at [164, 130] on button "Save" at bounding box center [159, 130] width 49 height 20
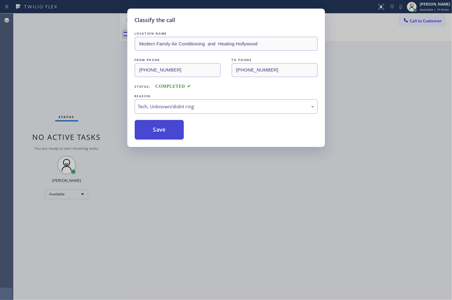
click at [164, 130] on button "Save" at bounding box center [159, 130] width 49 height 20
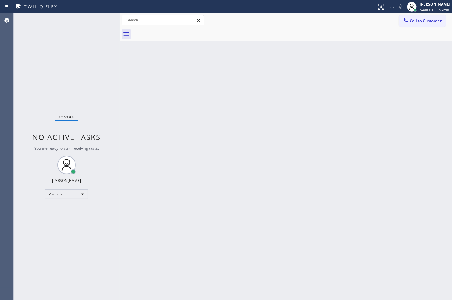
drag, startPoint x: 115, startPoint y: 121, endPoint x: 115, endPoint y: 126, distance: 4.6
click at [115, 125] on div "Status No active tasks You are ready to start receiving tasks. [PERSON_NAME]" at bounding box center [66, 156] width 106 height 287
click at [109, 68] on div "Status No active tasks You are ready to start receiving tasks. [PERSON_NAME]" at bounding box center [66, 156] width 106 height 287
click at [98, 17] on div "Status No active tasks You are ready to start receiving tasks. [PERSON_NAME]" at bounding box center [66, 156] width 106 height 287
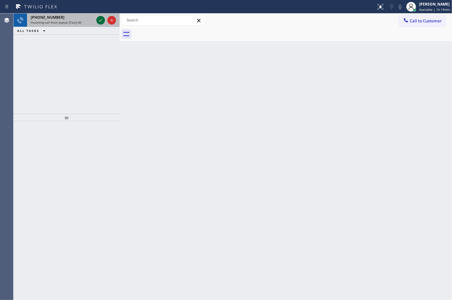
click at [98, 17] on icon at bounding box center [100, 20] width 7 height 7
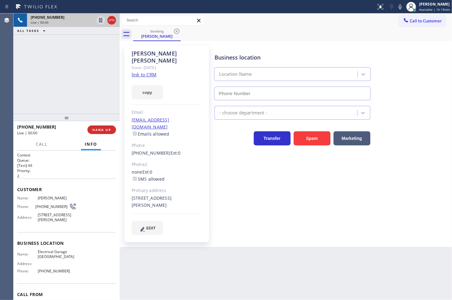
type input "[PHONE_NUMBER]"
click at [143, 71] on link "link to CRM" at bounding box center [144, 74] width 25 height 6
click at [98, 86] on div "[PHONE_NUMBER] Live | 00:05 ALL TASKS ALL TASKS ACTIVE TASKS TASKS IN WRAP UP" at bounding box center [66, 63] width 106 height 100
click at [253, 193] on div "Business location Electrical Garage [GEOGRAPHIC_DATA] [PHONE_NUMBER] Electricia…" at bounding box center [331, 140] width 237 height 186
click at [54, 95] on div "[PHONE_NUMBER] Live | 00:15 ALL TASKS ALL TASKS ACTIVE TASKS TASKS IN WRAP UP" at bounding box center [66, 63] width 106 height 100
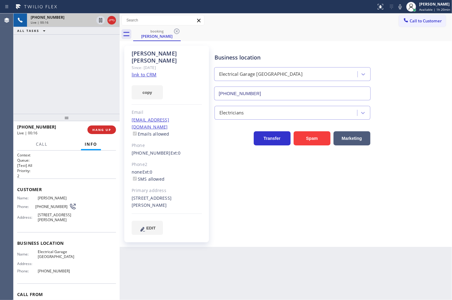
click at [231, 164] on div "Business location Electrical Garage [GEOGRAPHIC_DATA] [PHONE_NUMBER] Electricia…" at bounding box center [331, 140] width 237 height 186
click at [40, 85] on div "[PHONE_NUMBER] Live | 00:41 ALL TASKS ALL TASKS ACTIVE TASKS TASKS IN WRAP UP" at bounding box center [66, 63] width 106 height 100
click at [303, 187] on div "Business location Electrical Garage [GEOGRAPHIC_DATA] [PHONE_NUMBER] Electricia…" at bounding box center [331, 140] width 237 height 186
click at [42, 90] on div "[PHONE_NUMBER] Live | 00:50 ALL TASKS ALL TASKS ACTIVE TASKS TASKS IN WRAP UP" at bounding box center [66, 63] width 106 height 100
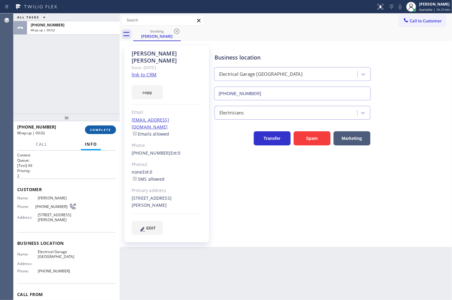
click at [100, 131] on span "COMPLETE" at bounding box center [100, 130] width 21 height 4
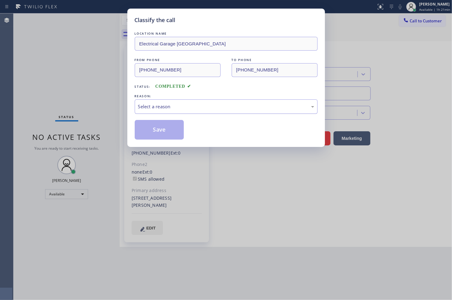
click at [150, 109] on div "Select a reason" at bounding box center [226, 106] width 176 height 7
click at [164, 128] on button "Save" at bounding box center [159, 130] width 49 height 20
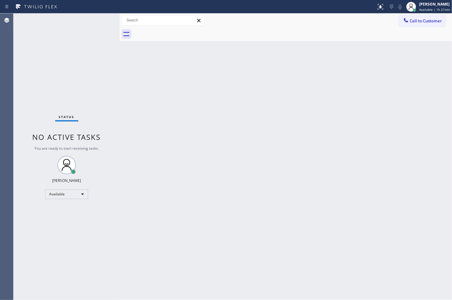
click at [156, 121] on div "Back to Dashboard Change Sender ID Customers Technicians Select a contact Outbo…" at bounding box center [286, 156] width 332 height 287
click at [96, 19] on div "Status No active tasks You are ready to start receiving tasks. [PERSON_NAME]" at bounding box center [66, 156] width 106 height 287
click at [99, 19] on div "Status No active tasks You are ready to start receiving tasks. [PERSON_NAME]" at bounding box center [66, 156] width 106 height 287
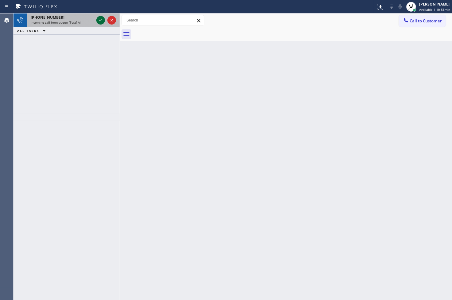
click at [99, 19] on icon at bounding box center [100, 20] width 7 height 7
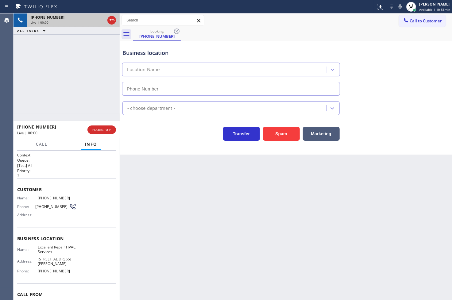
type input "[PHONE_NUMBER]"
click at [161, 198] on div "Back to Dashboard Change Sender ID Customers Technicians Select a contact Outbo…" at bounding box center [286, 156] width 332 height 287
click at [36, 142] on span "Call" at bounding box center [42, 144] width 12 height 6
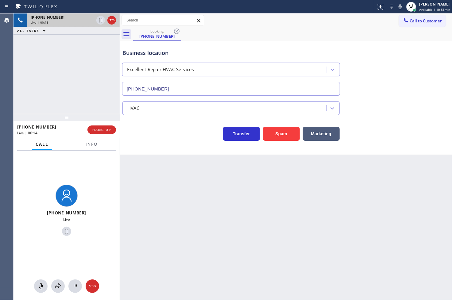
click at [139, 187] on div "Back to Dashboard Change Sender ID Customers Technicians Select a contact Outbo…" at bounding box center [286, 156] width 332 height 287
click at [87, 145] on span "Info" at bounding box center [92, 144] width 12 height 6
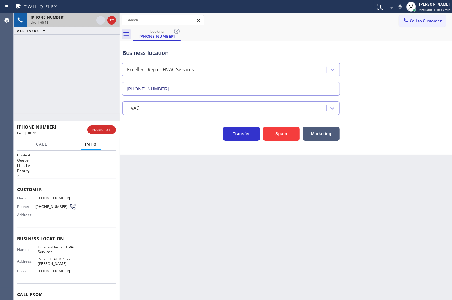
click at [143, 136] on div "Transfer Spam Marketing" at bounding box center [231, 132] width 220 height 17
click at [102, 104] on div "[PHONE_NUMBER] Live | 00:19 ALL TASKS ALL TASKS ACTIVE TASKS TASKS IN WRAP UP" at bounding box center [66, 63] width 106 height 100
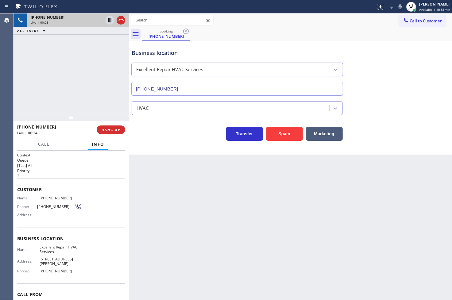
drag, startPoint x: 120, startPoint y: 115, endPoint x: 129, endPoint y: 115, distance: 9.2
click at [129, 115] on div at bounding box center [129, 156] width 0 height 287
click at [37, 143] on button "Call" at bounding box center [43, 144] width 19 height 12
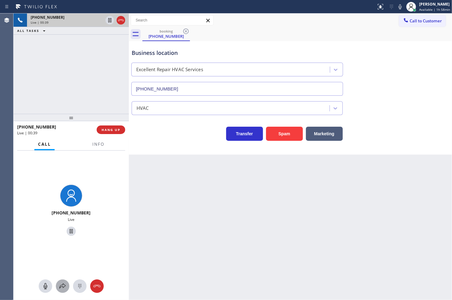
click at [61, 283] on icon at bounding box center [62, 286] width 7 height 7
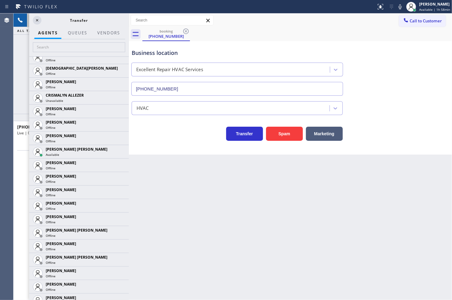
scroll to position [238, 0]
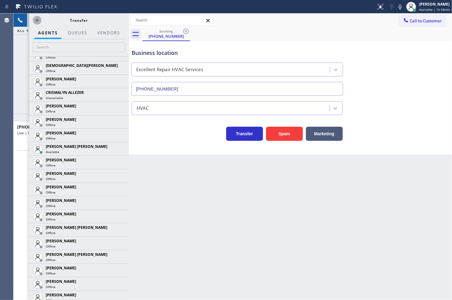
click at [39, 21] on icon at bounding box center [36, 20] width 7 height 7
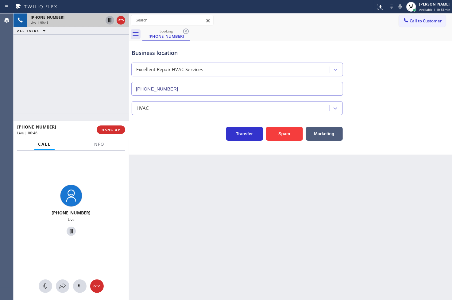
click at [111, 23] on icon at bounding box center [109, 20] width 7 height 7
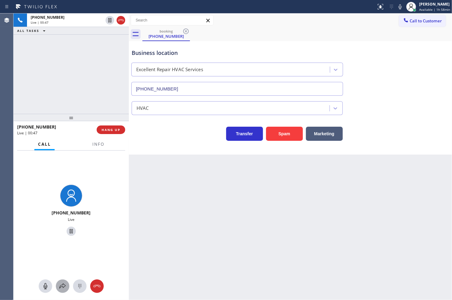
click at [65, 286] on icon at bounding box center [63, 285] width 6 height 5
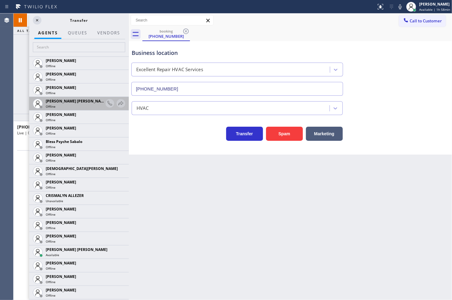
scroll to position [136, 0]
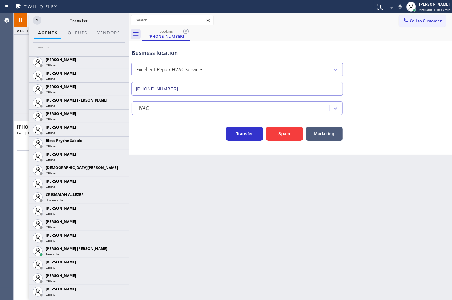
drag, startPoint x: 114, startPoint y: 252, endPoint x: 111, endPoint y: 252, distance: 3.7
click at [0, 0] on icon at bounding box center [0, 0] width 0 height 0
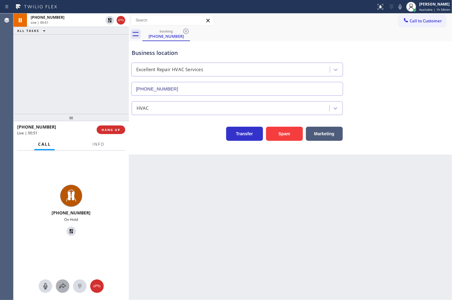
click at [64, 286] on icon at bounding box center [62, 286] width 7 height 7
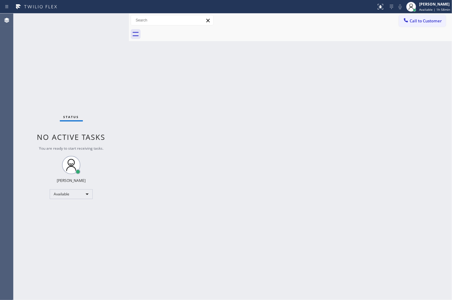
click at [105, 17] on div "Status No active tasks You are ready to start receiving tasks. [PERSON_NAME]" at bounding box center [70, 156] width 115 height 287
click at [222, 130] on div "Back to Dashboard Change Sender ID Customers Technicians Select a contact Outbo…" at bounding box center [290, 156] width 323 height 287
click at [51, 18] on div "Status No active tasks You are ready to start receiving tasks. [PERSON_NAME]" at bounding box center [70, 156] width 115 height 287
click at [88, 26] on div "Status No active tasks You are ready to start receiving tasks. [PERSON_NAME]" at bounding box center [70, 156] width 115 height 287
click at [109, 18] on div "Status No active tasks You are ready to start receiving tasks. [PERSON_NAME]" at bounding box center [70, 156] width 115 height 287
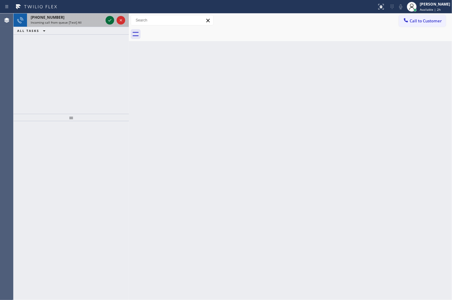
drag, startPoint x: 0, startPoint y: 0, endPoint x: 109, endPoint y: 18, distance: 110.0
click at [109, 18] on icon at bounding box center [109, 20] width 7 height 7
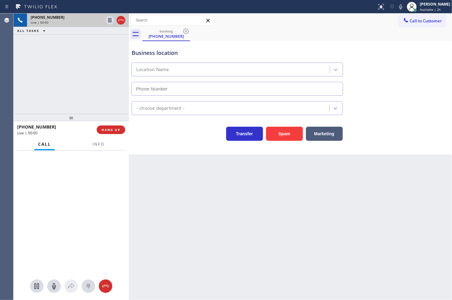
type input "(213) 474-7849"
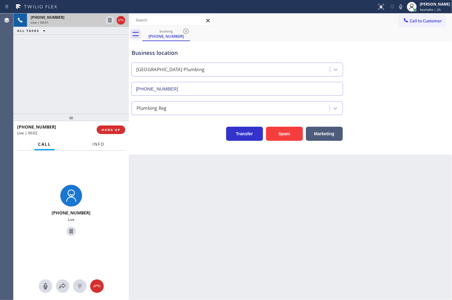
click at [100, 146] on span "Info" at bounding box center [98, 144] width 12 height 6
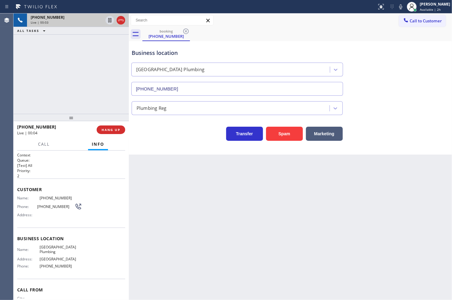
click at [47, 107] on div "+355682358827 Live | 00:03 ALL TASKS ALL TASKS ACTIVE TASKS TASKS IN WRAP UP" at bounding box center [70, 63] width 115 height 100
click at [179, 148] on div "Business location University Park Plumbing (213) 474-7849 Plumbing Reg Transfer…" at bounding box center [290, 98] width 323 height 114
click at [50, 88] on div "+355682358827 Live | 00:04 ALL TASKS ALL TASKS ACTIVE TASKS TASKS IN WRAP UP" at bounding box center [70, 63] width 115 height 100
click at [151, 126] on div "Transfer Spam Marketing" at bounding box center [237, 132] width 214 height 17
click at [97, 103] on div "+355682358827 Live | 00:05 ALL TASKS ALL TASKS ACTIVE TASKS TASKS IN WRAP UP" at bounding box center [70, 63] width 115 height 100
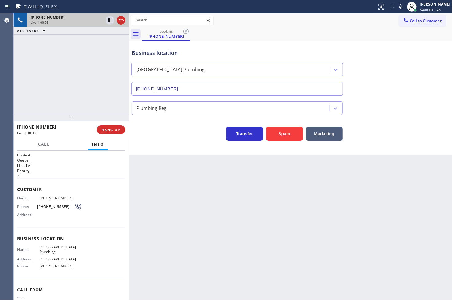
click at [179, 157] on div "Back to Dashboard Change Sender ID Customers Technicians Select a contact Outbo…" at bounding box center [290, 156] width 323 height 287
click at [88, 79] on div "+355682358827 Live | 00:05 ALL TASKS ALL TASKS ACTIVE TASKS TASKS IN WRAP UP" at bounding box center [70, 63] width 115 height 100
click at [159, 137] on div "Transfer Spam Marketing" at bounding box center [237, 132] width 214 height 17
click at [65, 88] on div "+355682358827 Live | 00:13 ALL TASKS ALL TASKS ACTIVE TASKS TASKS IN WRAP UP" at bounding box center [70, 63] width 115 height 100
click at [155, 137] on div "Transfer Spam Marketing" at bounding box center [237, 132] width 214 height 17
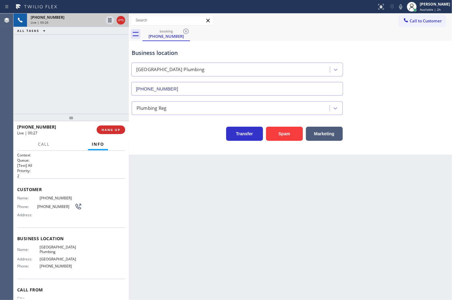
click at [160, 143] on div "Business location University Park Plumbing (213) 474-7849 Plumbing Reg Transfer…" at bounding box center [290, 98] width 323 height 114
click at [85, 105] on div "+355682358827 Live | 00:26 ALL TASKS ALL TASKS ACTIVE TASKS TASKS IN WRAP UP" at bounding box center [70, 63] width 115 height 100
click at [149, 134] on div "Transfer Spam Marketing" at bounding box center [237, 132] width 214 height 17
click at [161, 136] on div "Transfer Spam Marketing" at bounding box center [237, 132] width 214 height 17
click at [87, 93] on div "+355682358827 Live | 00:40 ALL TASKS ALL TASKS ACTIVE TASKS TASKS IN WRAP UP" at bounding box center [70, 63] width 115 height 100
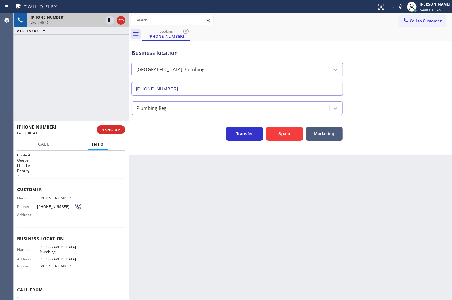
click at [148, 133] on div "Transfer Spam Marketing" at bounding box center [237, 132] width 214 height 17
click at [314, 131] on button "Marketing" at bounding box center [324, 134] width 37 height 14
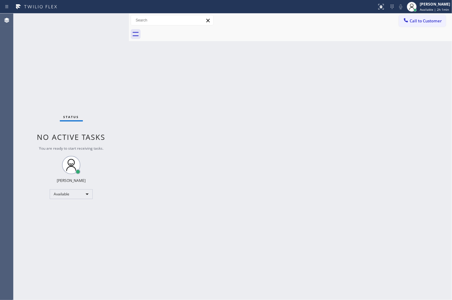
click at [43, 70] on div "Status No active tasks You are ready to start receiving tasks. [PERSON_NAME]" at bounding box center [70, 156] width 115 height 287
click at [108, 17] on div "Status No active tasks You are ready to start receiving tasks. [PERSON_NAME]" at bounding box center [70, 156] width 115 height 287
click at [85, 190] on div "Available" at bounding box center [71, 194] width 43 height 10
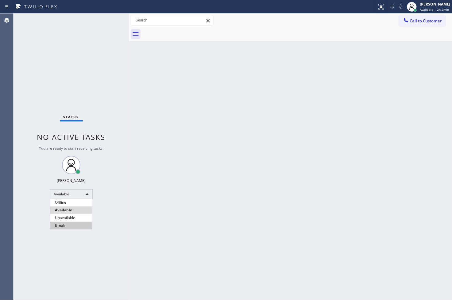
click at [79, 225] on li "Break" at bounding box center [71, 225] width 42 height 7
click at [44, 227] on div "Status No active tasks Change activity state to start receiving tasks. [PERSON_…" at bounding box center [70, 156] width 115 height 287
click at [84, 191] on div "Break" at bounding box center [71, 194] width 43 height 10
click at [76, 208] on li "Available" at bounding box center [71, 209] width 42 height 7
click at [133, 102] on div "Back to Dashboard Change Sender ID Customers Technicians Select a contact Outbo…" at bounding box center [290, 156] width 323 height 287
